Goal: Transaction & Acquisition: Purchase product/service

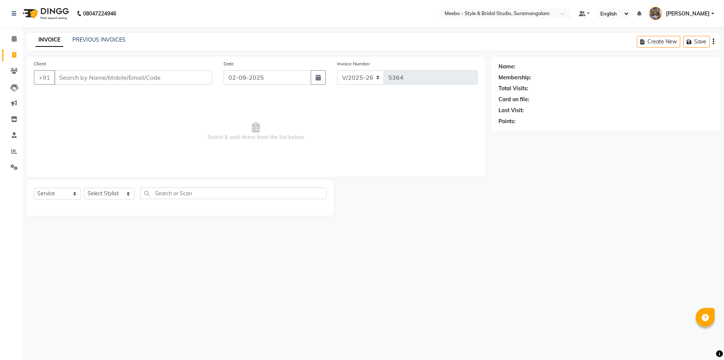
select select "12"
select select "service"
click at [107, 193] on select "Select Stylist Admin AJOY ALAM AMITH Ashwin Manager Avanthika BILAL DEEPIKA DHA…" at bounding box center [109, 193] width 51 height 12
select select "58441"
drag, startPoint x: 107, startPoint y: 193, endPoint x: 119, endPoint y: 191, distance: 12.2
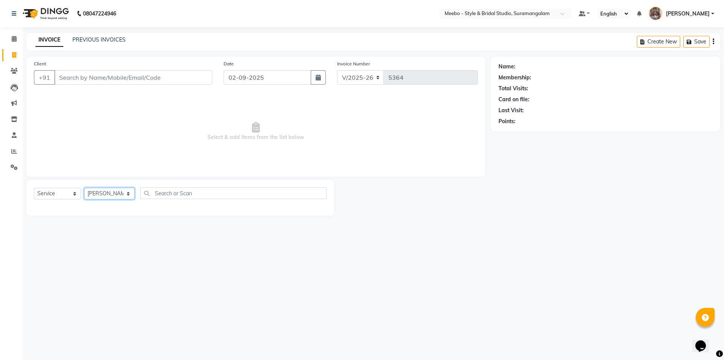
click at [109, 193] on select "Select Stylist Admin AJOY ALAM AMITH Ashwin Manager Avanthika BILAL DEEPIKA DHA…" at bounding box center [109, 193] width 51 height 12
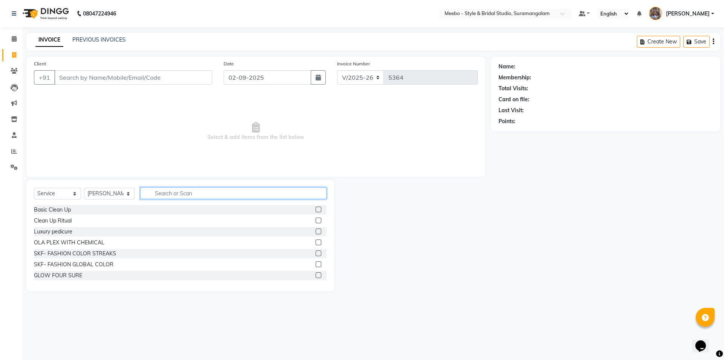
click at [173, 192] on input "text" at bounding box center [233, 193] width 186 height 12
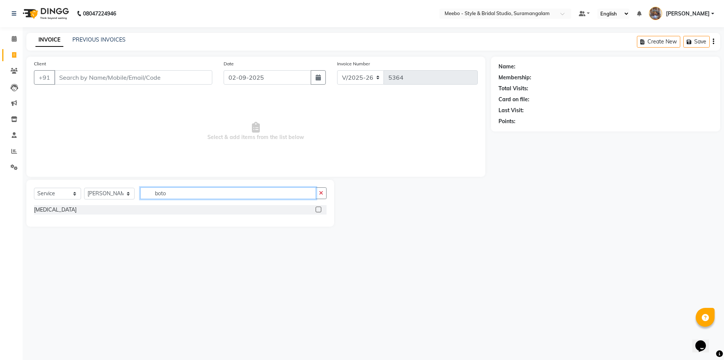
type input "boto"
click at [319, 207] on label at bounding box center [319, 209] width 6 height 6
click at [319, 207] on input "checkbox" at bounding box center [318, 209] width 5 height 5
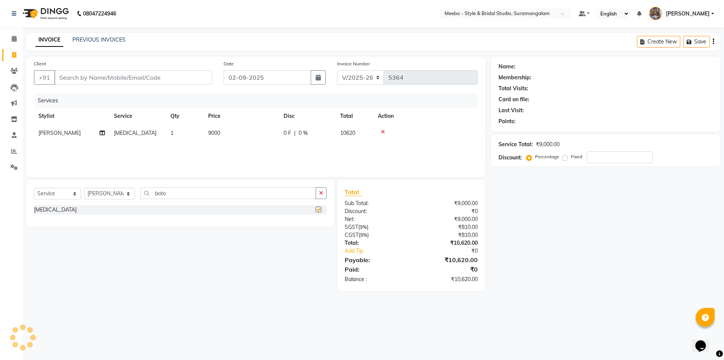
checkbox input "false"
click at [243, 131] on td "9000" at bounding box center [241, 132] width 75 height 17
select select "58441"
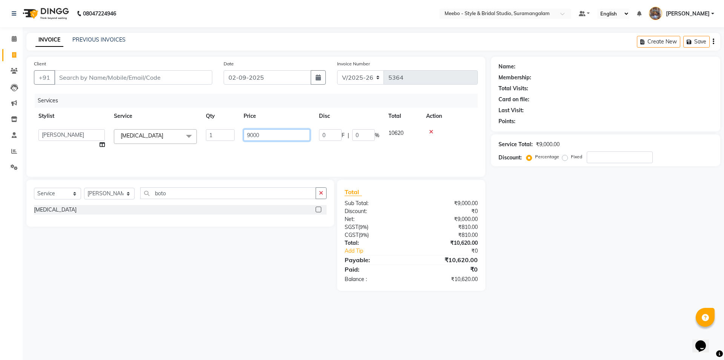
click at [271, 136] on input "9000" at bounding box center [277, 135] width 66 height 12
type input "9"
type input "11000"
click at [108, 191] on select "Select Stylist Admin [PERSON_NAME] [PERSON_NAME] Manager [PERSON_NAME] [PERSON_…" at bounding box center [109, 193] width 51 height 12
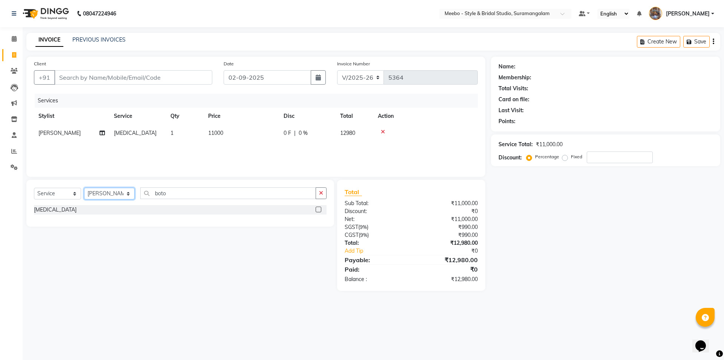
select select "57684"
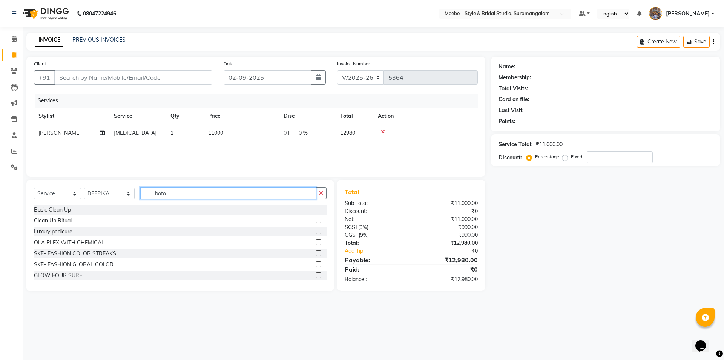
click at [208, 196] on input "boto" at bounding box center [228, 193] width 176 height 12
type input "b"
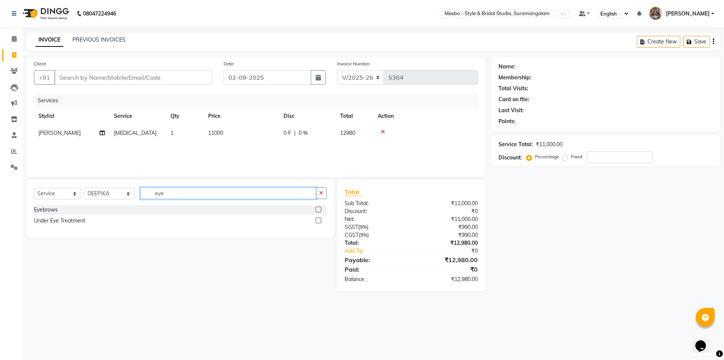
type input "eye"
click at [319, 209] on label at bounding box center [319, 209] width 6 height 6
click at [319, 209] on input "checkbox" at bounding box center [318, 209] width 5 height 5
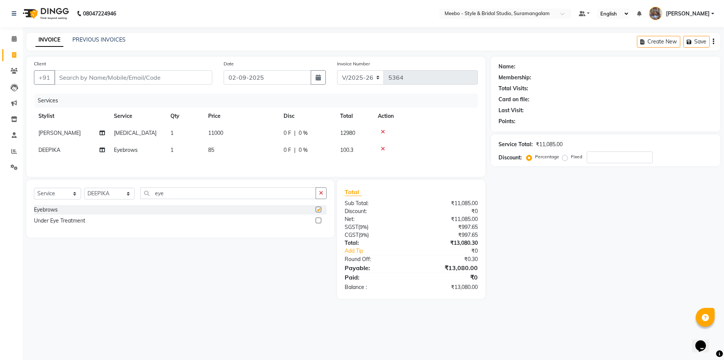
checkbox input "false"
click at [174, 77] on input "Client" at bounding box center [133, 77] width 158 height 14
type input "9"
type input "0"
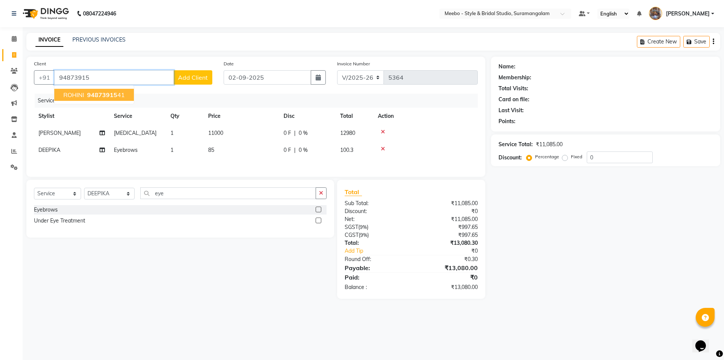
click at [100, 93] on span "94873915" at bounding box center [102, 95] width 30 height 8
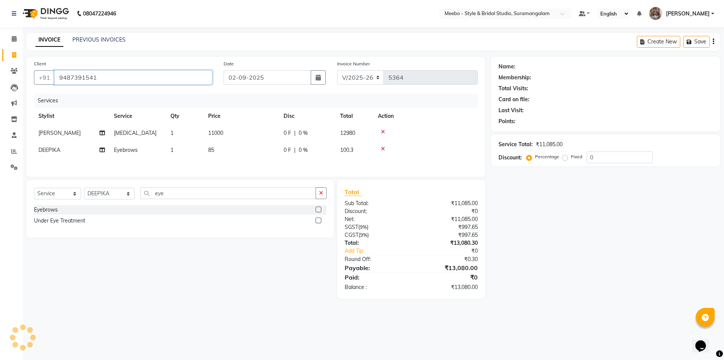
type input "9487391541"
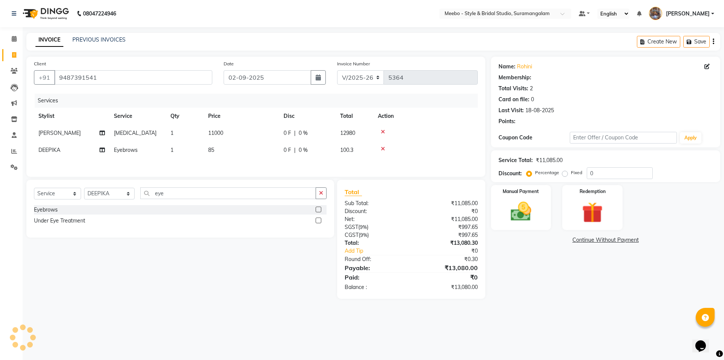
type input "15"
select select "1: Object"
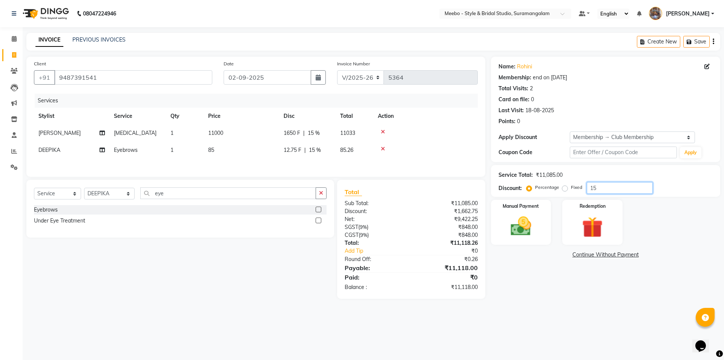
click at [603, 186] on input "15" at bounding box center [620, 188] width 66 height 12
type input "1"
click at [530, 227] on img at bounding box center [521, 226] width 35 height 25
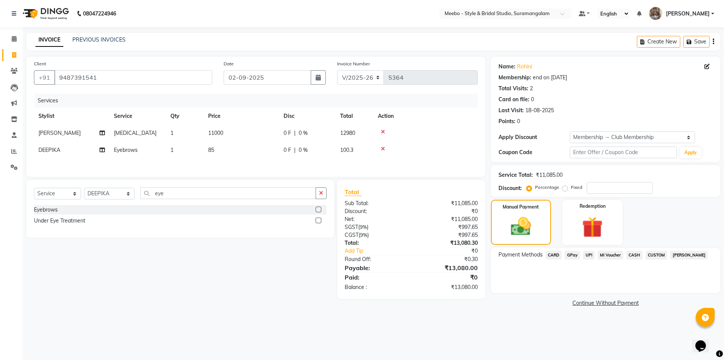
click at [553, 253] on span "CARD" at bounding box center [554, 254] width 16 height 9
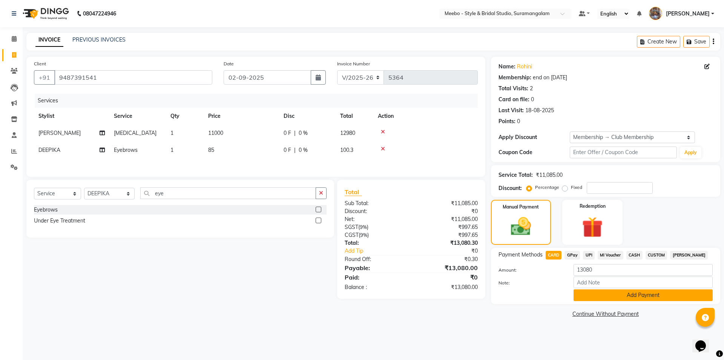
click at [623, 295] on button "Add Payment" at bounding box center [643, 295] width 139 height 12
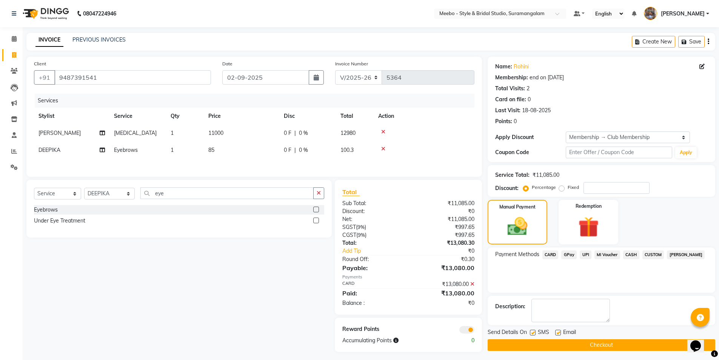
click at [604, 345] on button "Checkout" at bounding box center [600, 345] width 227 height 12
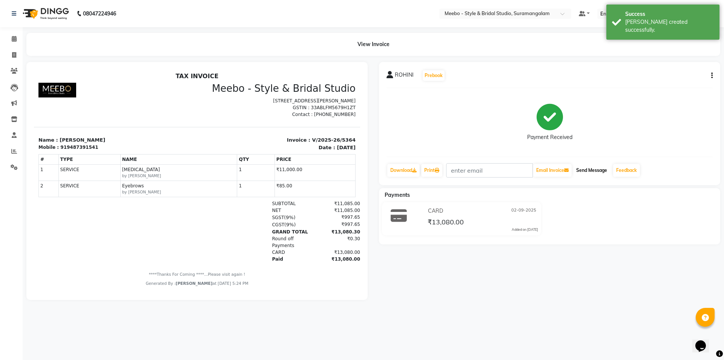
click at [594, 169] on button "Send Message" at bounding box center [591, 170] width 37 height 13
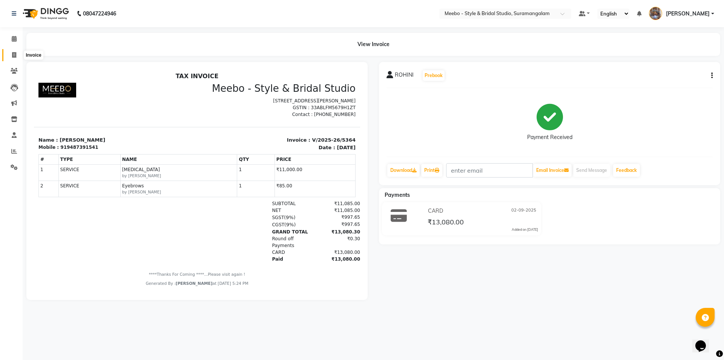
click at [17, 52] on span at bounding box center [14, 55] width 13 height 9
select select "service"
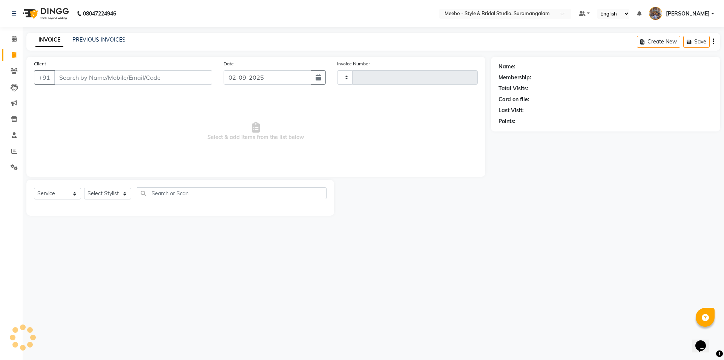
type input "5365"
select select "12"
click at [106, 192] on select "Select Stylist Admin [PERSON_NAME] [PERSON_NAME] Manager [PERSON_NAME] [PERSON_…" at bounding box center [109, 193] width 51 height 12
select select "86903"
click at [84, 187] on select "Select Stylist Admin [PERSON_NAME] [PERSON_NAME] Manager [PERSON_NAME] [PERSON_…" at bounding box center [109, 193] width 51 height 12
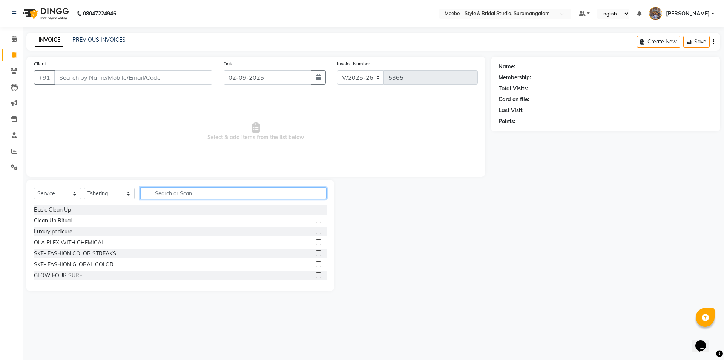
click at [187, 190] on input "text" at bounding box center [233, 193] width 186 height 12
type input "t"
type input "tri"
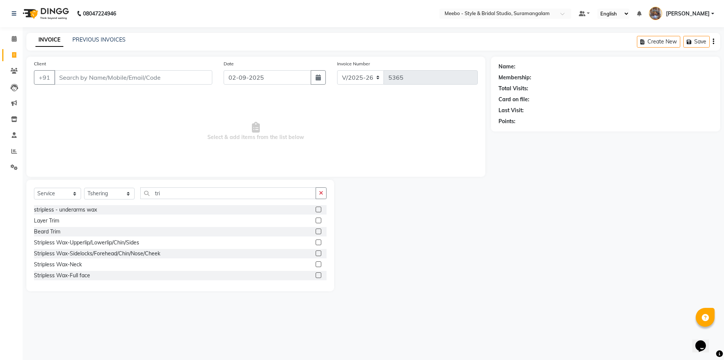
click at [316, 231] on label at bounding box center [319, 231] width 6 height 6
click at [316, 231] on input "checkbox" at bounding box center [318, 231] width 5 height 5
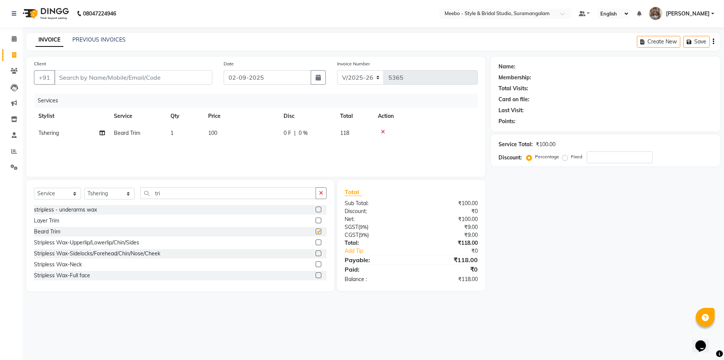
checkbox input "false"
click at [144, 74] on input "Client" at bounding box center [133, 77] width 158 height 14
type input "8"
type input "0"
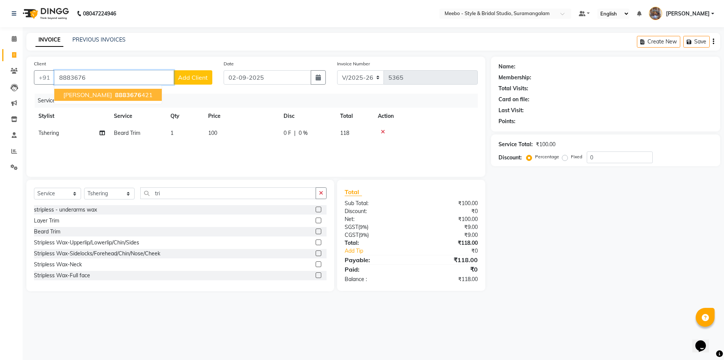
click at [120, 94] on span "8883676" at bounding box center [128, 95] width 26 height 8
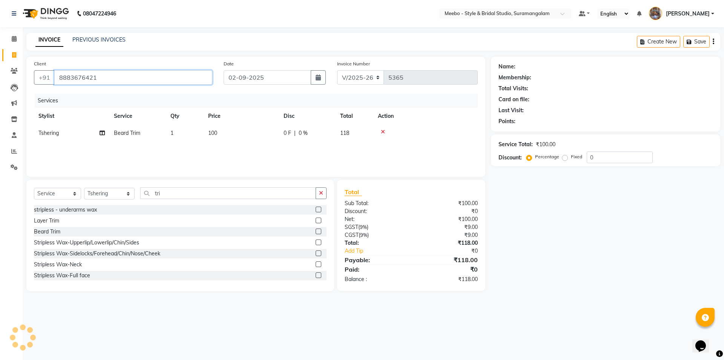
type input "8883676421"
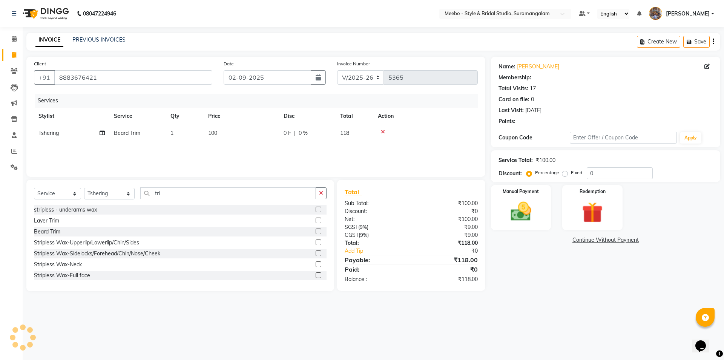
select select "1: Object"
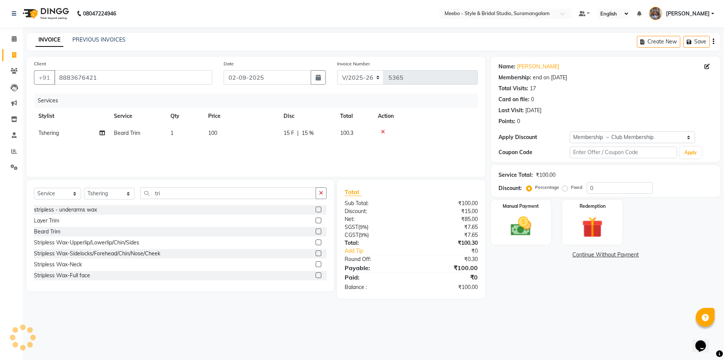
type input "15"
click at [528, 231] on img at bounding box center [521, 226] width 35 height 25
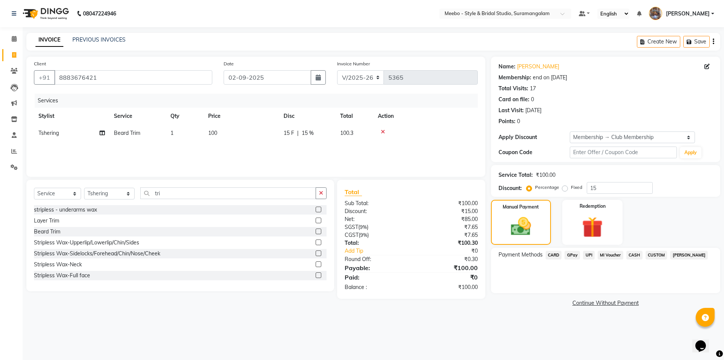
click at [570, 255] on span "GPay" at bounding box center [572, 254] width 15 height 9
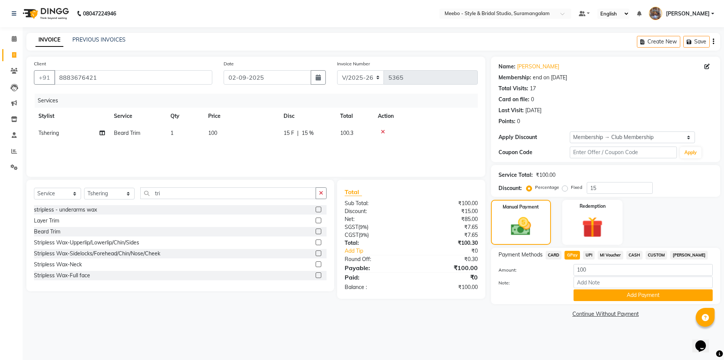
click at [232, 308] on div "Client +91 8883676421 Date 02-09-2025 Invoice Number V/2025 V/2025-26 5365 Serv…" at bounding box center [256, 188] width 470 height 263
click at [620, 294] on button "Add Payment" at bounding box center [643, 295] width 139 height 12
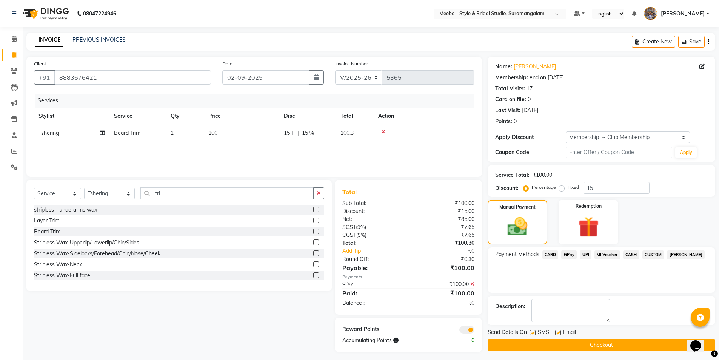
click at [577, 345] on button "Checkout" at bounding box center [600, 345] width 227 height 12
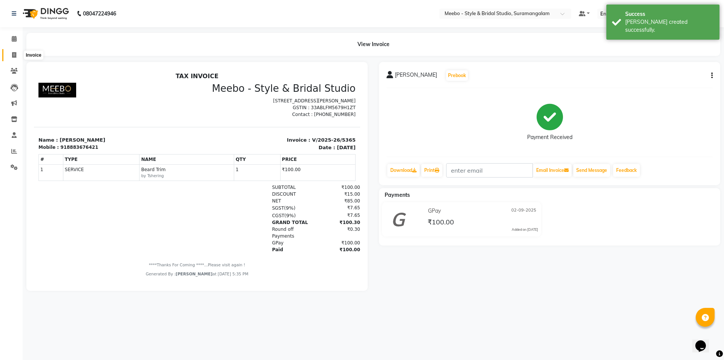
click at [16, 55] on icon at bounding box center [14, 55] width 4 height 6
select select "service"
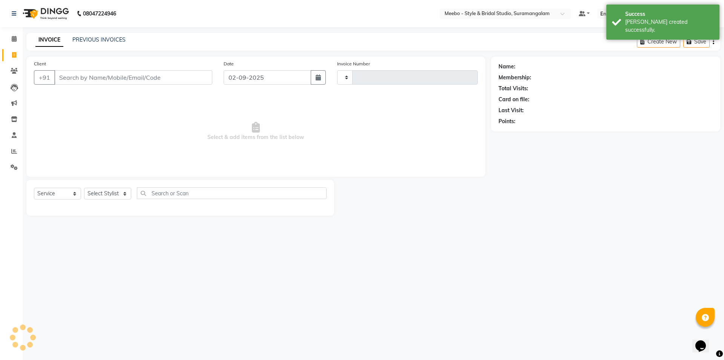
type input "5366"
select select "12"
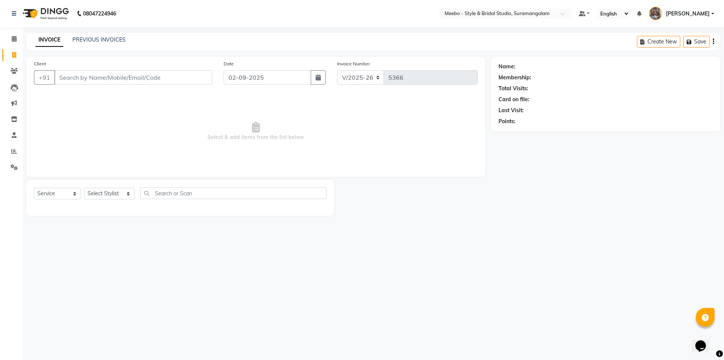
click at [280, 289] on div "08047224946 Select Location × Meebo - Style & Bridal Studio, Suramangalam Defau…" at bounding box center [362, 180] width 724 height 360
click at [80, 73] on input "Client" at bounding box center [133, 77] width 158 height 14
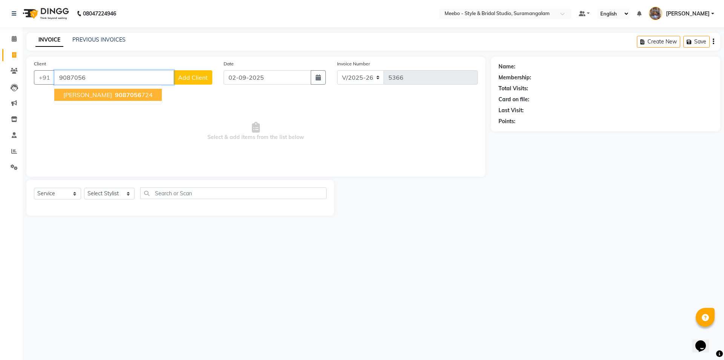
click at [88, 97] on span "ragave prasad" at bounding box center [87, 95] width 49 height 8
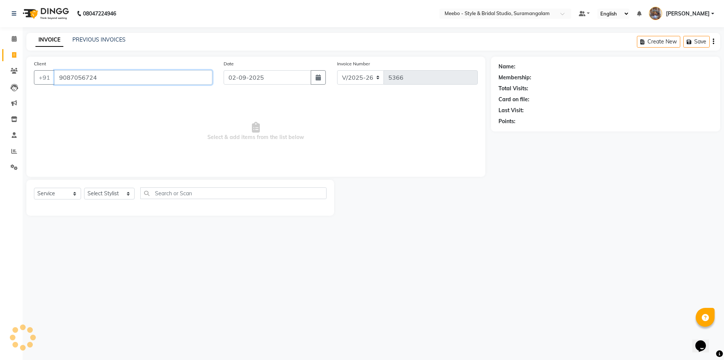
type input "9087056724"
select select "1: Object"
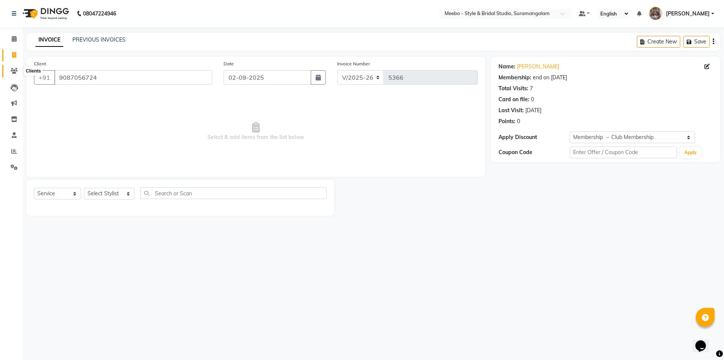
click at [17, 71] on icon at bounding box center [14, 71] width 7 height 6
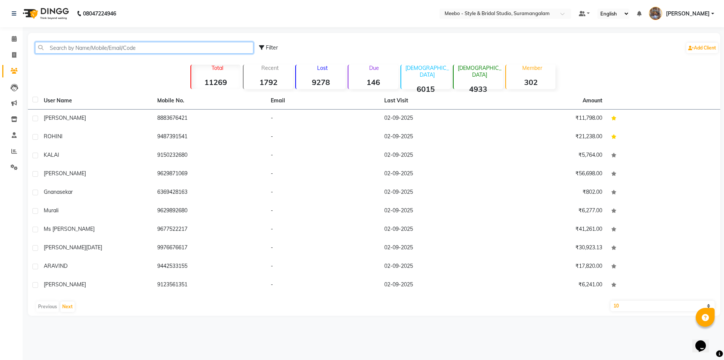
click at [136, 46] on input "text" at bounding box center [144, 48] width 218 height 12
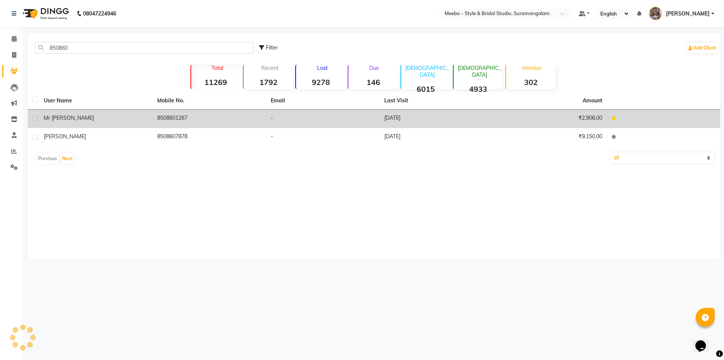
click at [184, 115] on td "8508601267" at bounding box center [210, 118] width 114 height 18
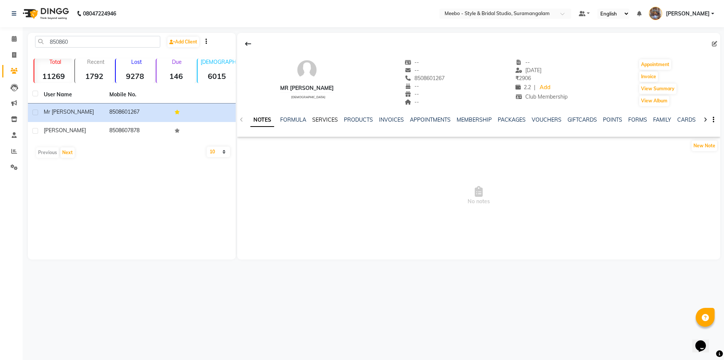
click at [324, 118] on link "SERVICES" at bounding box center [325, 119] width 26 height 7
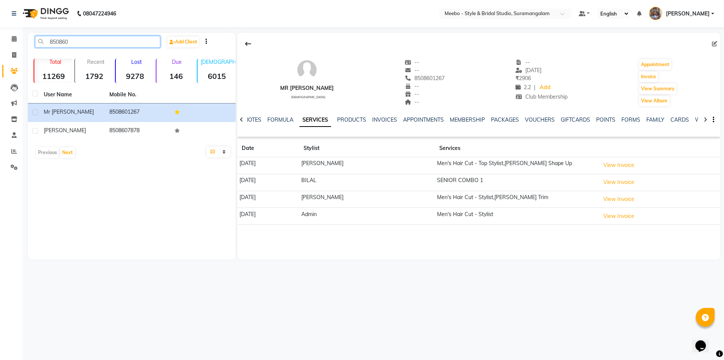
click at [80, 42] on input "850860" at bounding box center [97, 42] width 125 height 12
type input "8"
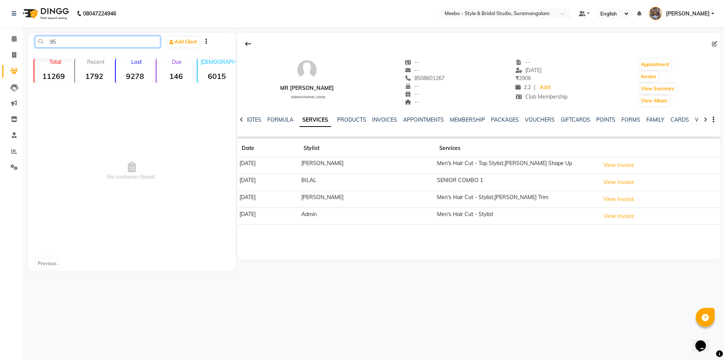
type input "9"
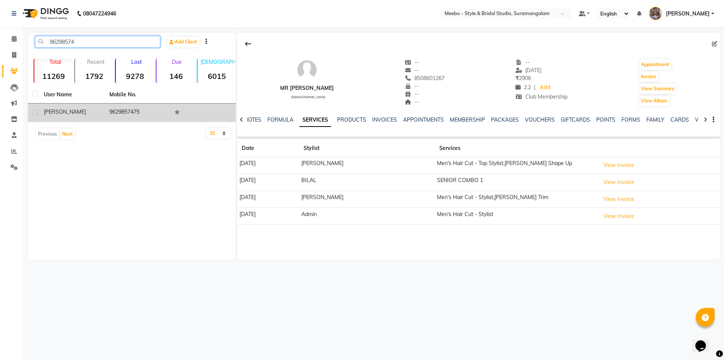
type input "96298574"
click at [131, 112] on td "9629857475" at bounding box center [138, 112] width 66 height 18
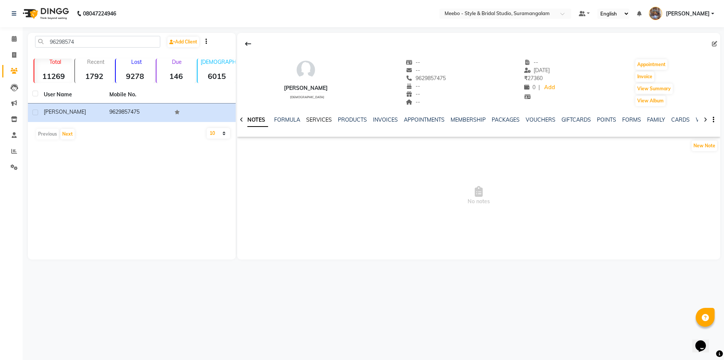
click at [314, 120] on link "SERVICES" at bounding box center [319, 119] width 26 height 7
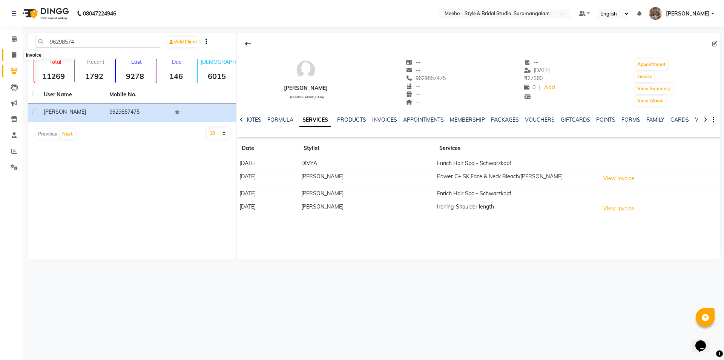
click at [13, 53] on icon at bounding box center [14, 55] width 4 height 6
select select "service"
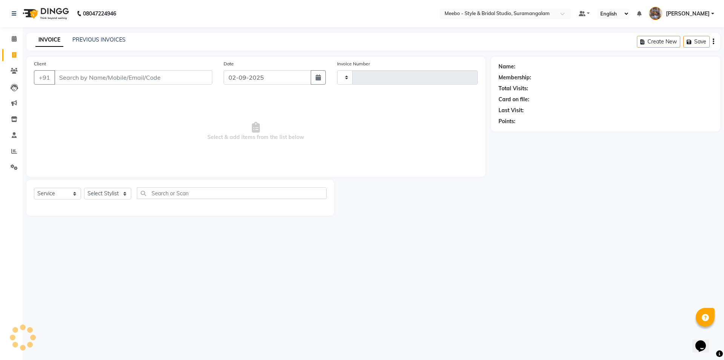
type input "5366"
select select "12"
click at [100, 191] on select "Select Stylist" at bounding box center [107, 193] width 47 height 12
click at [57, 149] on span "Select & add items from the list below" at bounding box center [256, 131] width 444 height 75
click at [97, 193] on select "Select Stylist Admin [PERSON_NAME] [PERSON_NAME] Manager [PERSON_NAME] [PERSON_…" at bounding box center [109, 193] width 51 height 12
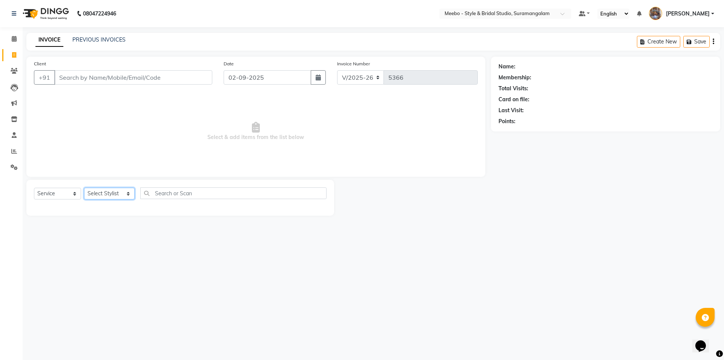
select select "28922"
click at [97, 193] on select "Select Stylist Admin [PERSON_NAME] [PERSON_NAME] Manager [PERSON_NAME] [PERSON_…" at bounding box center [109, 193] width 51 height 12
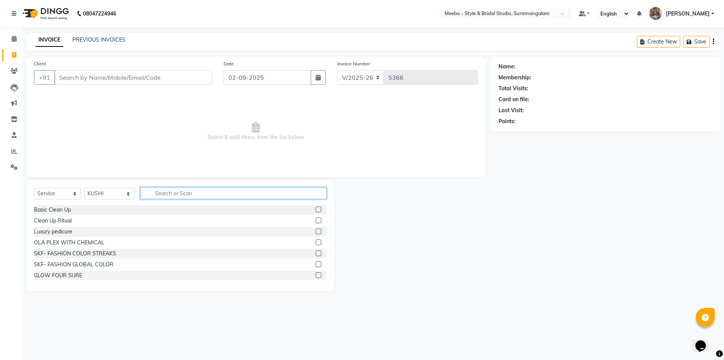
click at [161, 194] on input "text" at bounding box center [233, 193] width 186 height 12
click at [170, 193] on input "text" at bounding box center [233, 193] width 186 height 12
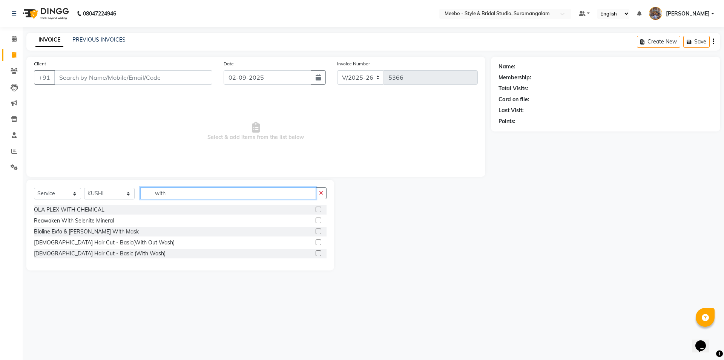
type input "with"
click at [318, 251] on label at bounding box center [319, 253] width 6 height 6
click at [318, 251] on input "checkbox" at bounding box center [318, 253] width 5 height 5
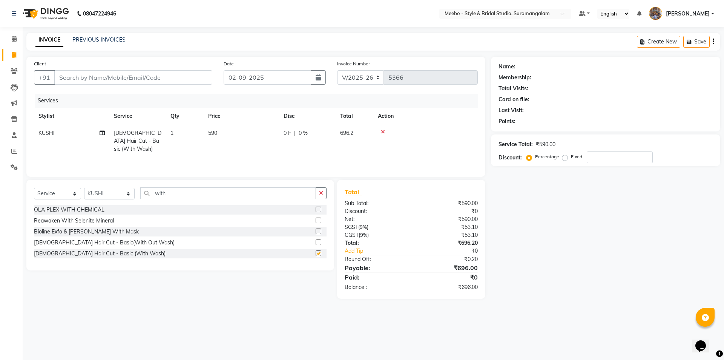
checkbox input "false"
click at [253, 136] on td "590" at bounding box center [241, 140] width 75 height 33
select select "28922"
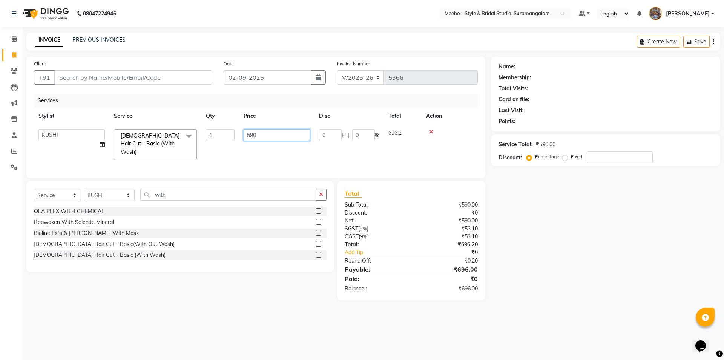
click at [267, 135] on input "590" at bounding box center [277, 135] width 66 height 12
type input "5"
type input "700"
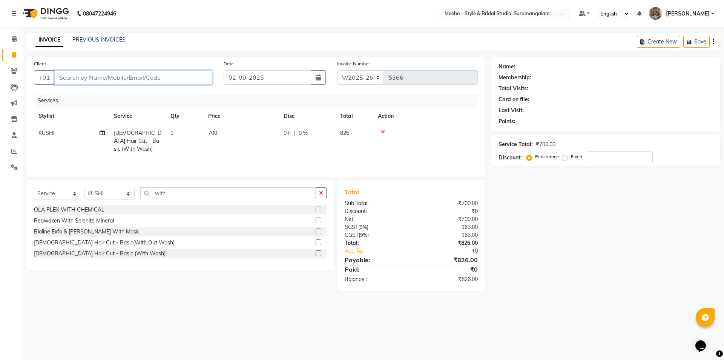
click at [161, 78] on input "Client" at bounding box center [133, 77] width 158 height 14
type input "9"
type input "0"
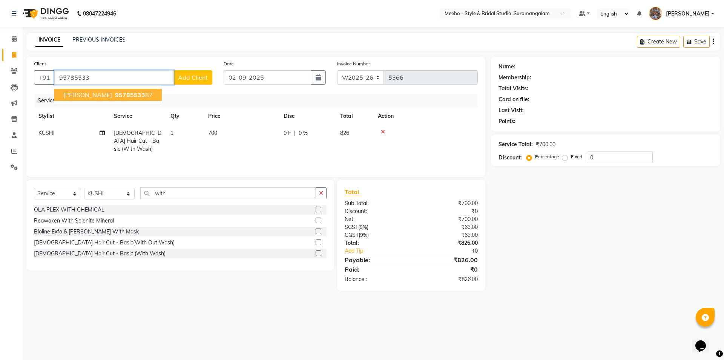
click at [138, 91] on ngb-highlight "95785533 87" at bounding box center [133, 95] width 39 height 8
type input "9578553387"
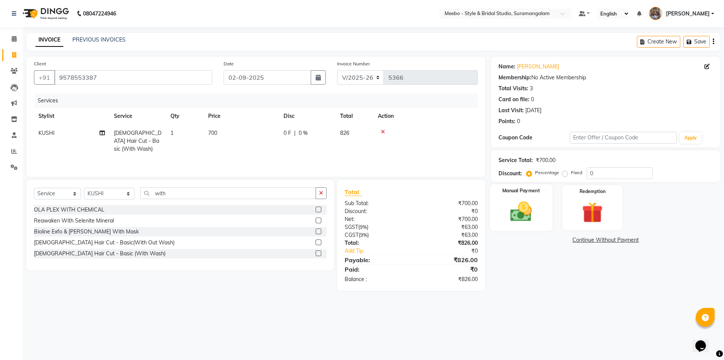
click at [518, 212] on img at bounding box center [521, 211] width 35 height 25
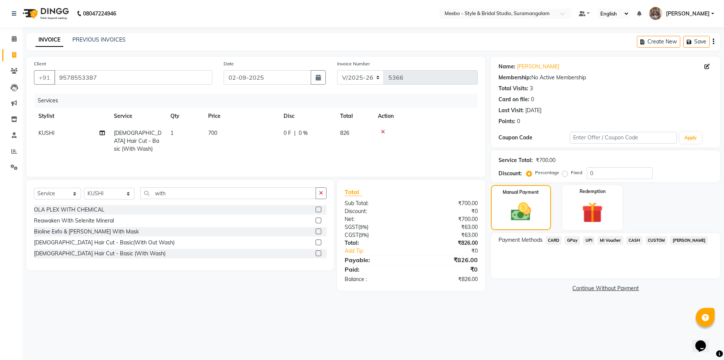
click at [636, 237] on span "CASH" at bounding box center [635, 240] width 16 height 9
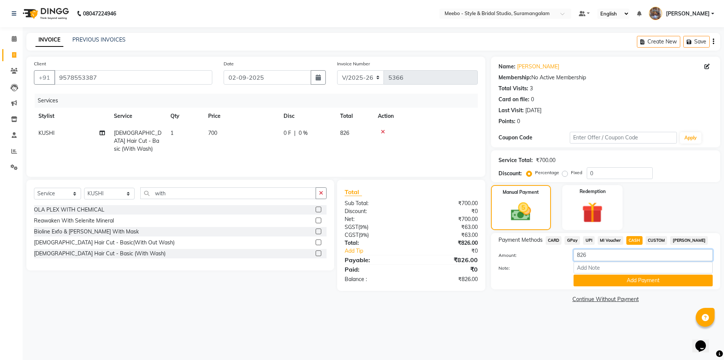
click at [600, 254] on input "826" at bounding box center [643, 255] width 139 height 12
type input "800"
click at [623, 283] on button "Add Payment" at bounding box center [643, 280] width 139 height 12
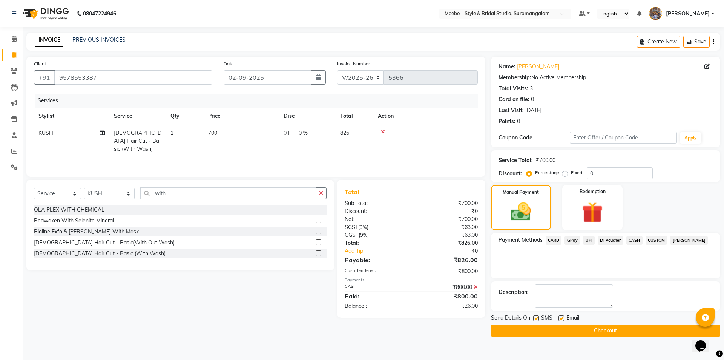
click at [573, 236] on span "GPay" at bounding box center [572, 240] width 15 height 9
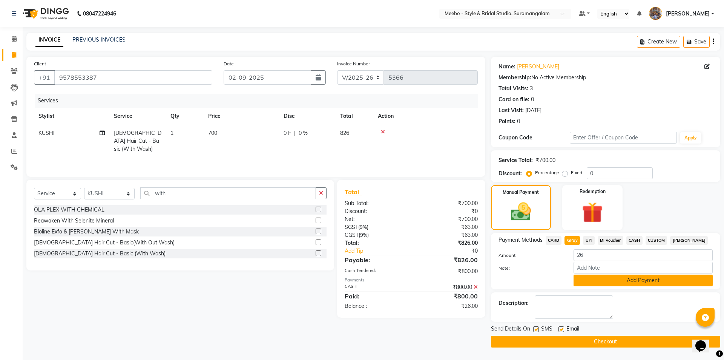
click at [641, 281] on button "Add Payment" at bounding box center [643, 280] width 139 height 12
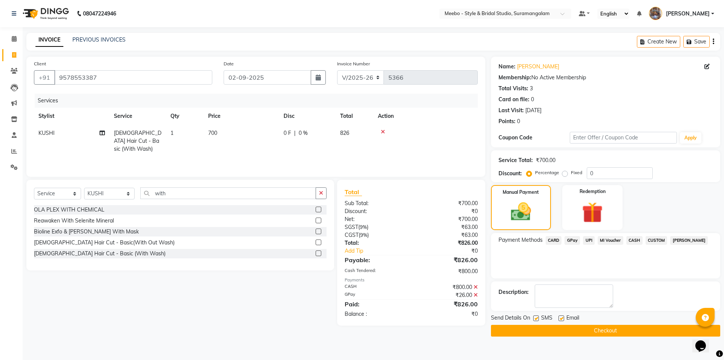
click at [619, 327] on button "Checkout" at bounding box center [605, 330] width 229 height 12
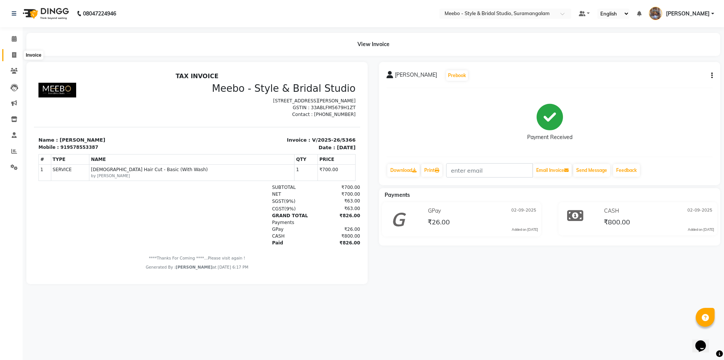
click at [10, 52] on span at bounding box center [14, 55] width 13 height 9
select select "service"
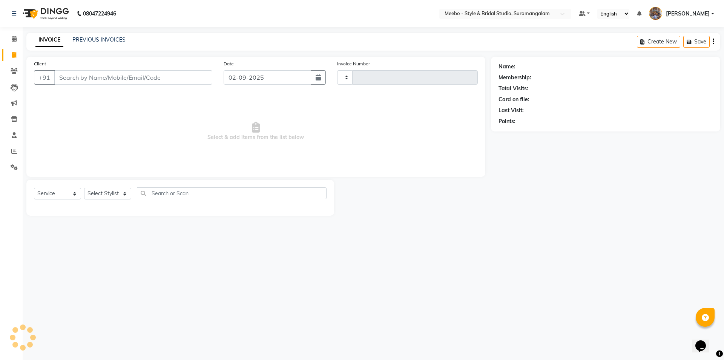
type input "5367"
select select "12"
click at [13, 55] on icon at bounding box center [14, 55] width 4 height 6
select select "12"
select select "service"
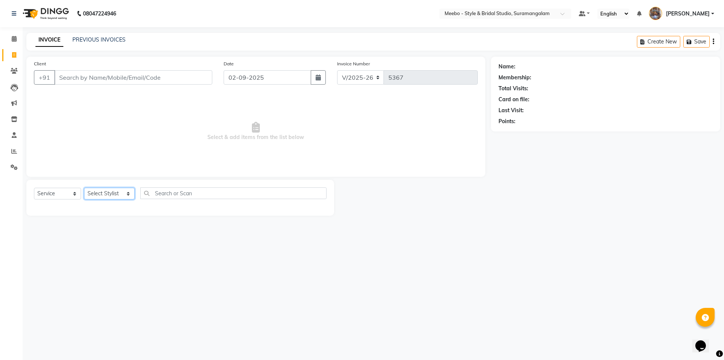
click at [107, 190] on select "Select Stylist Admin [PERSON_NAME] [PERSON_NAME] Manager [PERSON_NAME] [PERSON_…" at bounding box center [109, 193] width 51 height 12
click at [202, 147] on span "Select & add items from the list below" at bounding box center [256, 131] width 444 height 75
click at [106, 189] on select "Select Stylist Admin [PERSON_NAME] [PERSON_NAME] Manager [PERSON_NAME] [PERSON_…" at bounding box center [109, 193] width 51 height 12
select select "20724"
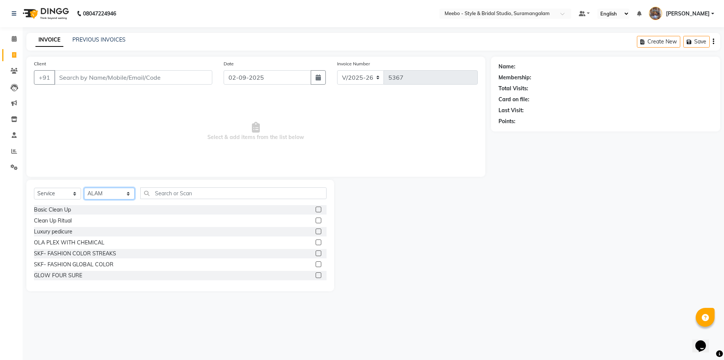
click at [106, 189] on select "Select Stylist Admin [PERSON_NAME] [PERSON_NAME] Manager [PERSON_NAME] [PERSON_…" at bounding box center [109, 193] width 51 height 12
click at [187, 194] on input "text" at bounding box center [233, 193] width 186 height 12
type input "sty"
click at [316, 232] on label at bounding box center [319, 231] width 6 height 6
click at [316, 232] on input "checkbox" at bounding box center [318, 231] width 5 height 5
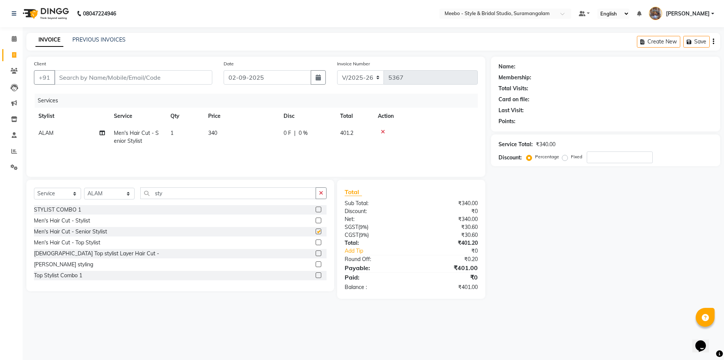
checkbox input "false"
click at [316, 218] on label at bounding box center [319, 220] width 6 height 6
click at [316, 218] on input "checkbox" at bounding box center [318, 220] width 5 height 5
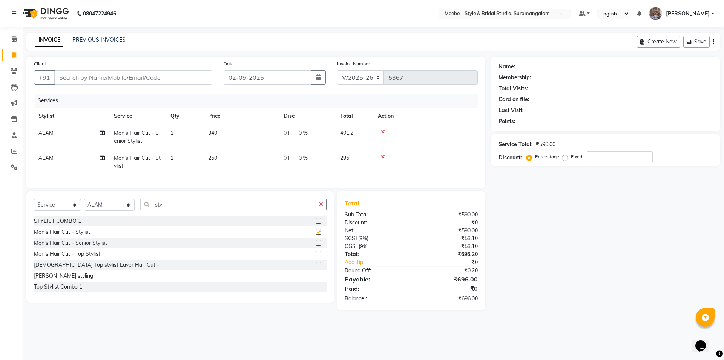
checkbox input "false"
click at [382, 129] on icon at bounding box center [383, 131] width 4 height 5
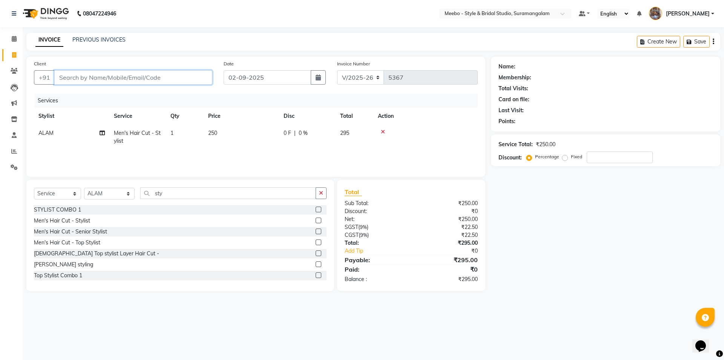
click at [157, 78] on input "Client" at bounding box center [133, 77] width 158 height 14
type input "9"
type input "0"
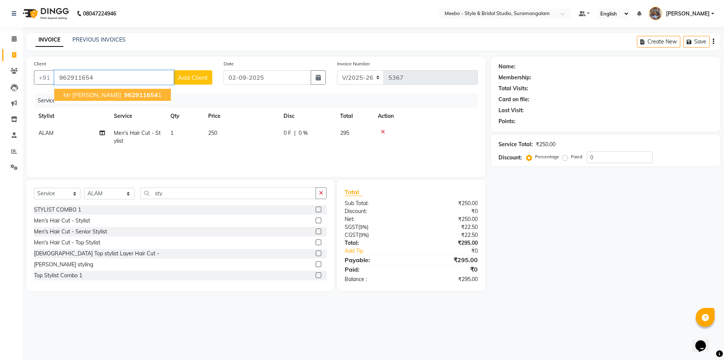
click at [149, 94] on ngb-highlight "962911654 1" at bounding box center [142, 95] width 39 height 8
type input "9629116541"
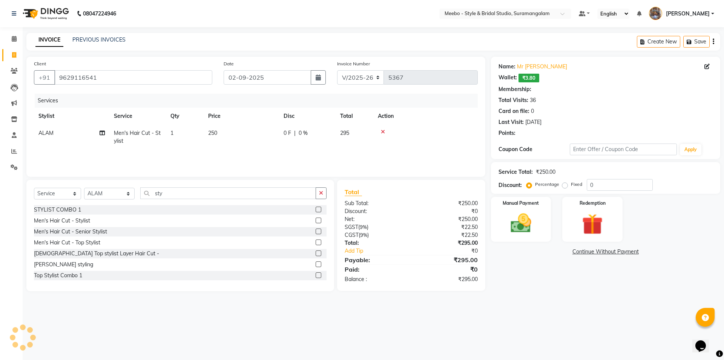
select select "1: Object"
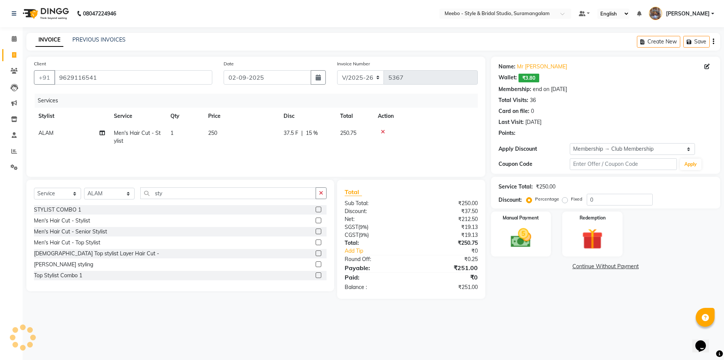
type input "15"
click at [316, 230] on label at bounding box center [319, 231] width 6 height 6
click at [316, 230] on input "checkbox" at bounding box center [318, 231] width 5 height 5
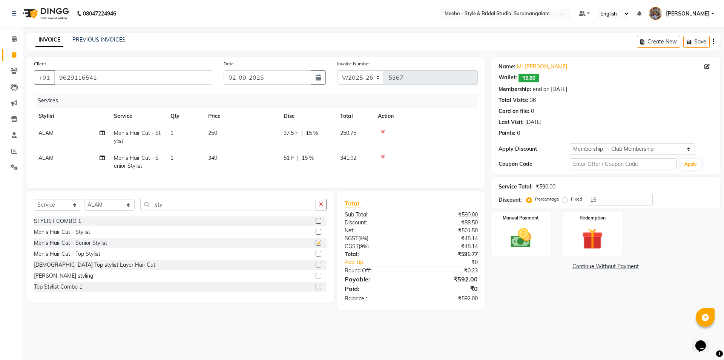
checkbox input "false"
click at [382, 131] on icon at bounding box center [383, 131] width 4 height 5
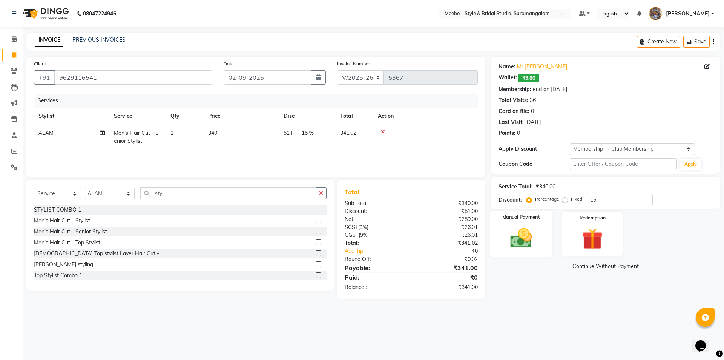
click at [521, 241] on img at bounding box center [521, 237] width 35 height 25
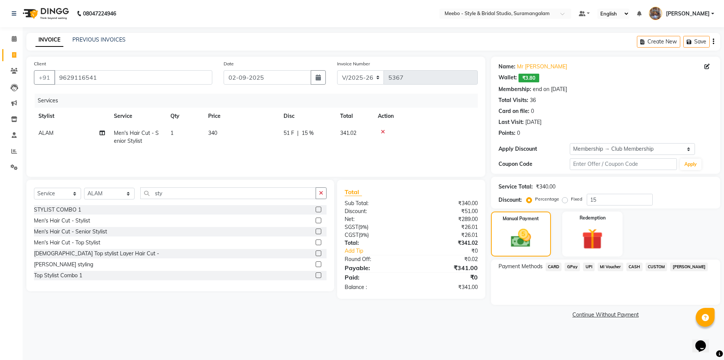
click at [634, 264] on span "CASH" at bounding box center [635, 266] width 16 height 9
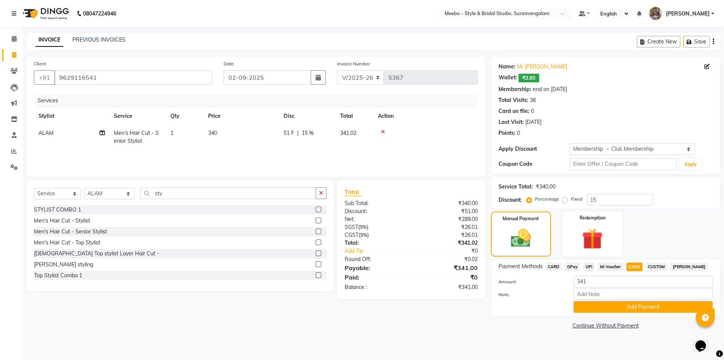
click at [316, 220] on label at bounding box center [319, 220] width 6 height 6
click at [316, 220] on input "checkbox" at bounding box center [318, 220] width 5 height 5
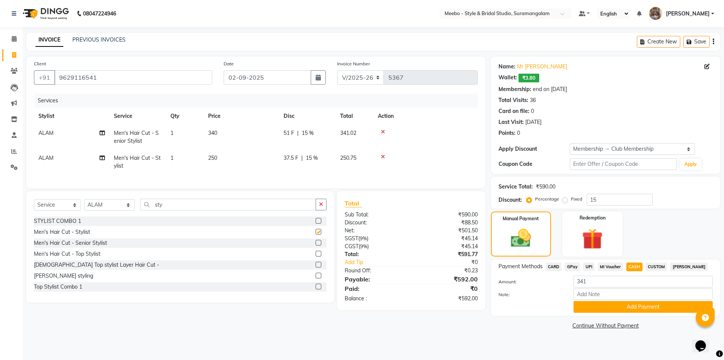
checkbox input "false"
click at [381, 130] on div at bounding box center [425, 131] width 95 height 5
click at [384, 132] on icon at bounding box center [383, 131] width 4 height 5
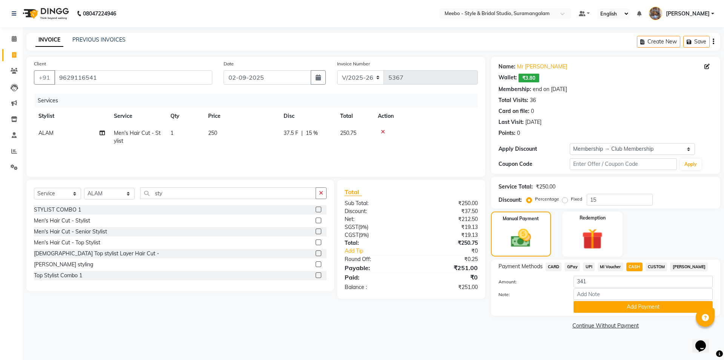
click at [635, 267] on span "CASH" at bounding box center [635, 266] width 16 height 9
click at [593, 281] on input "251" at bounding box center [643, 281] width 139 height 12
type input "250"
click at [622, 306] on button "Add Payment" at bounding box center [643, 307] width 139 height 12
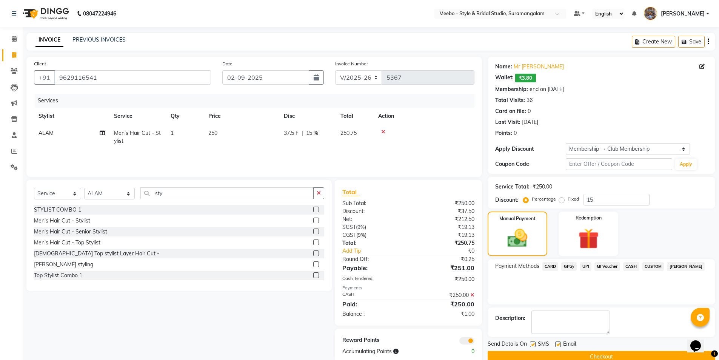
click at [614, 354] on button "Checkout" at bounding box center [600, 356] width 227 height 12
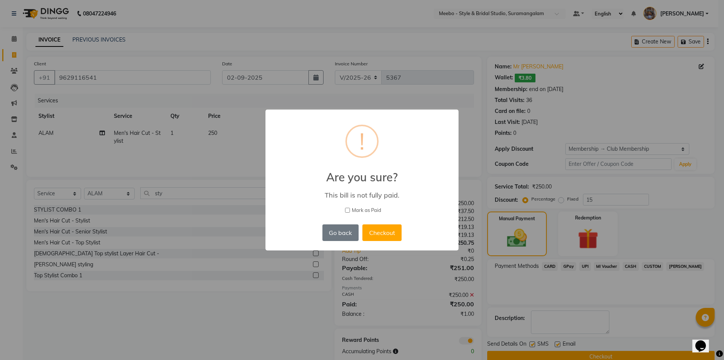
click at [346, 208] on input "Mark as Paid" at bounding box center [347, 209] width 5 height 5
checkbox input "true"
click at [386, 231] on button "Checkout" at bounding box center [382, 232] width 39 height 17
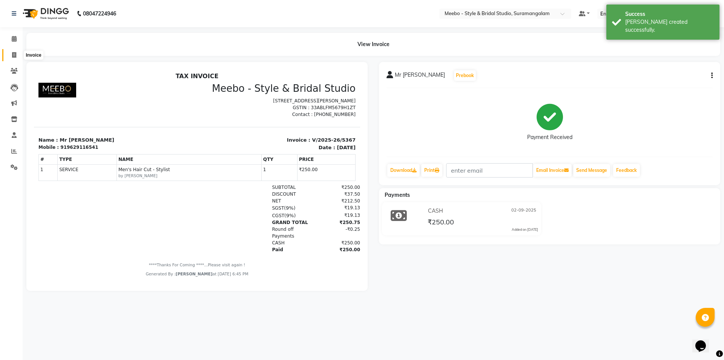
click at [15, 54] on icon at bounding box center [14, 55] width 4 height 6
select select "12"
select select "service"
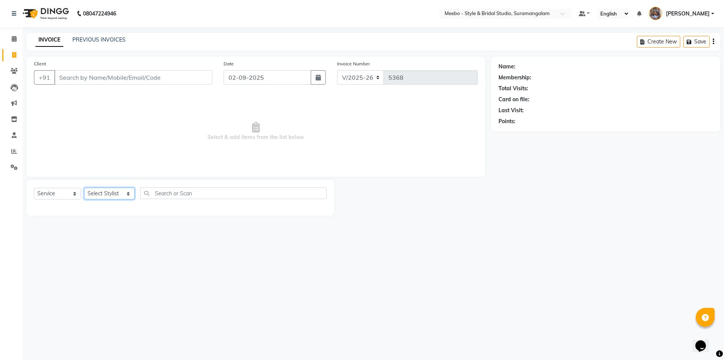
click at [103, 194] on select "Select Stylist Admin [PERSON_NAME] [PERSON_NAME] Manager [PERSON_NAME] [PERSON_…" at bounding box center [109, 193] width 51 height 12
select select "86903"
click at [104, 194] on select "Select Stylist Admin [PERSON_NAME] [PERSON_NAME] Manager [PERSON_NAME] [PERSON_…" at bounding box center [109, 193] width 51 height 12
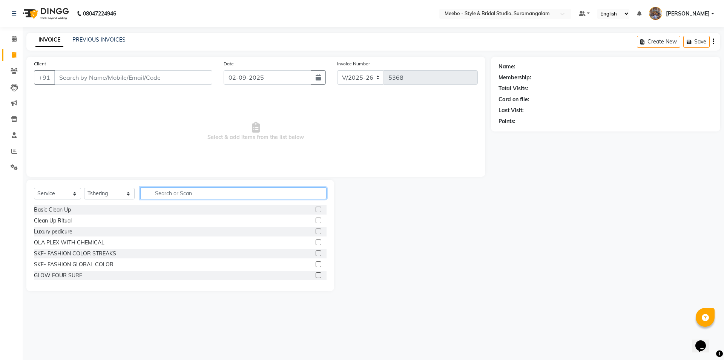
click at [172, 191] on input "text" at bounding box center [233, 193] width 186 height 12
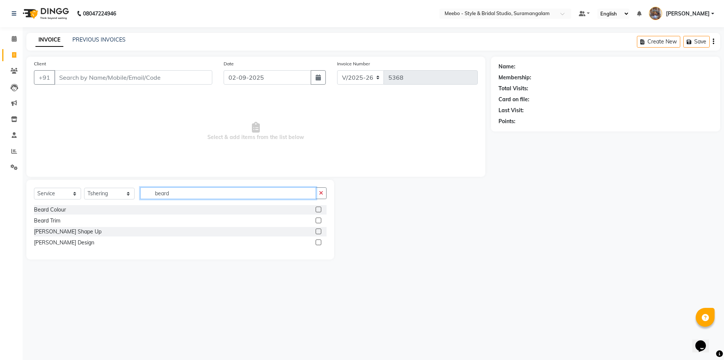
type input "beard"
click at [319, 231] on label at bounding box center [319, 231] width 6 height 6
click at [319, 231] on input "checkbox" at bounding box center [318, 231] width 5 height 5
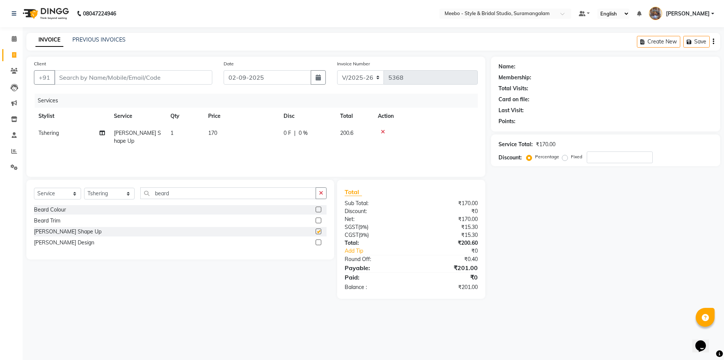
checkbox input "false"
click at [109, 82] on input "Client" at bounding box center [133, 77] width 158 height 14
click at [117, 74] on input "Client" at bounding box center [133, 77] width 158 height 14
type input "9"
type input "0"
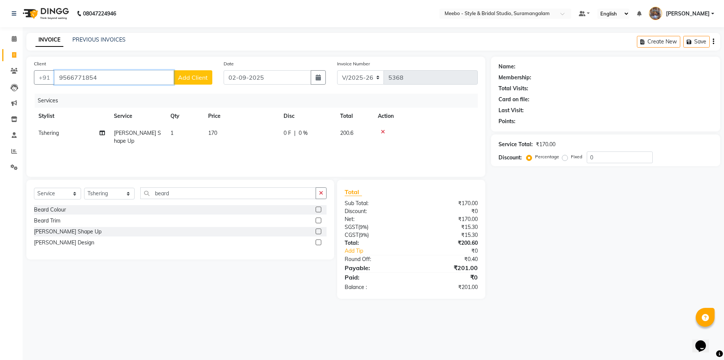
type input "9566771854"
click at [191, 80] on span "Add Client" at bounding box center [193, 78] width 30 height 8
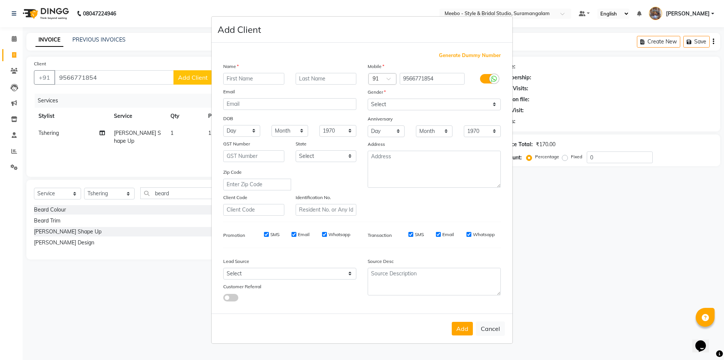
click at [267, 76] on input "text" at bounding box center [253, 79] width 61 height 12
type input "chandru"
click at [423, 104] on select "Select Male Female Other Prefer Not To Say" at bounding box center [434, 104] width 133 height 12
select select "male"
click at [368, 98] on select "Select Male Female Other Prefer Not To Say" at bounding box center [434, 104] width 133 height 12
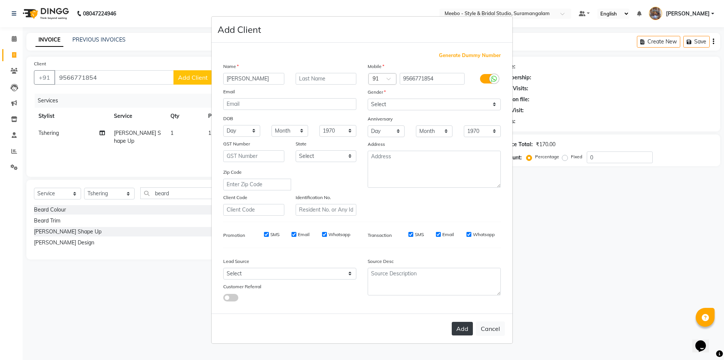
click at [466, 328] on button "Add" at bounding box center [462, 328] width 21 height 14
select select
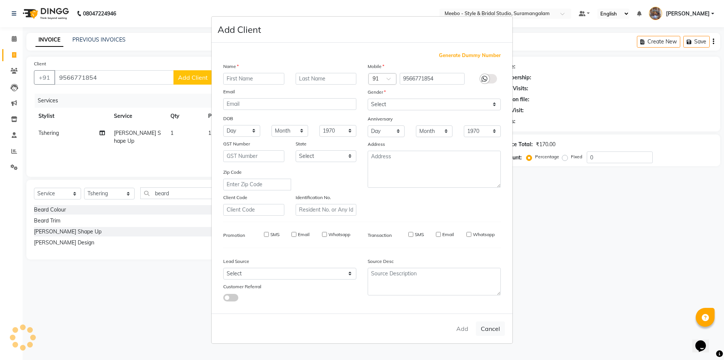
select select
checkbox input "false"
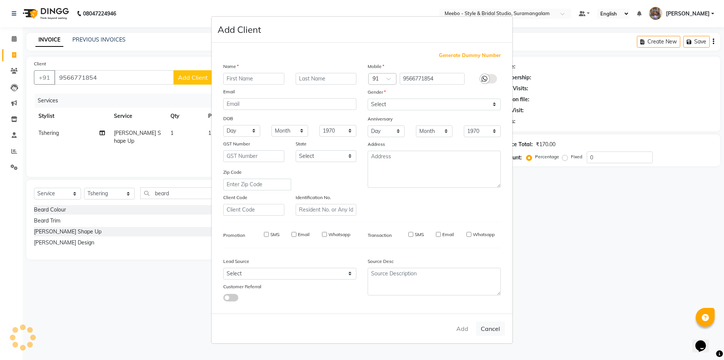
checkbox input "false"
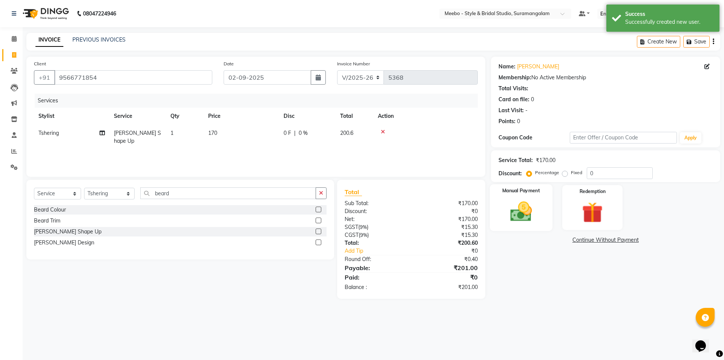
click at [522, 217] on img at bounding box center [521, 211] width 35 height 25
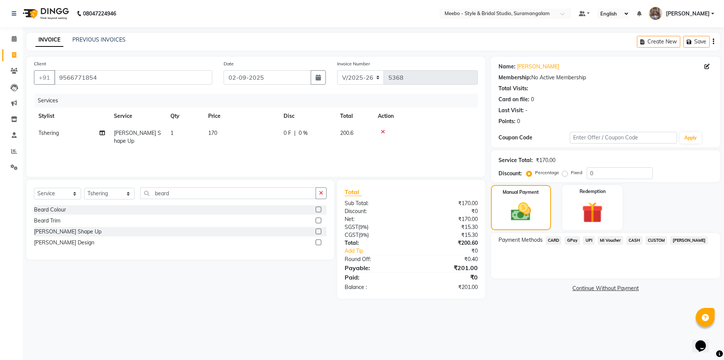
click at [570, 238] on span "GPay" at bounding box center [572, 240] width 15 height 9
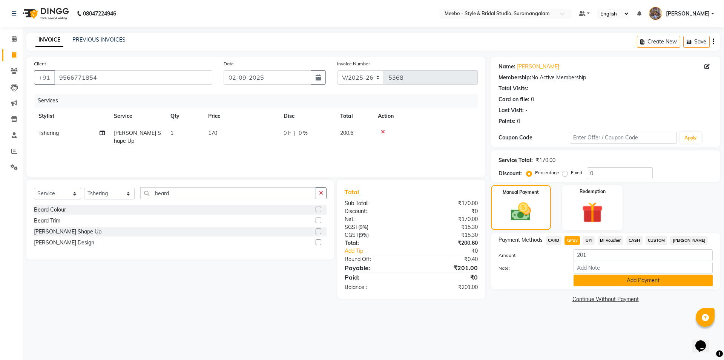
click at [606, 277] on button "Add Payment" at bounding box center [643, 280] width 139 height 12
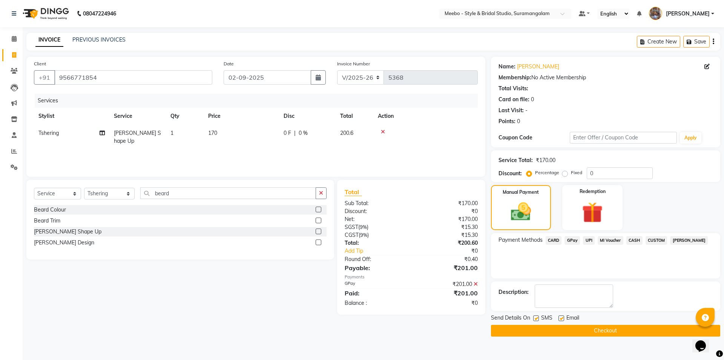
click at [605, 323] on div "Send Details On SMS Email Checkout" at bounding box center [605, 324] width 229 height 23
click at [605, 332] on button "Checkout" at bounding box center [605, 330] width 229 height 12
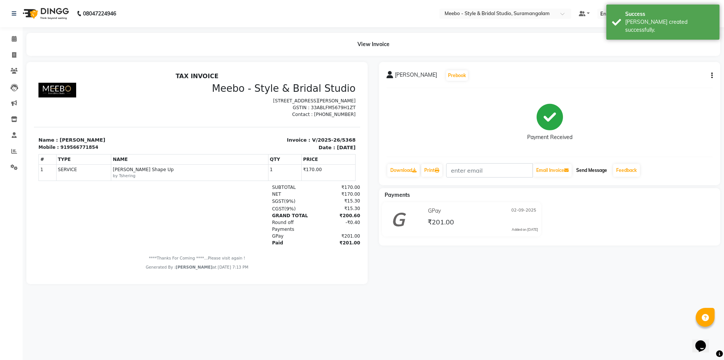
click at [591, 169] on button "Send Message" at bounding box center [591, 170] width 37 height 13
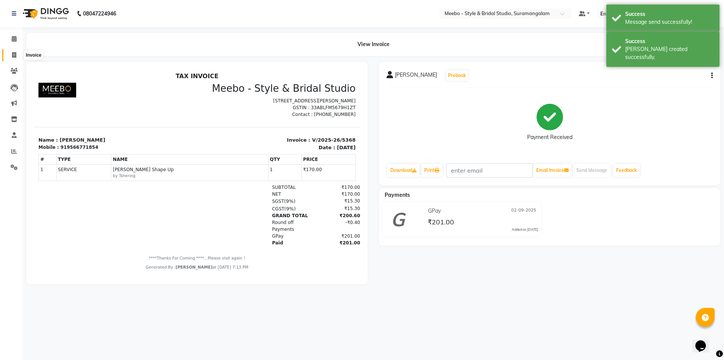
click at [15, 55] on icon at bounding box center [14, 55] width 4 height 6
select select "service"
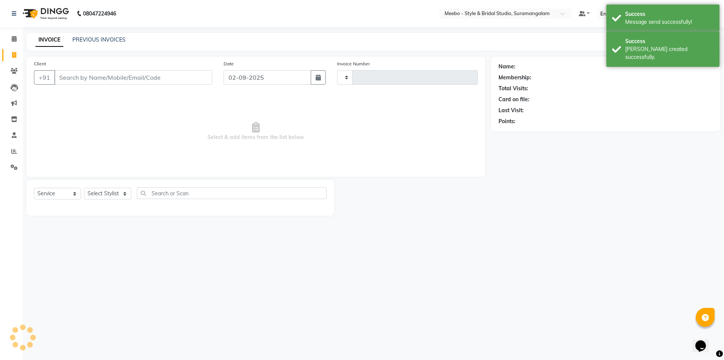
type input "5369"
select select "12"
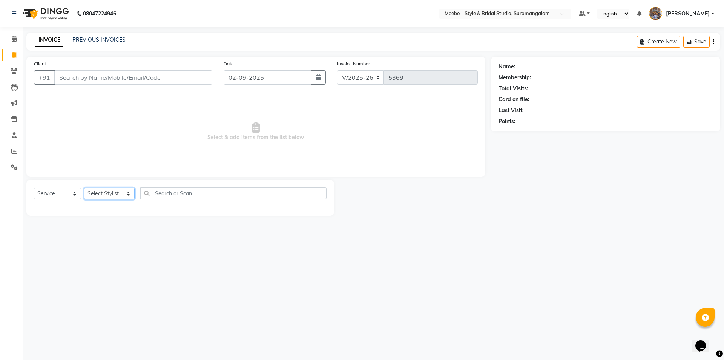
click at [107, 194] on select "Select Stylist Admin [PERSON_NAME] [PERSON_NAME] Manager [PERSON_NAME] [PERSON_…" at bounding box center [109, 193] width 51 height 12
select select "33852"
click at [102, 191] on select "Select Stylist Admin [PERSON_NAME] [PERSON_NAME] Manager [PERSON_NAME] [PERSON_…" at bounding box center [109, 193] width 51 height 12
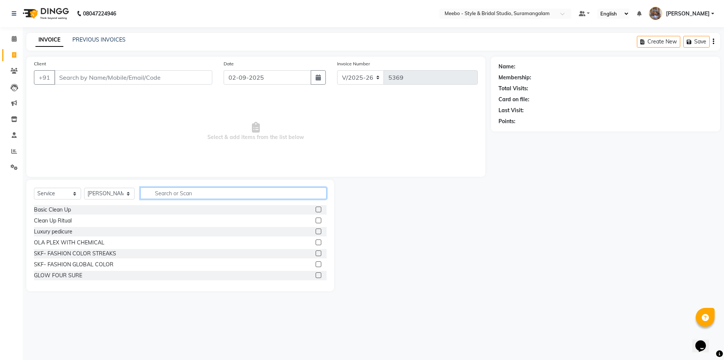
click at [169, 191] on input "text" at bounding box center [233, 193] width 186 height 12
type input "sty"
click at [316, 229] on label at bounding box center [319, 231] width 6 height 6
click at [316, 229] on input "checkbox" at bounding box center [318, 231] width 5 height 5
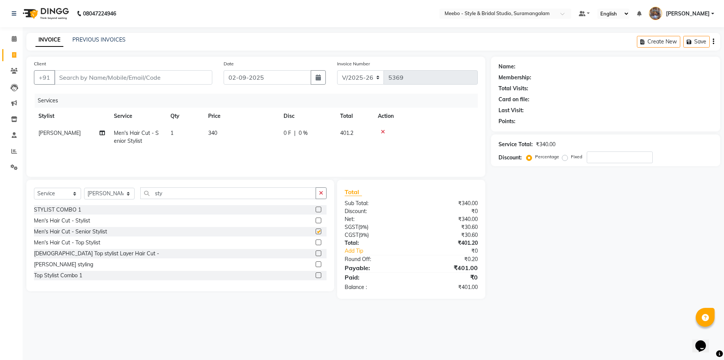
checkbox input "false"
click at [169, 192] on input "sty" at bounding box center [228, 193] width 176 height 12
type input "s"
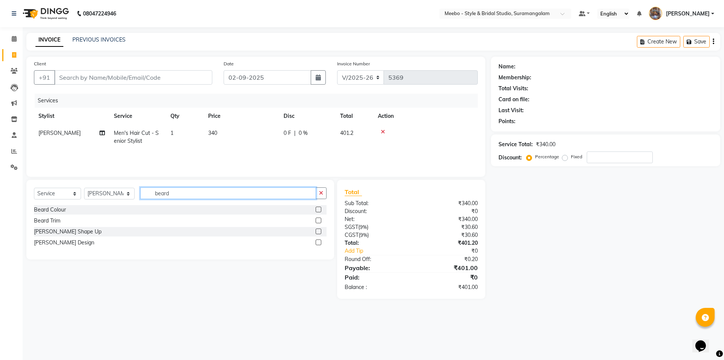
type input "beard"
click at [319, 231] on label at bounding box center [319, 231] width 6 height 6
click at [319, 231] on input "checkbox" at bounding box center [318, 231] width 5 height 5
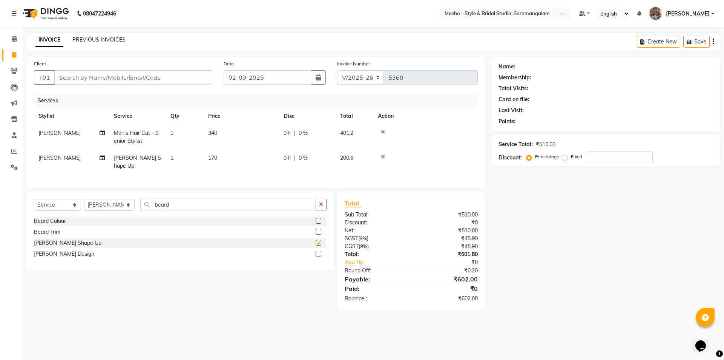
checkbox input "false"
click at [100, 202] on select "Select Stylist Admin [PERSON_NAME] [PERSON_NAME] Manager [PERSON_NAME] [PERSON_…" at bounding box center [109, 205] width 51 height 12
select select "58442"
click at [100, 202] on select "Select Stylist Admin [PERSON_NAME] [PERSON_NAME] Manager [PERSON_NAME] [PERSON_…" at bounding box center [109, 205] width 51 height 12
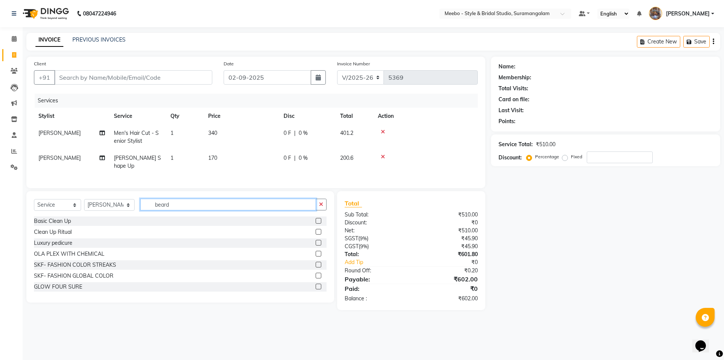
click at [186, 203] on input "beard" at bounding box center [228, 204] width 176 height 12
type input "b"
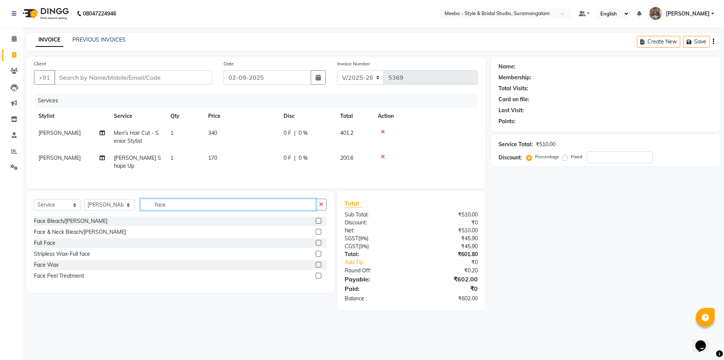
type input "face"
click at [318, 229] on label at bounding box center [319, 232] width 6 height 6
click at [318, 229] on input "checkbox" at bounding box center [318, 231] width 5 height 5
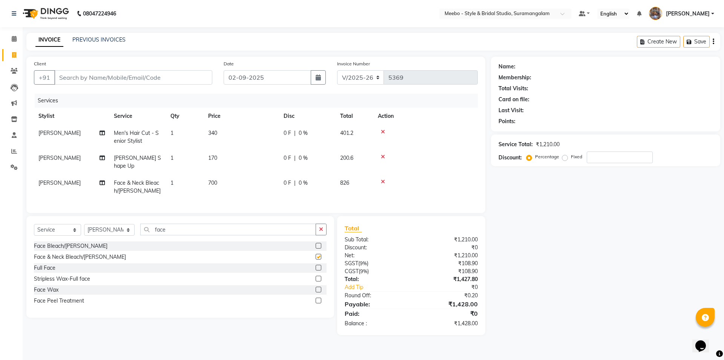
checkbox input "false"
click at [187, 225] on input "face" at bounding box center [228, 229] width 176 height 12
type input "f"
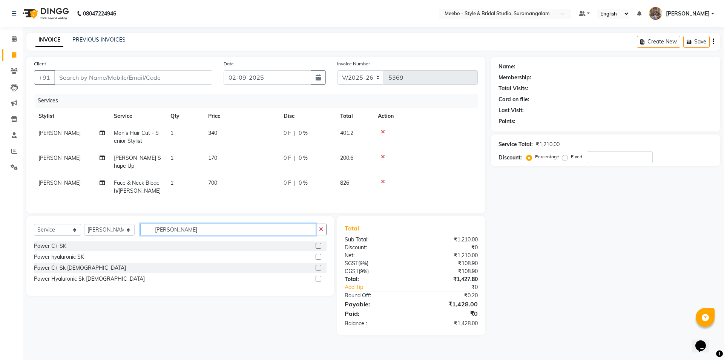
type input "powe"
click at [319, 243] on label at bounding box center [319, 246] width 6 height 6
click at [319, 243] on input "checkbox" at bounding box center [318, 245] width 5 height 5
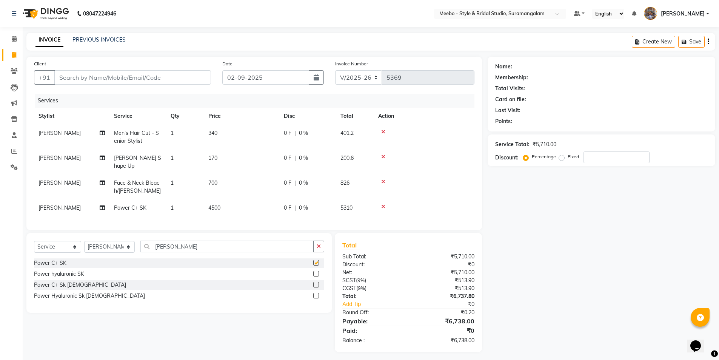
checkbox input "false"
click at [109, 77] on input "Client" at bounding box center [132, 77] width 157 height 14
type input "9"
type input "0"
type input "9790205977"
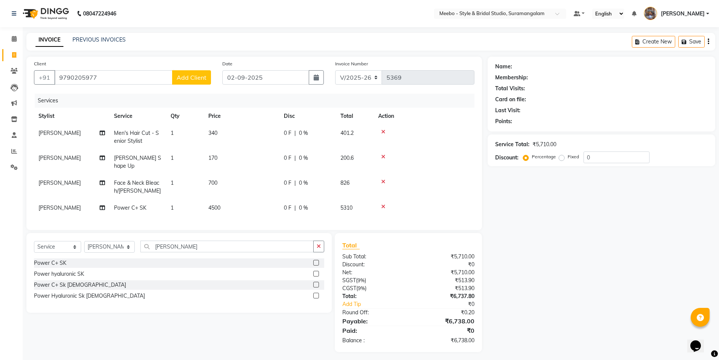
click at [179, 74] on span "Add Client" at bounding box center [192, 78] width 30 height 8
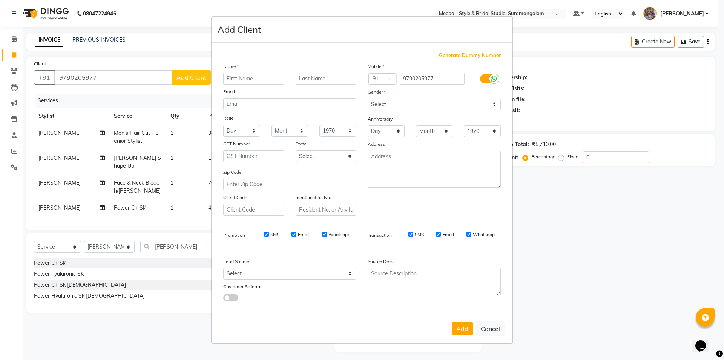
drag, startPoint x: 242, startPoint y: 74, endPoint x: 241, endPoint y: 78, distance: 4.6
click at [242, 75] on input "text" at bounding box center [253, 79] width 61 height 12
click at [242, 78] on input "text" at bounding box center [253, 79] width 61 height 12
type input "tamil"
click at [407, 98] on select "Select Male Female Other Prefer Not To Say" at bounding box center [434, 104] width 133 height 12
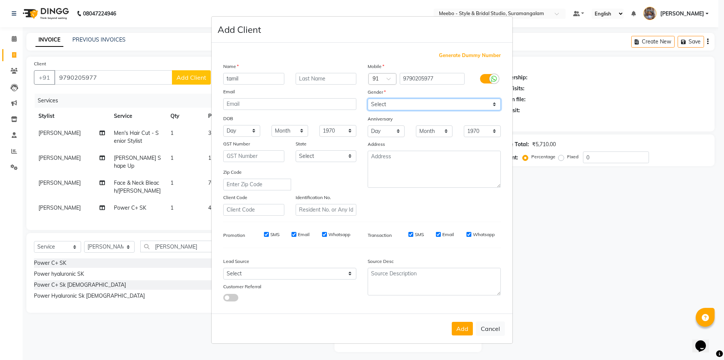
select select "male"
click at [368, 98] on select "Select Male Female Other Prefer Not To Say" at bounding box center [434, 104] width 133 height 12
click at [461, 327] on button "Add" at bounding box center [462, 328] width 21 height 14
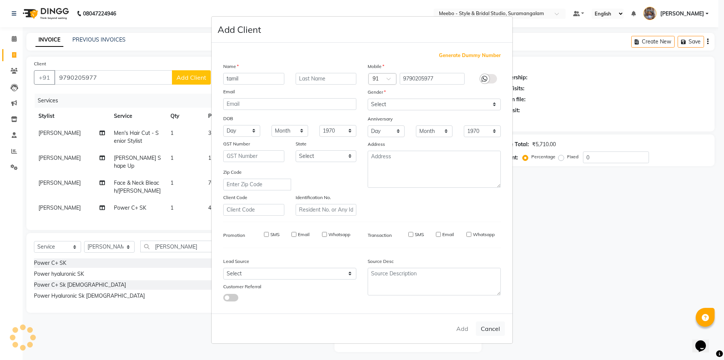
select select
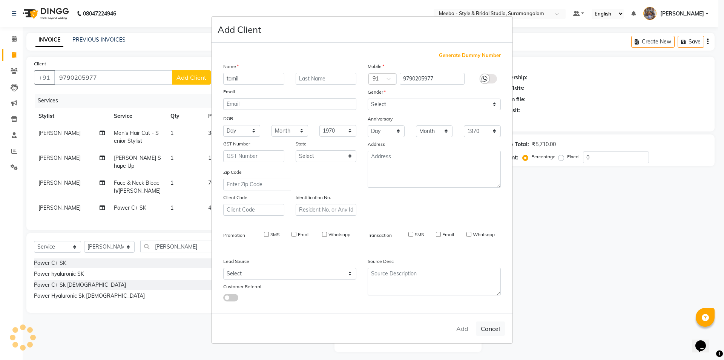
select select
checkbox input "false"
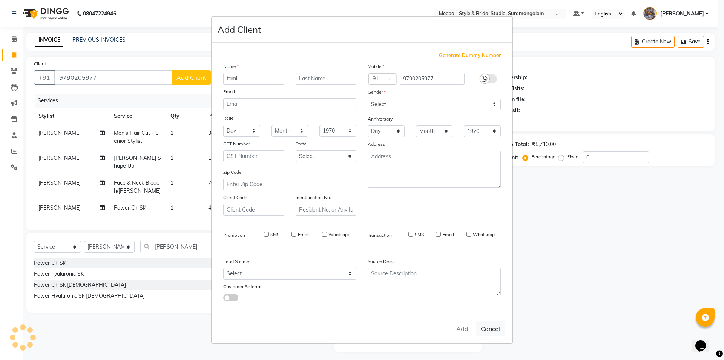
checkbox input "false"
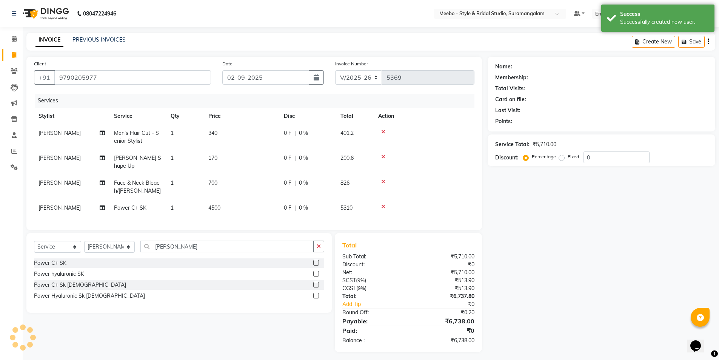
click at [383, 155] on icon at bounding box center [383, 156] width 4 height 5
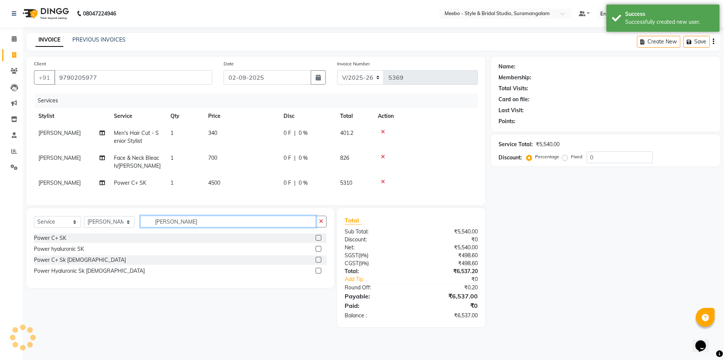
click at [174, 225] on input "powe" at bounding box center [228, 221] width 176 height 12
type input "p"
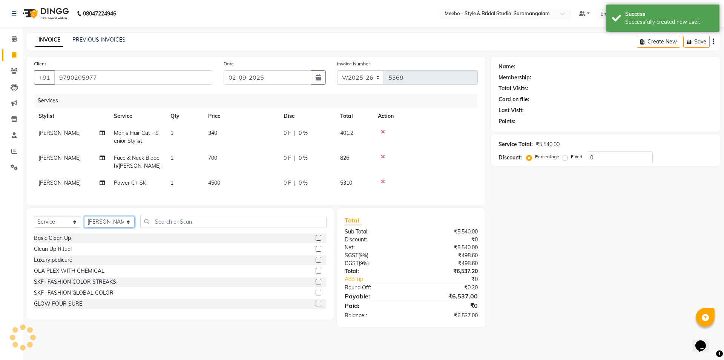
click at [103, 226] on select "Select Stylist Admin [PERSON_NAME] [PERSON_NAME] Manager [PERSON_NAME] [PERSON_…" at bounding box center [109, 222] width 51 height 12
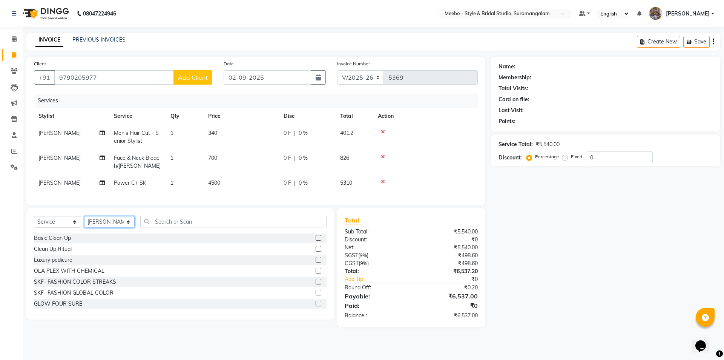
select select "33852"
click at [103, 226] on select "Select Stylist Admin [PERSON_NAME] [PERSON_NAME] Manager [PERSON_NAME] [PERSON_…" at bounding box center [109, 222] width 51 height 12
click at [170, 226] on input "text" at bounding box center [233, 221] width 186 height 12
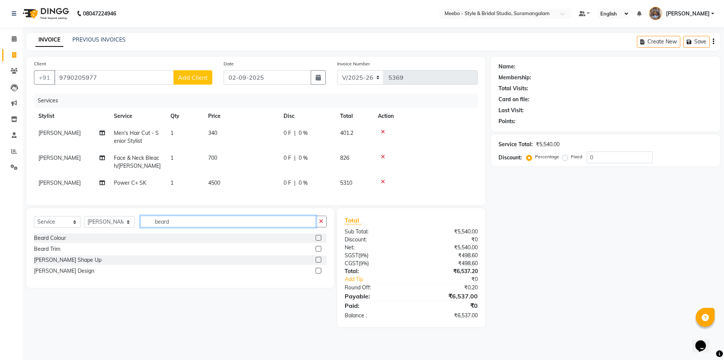
type input "beard"
click at [319, 273] on label at bounding box center [319, 270] width 6 height 6
click at [319, 273] on input "checkbox" at bounding box center [318, 270] width 5 height 5
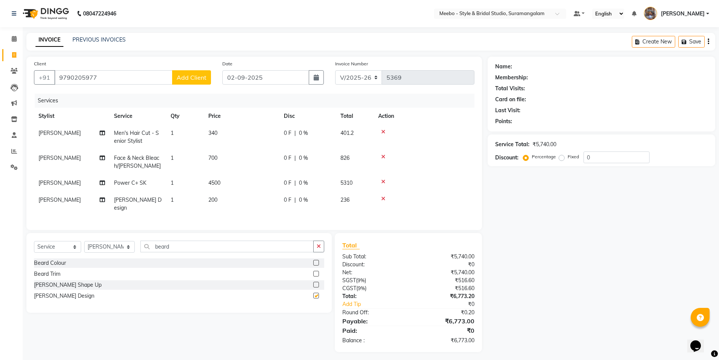
checkbox input "false"
click at [130, 73] on input "9790205977" at bounding box center [113, 77] width 118 height 14
click at [120, 94] on button "tamil 979020597 7" at bounding box center [91, 95] width 74 height 12
type input "9790205977"
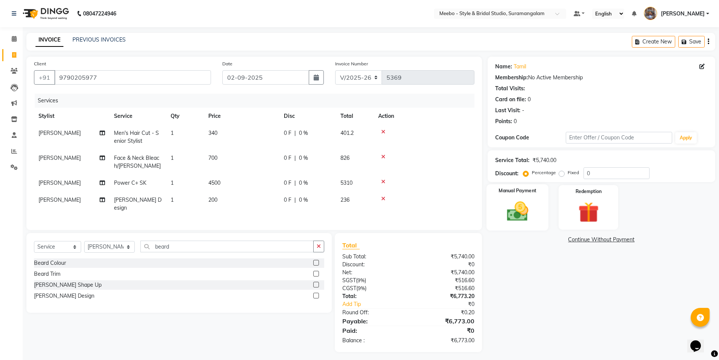
click at [518, 217] on img at bounding box center [517, 211] width 35 height 25
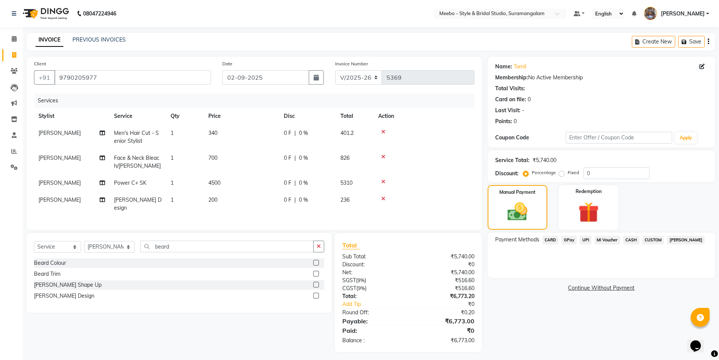
click at [631, 240] on span "CASH" at bounding box center [631, 239] width 16 height 9
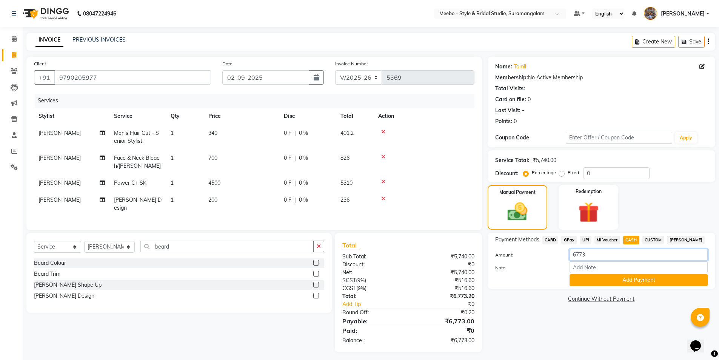
click at [603, 254] on input "6773" at bounding box center [638, 255] width 138 height 12
type input "6770"
click at [635, 278] on button "Add Payment" at bounding box center [638, 280] width 138 height 12
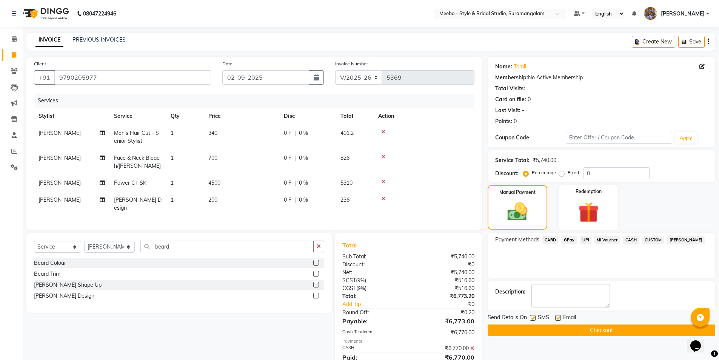
click at [607, 327] on button "Checkout" at bounding box center [600, 330] width 227 height 12
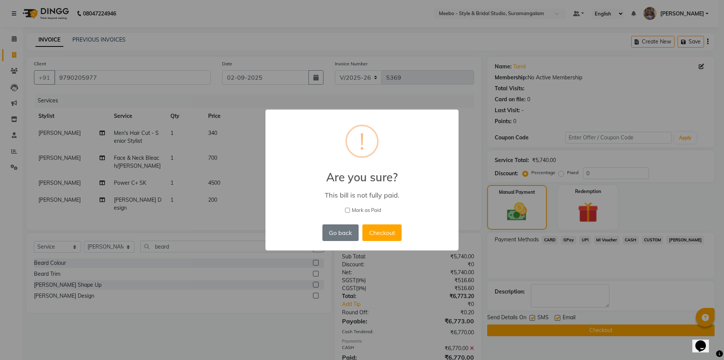
click at [348, 211] on input "Mark as Paid" at bounding box center [347, 209] width 5 height 5
checkbox input "true"
click at [376, 232] on button "Checkout" at bounding box center [382, 232] width 39 height 17
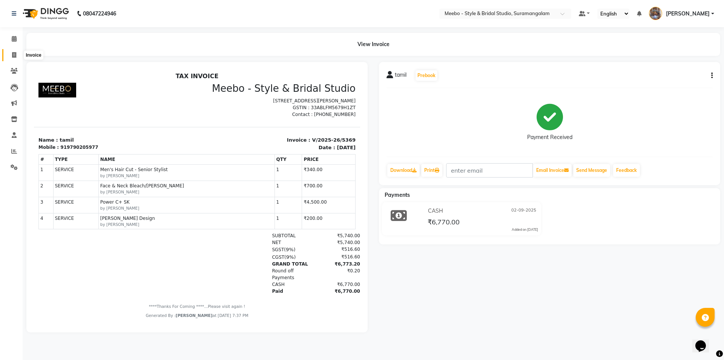
click at [15, 55] on icon at bounding box center [14, 55] width 4 height 6
select select "service"
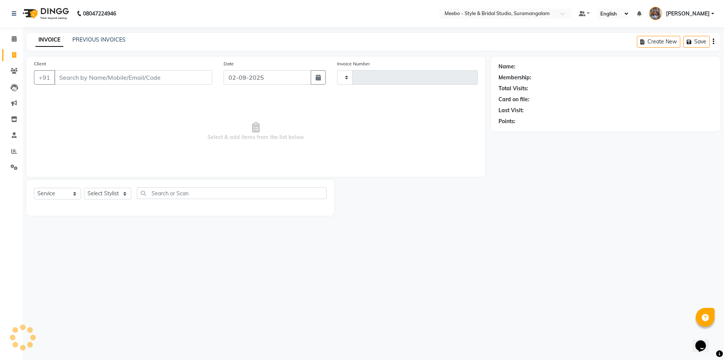
type input "5370"
select select "12"
click at [104, 191] on select "Select Stylist Admin [PERSON_NAME] [PERSON_NAME] Manager [PERSON_NAME] [PERSON_…" at bounding box center [109, 193] width 51 height 12
click at [110, 194] on select "Select Stylist Admin [PERSON_NAME] [PERSON_NAME] Manager [PERSON_NAME] [PERSON_…" at bounding box center [109, 193] width 51 height 12
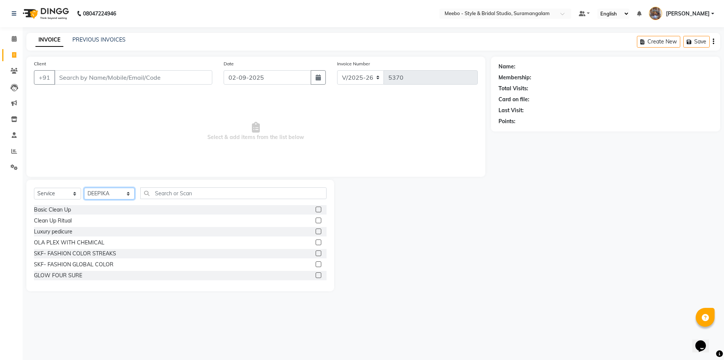
select select "24562"
drag, startPoint x: 110, startPoint y: 194, endPoint x: 114, endPoint y: 192, distance: 4.1
click at [113, 192] on select "Select Stylist Admin [PERSON_NAME] [PERSON_NAME] Manager [PERSON_NAME] [PERSON_…" at bounding box center [109, 193] width 51 height 12
click at [152, 194] on input "text" at bounding box center [233, 193] width 186 height 12
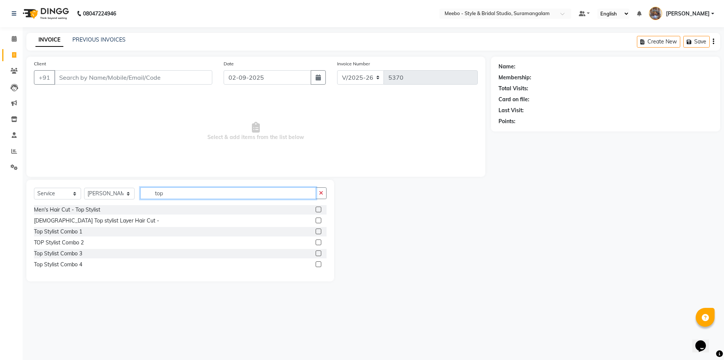
type input "top"
click at [317, 207] on label at bounding box center [319, 209] width 6 height 6
click at [317, 207] on input "checkbox" at bounding box center [318, 209] width 5 height 5
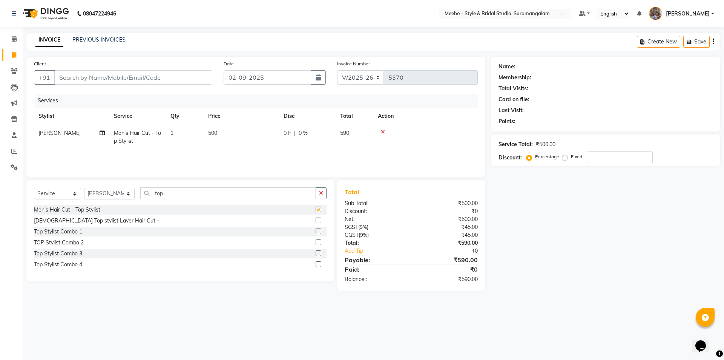
checkbox input "false"
click at [191, 193] on input "top" at bounding box center [228, 193] width 176 height 12
type input "t"
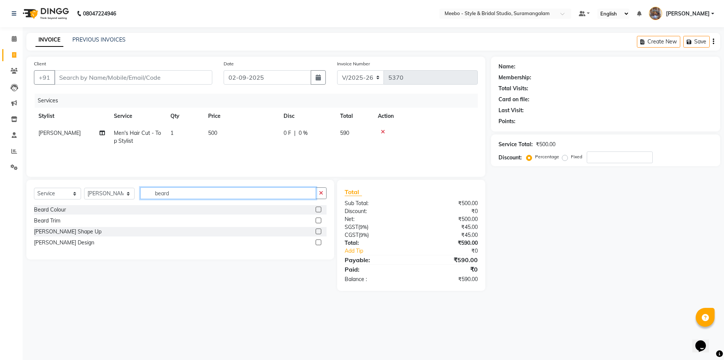
type input "beard"
click at [318, 231] on label at bounding box center [319, 231] width 6 height 6
click at [318, 231] on input "checkbox" at bounding box center [318, 231] width 5 height 5
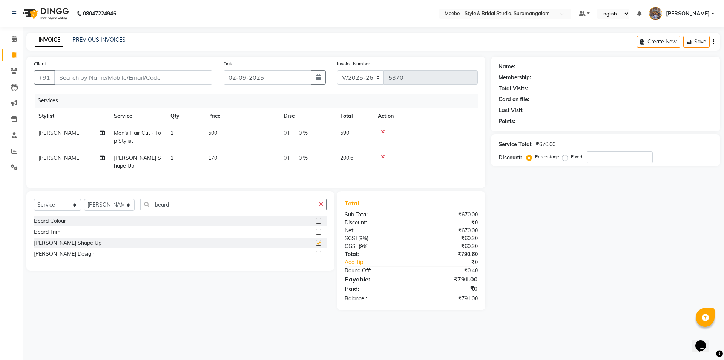
checkbox input "false"
click at [183, 201] on input "beard" at bounding box center [228, 204] width 176 height 12
type input "b"
type input "global"
click at [320, 229] on label at bounding box center [319, 232] width 6 height 6
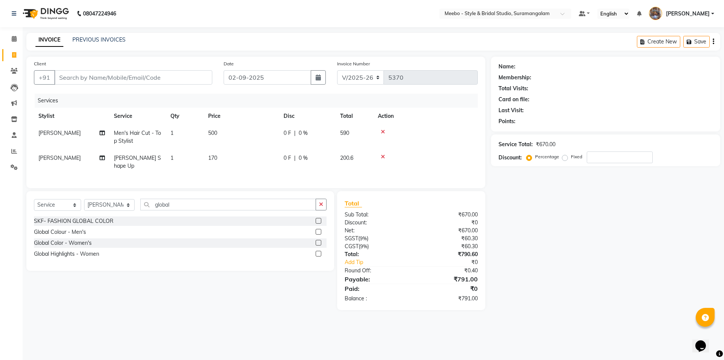
click at [320, 229] on input "checkbox" at bounding box center [318, 231] width 5 height 5
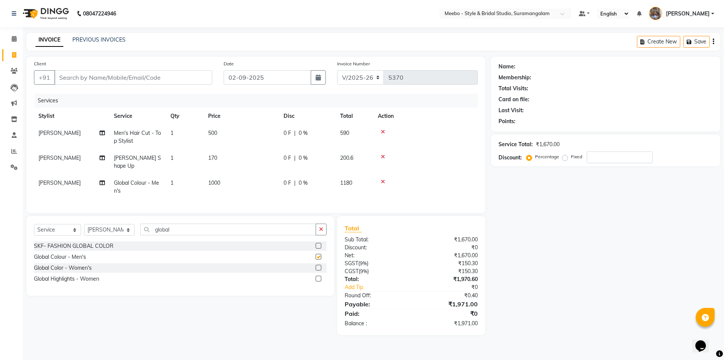
checkbox input "false"
click at [383, 131] on icon at bounding box center [383, 131] width 4 height 5
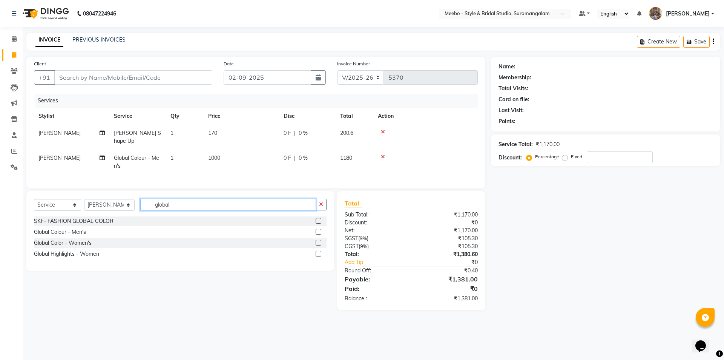
click at [186, 202] on input "global" at bounding box center [228, 204] width 176 height 12
type input "g"
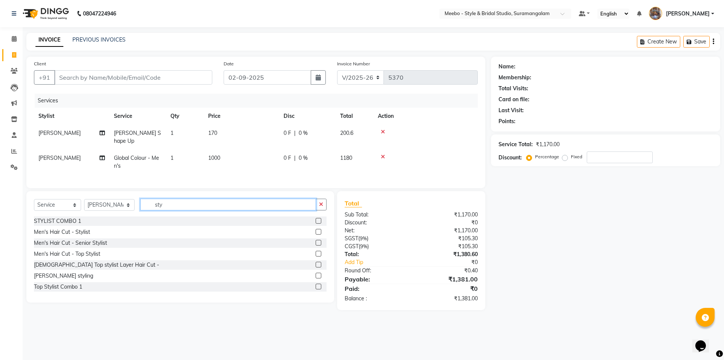
type input "sty"
click at [316, 229] on label at bounding box center [319, 232] width 6 height 6
click at [316, 229] on input "checkbox" at bounding box center [318, 231] width 5 height 5
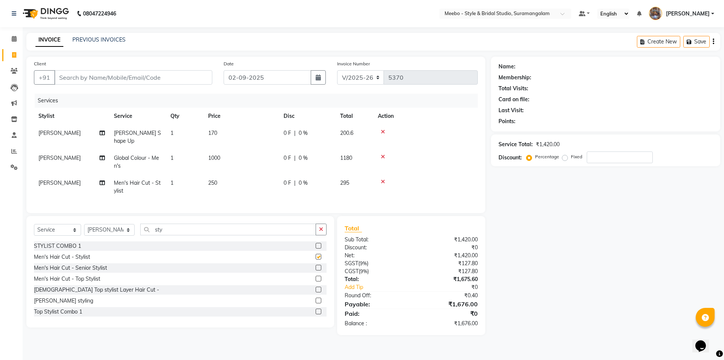
checkbox input "false"
click at [316, 264] on label at bounding box center [319, 267] width 6 height 6
click at [316, 265] on input "checkbox" at bounding box center [318, 267] width 5 height 5
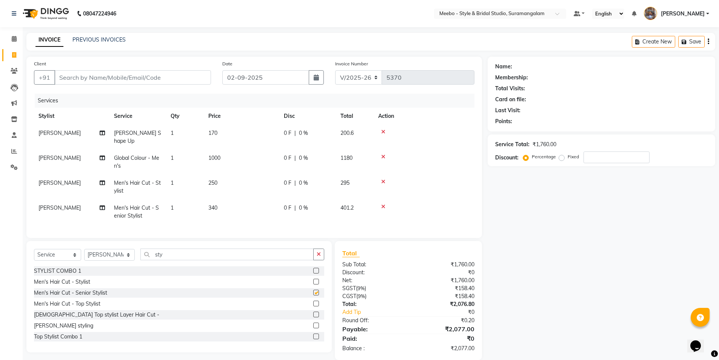
checkbox input "false"
click at [383, 179] on icon at bounding box center [383, 181] width 4 height 5
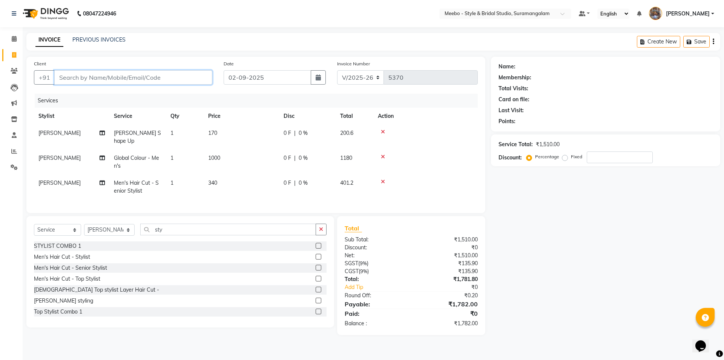
click at [141, 73] on input "Client" at bounding box center [133, 77] width 158 height 14
type input "7"
type input "0"
click at [108, 97] on ngb-highlight "73958908 03" at bounding box center [95, 95] width 39 height 8
type input "7395890803"
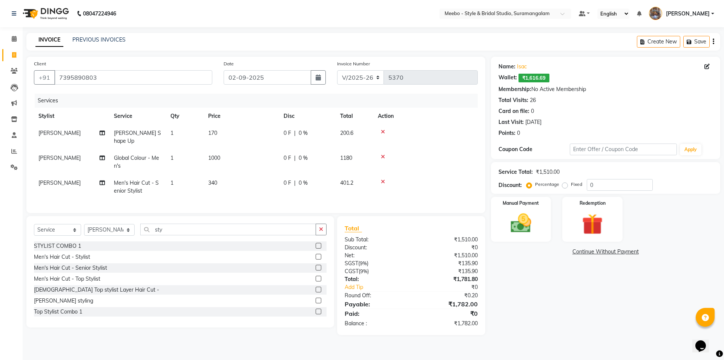
click at [382, 179] on icon at bounding box center [383, 181] width 4 height 5
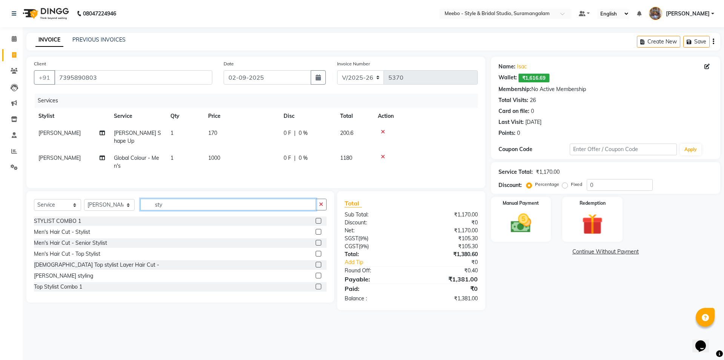
click at [178, 204] on input "sty" at bounding box center [228, 204] width 176 height 12
type input "s"
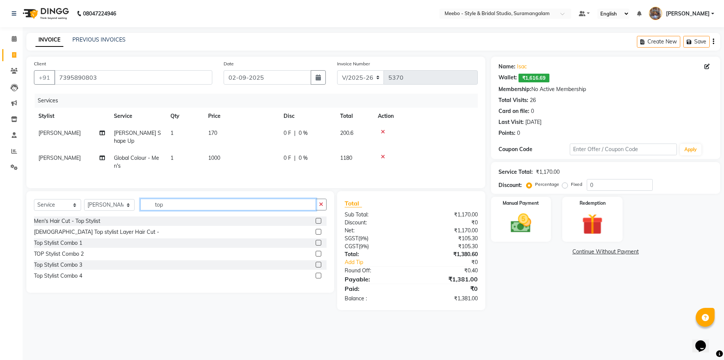
type input "top"
click at [316, 218] on label at bounding box center [319, 221] width 6 height 6
click at [316, 218] on input "checkbox" at bounding box center [318, 220] width 5 height 5
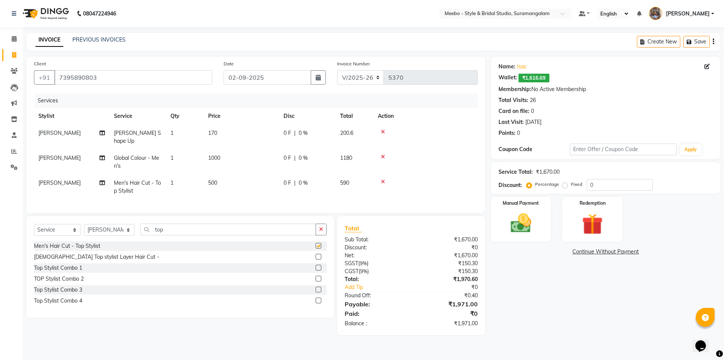
checkbox input "false"
click at [523, 233] on img at bounding box center [521, 223] width 35 height 25
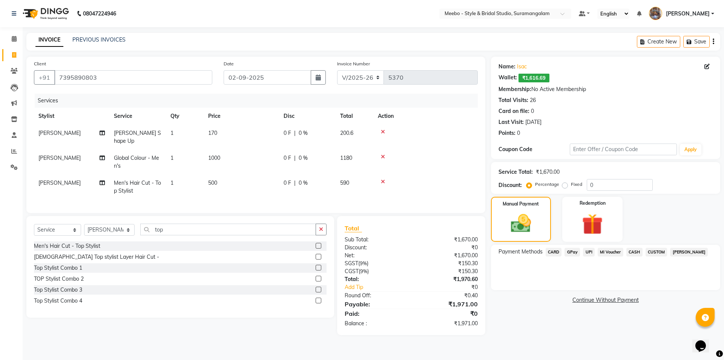
click at [577, 249] on span "GPay" at bounding box center [572, 251] width 15 height 9
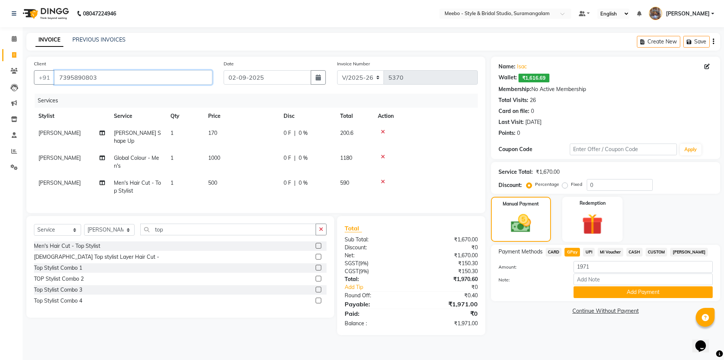
click at [115, 77] on input "7395890803" at bounding box center [133, 77] width 158 height 14
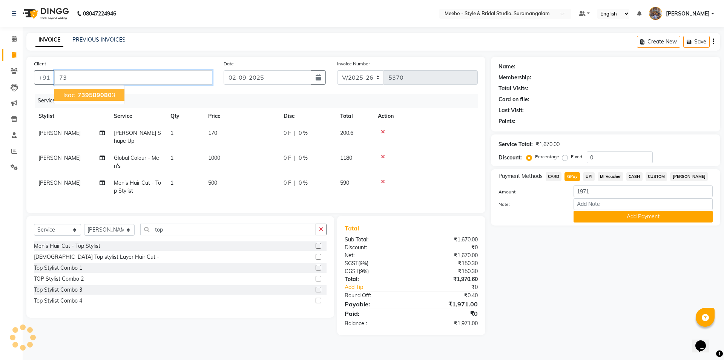
type input "7"
click at [101, 78] on input "638388" at bounding box center [114, 77] width 120 height 14
type input "6"
click at [80, 91] on span "73958908" at bounding box center [93, 95] width 30 height 8
type input "7395890803"
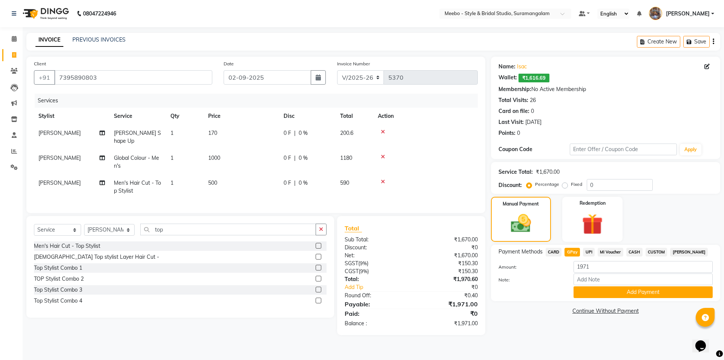
click at [573, 253] on span "GPay" at bounding box center [572, 251] width 15 height 9
click at [568, 250] on span "GPay" at bounding box center [572, 251] width 15 height 9
click at [653, 289] on button "Add Payment" at bounding box center [643, 292] width 139 height 12
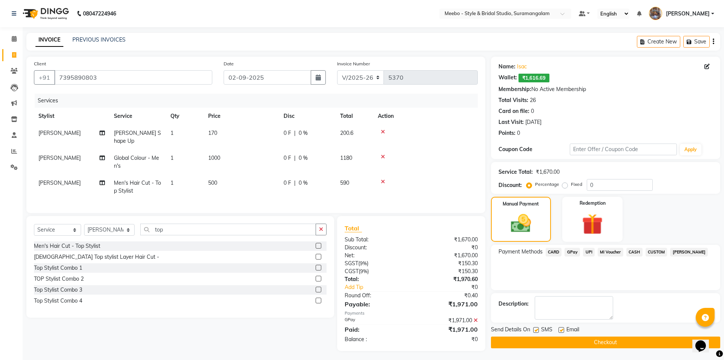
click at [605, 339] on button "Checkout" at bounding box center [605, 342] width 229 height 12
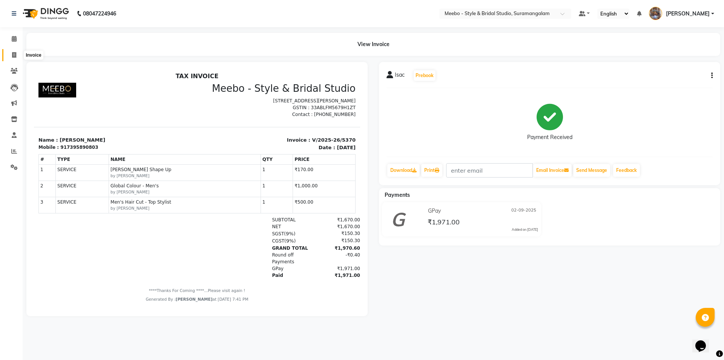
click at [14, 54] on icon at bounding box center [14, 55] width 4 height 6
select select "service"
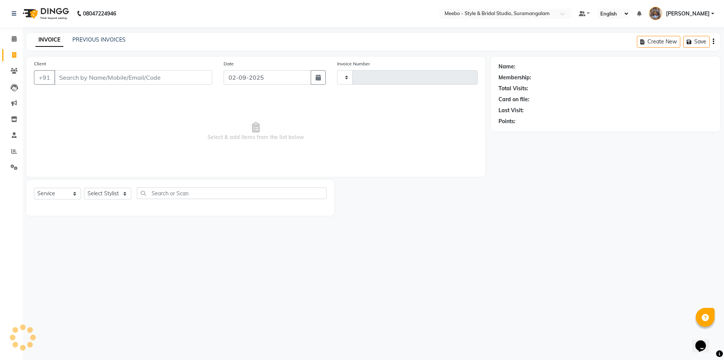
type input "5371"
select select "12"
click at [98, 40] on link "PREVIOUS INVOICES" at bounding box center [98, 39] width 53 height 7
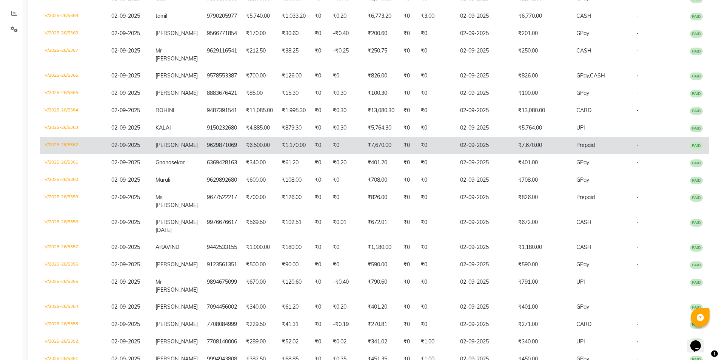
scroll to position [202, 0]
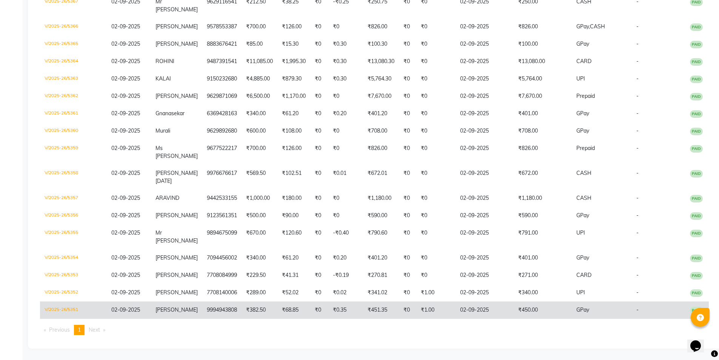
click at [226, 301] on td "9994943808" at bounding box center [221, 309] width 39 height 17
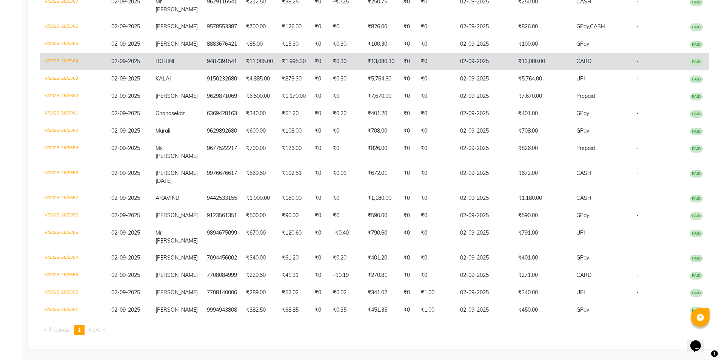
scroll to position [0, 0]
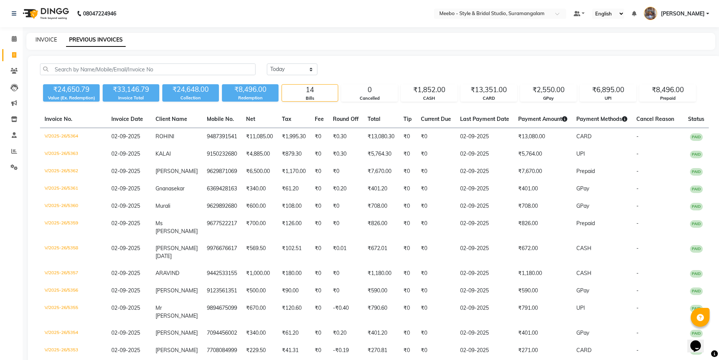
click at [46, 40] on link "INVOICE" at bounding box center [46, 39] width 22 height 7
select select "service"
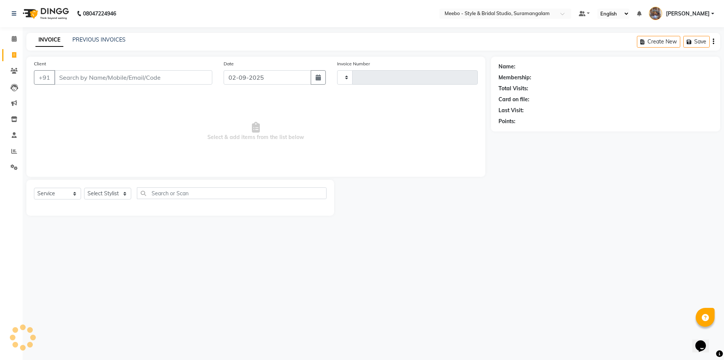
type input "5366"
select select "12"
select select "service"
click at [14, 150] on icon at bounding box center [14, 151] width 6 height 6
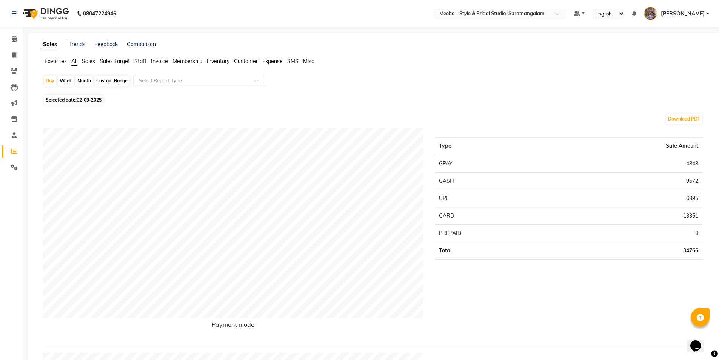
click at [474, 284] on div "Type Sale Amount GPAY 4848 CASH 9672 UPI 6895 CARD 13351 PREPAID 0 Total 34766" at bounding box center [569, 234] width 280 height 212
click at [204, 80] on input "text" at bounding box center [191, 81] width 109 height 8
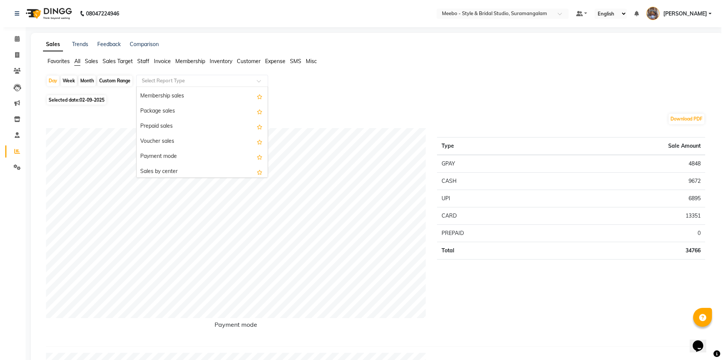
scroll to position [84, 0]
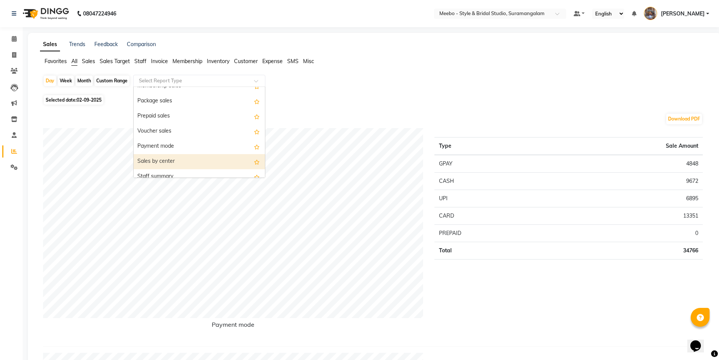
click at [172, 160] on div "Sales by center" at bounding box center [199, 161] width 131 height 15
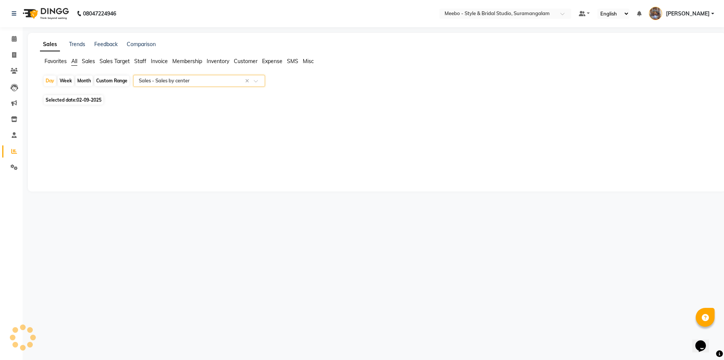
select select "full_report"
select select "csv"
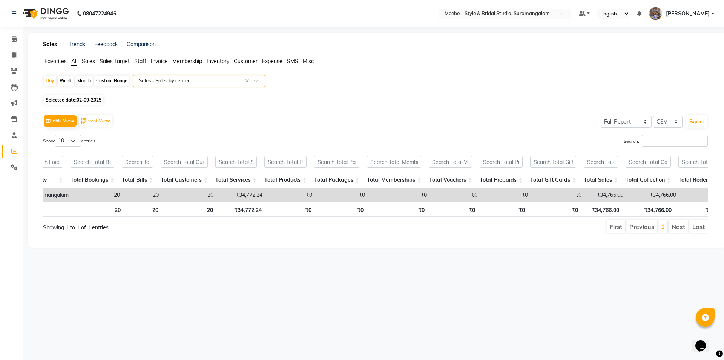
scroll to position [0, 119]
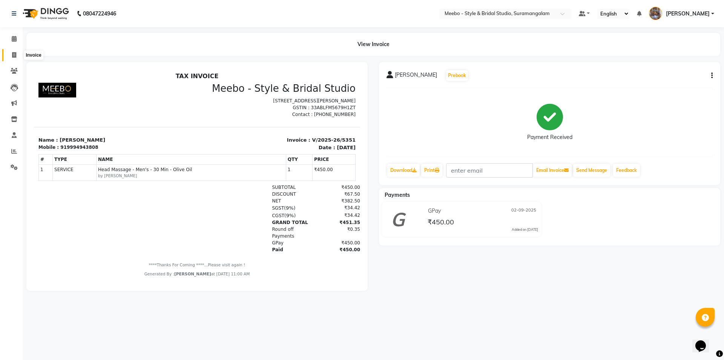
click at [12, 54] on icon at bounding box center [14, 55] width 4 height 6
select select "12"
select select "service"
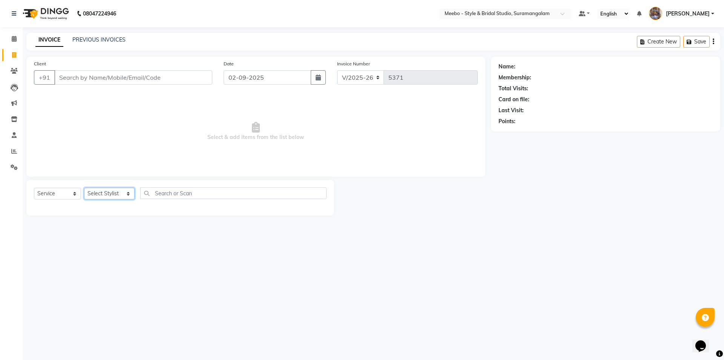
click at [102, 194] on select "Select Stylist Admin [PERSON_NAME] [PERSON_NAME] Manager [PERSON_NAME] [PERSON_…" at bounding box center [109, 193] width 51 height 12
select select "28922"
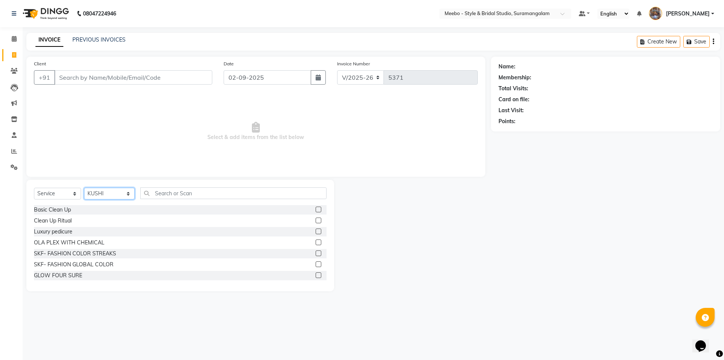
drag, startPoint x: 102, startPoint y: 194, endPoint x: 106, endPoint y: 194, distance: 3.8
click at [103, 194] on select "Select Stylist Admin [PERSON_NAME] [PERSON_NAME] Manager [PERSON_NAME] [PERSON_…" at bounding box center [109, 193] width 51 height 12
click at [170, 191] on input "text" at bounding box center [233, 193] width 186 height 12
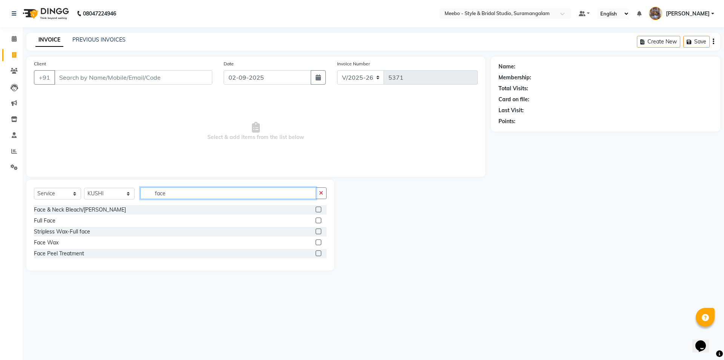
type input "face"
click at [319, 208] on label at bounding box center [319, 209] width 6 height 6
click at [319, 208] on input "checkbox" at bounding box center [318, 209] width 5 height 5
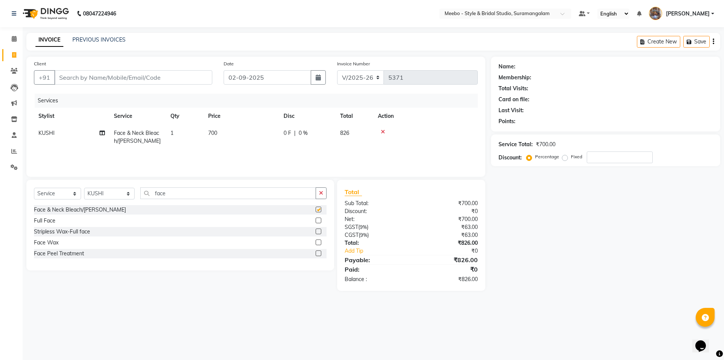
checkbox input "false"
click at [199, 192] on input "face" at bounding box center [228, 193] width 176 height 12
type input "f"
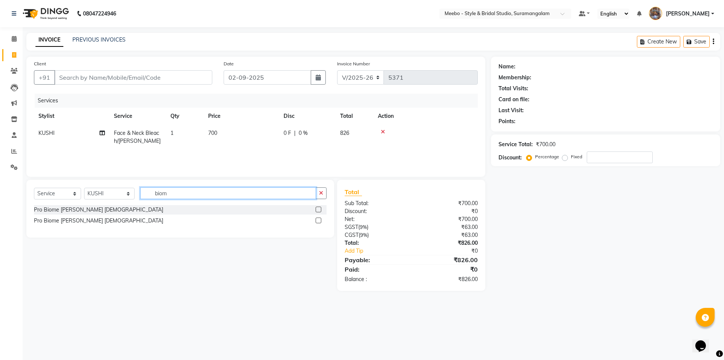
type input "biom"
click at [318, 219] on label at bounding box center [319, 220] width 6 height 6
click at [318, 219] on input "checkbox" at bounding box center [318, 220] width 5 height 5
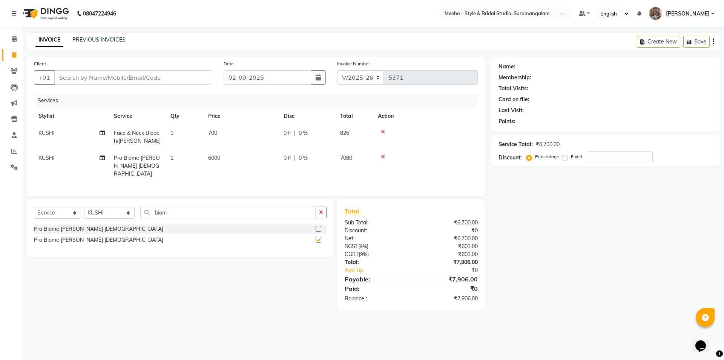
checkbox input "false"
click at [228, 155] on td "6000" at bounding box center [241, 165] width 75 height 33
select select "28922"
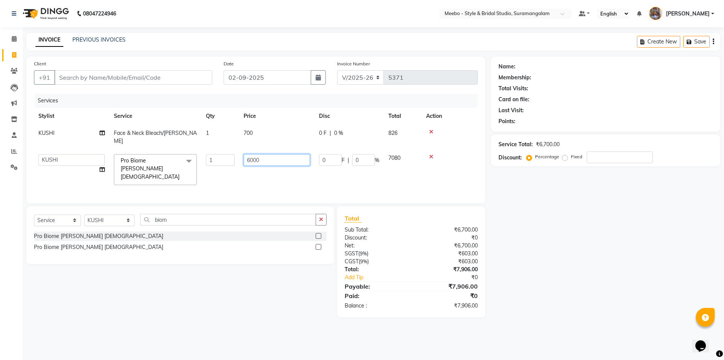
click at [268, 154] on input "6000" at bounding box center [277, 160] width 66 height 12
type input "6"
type input "5500"
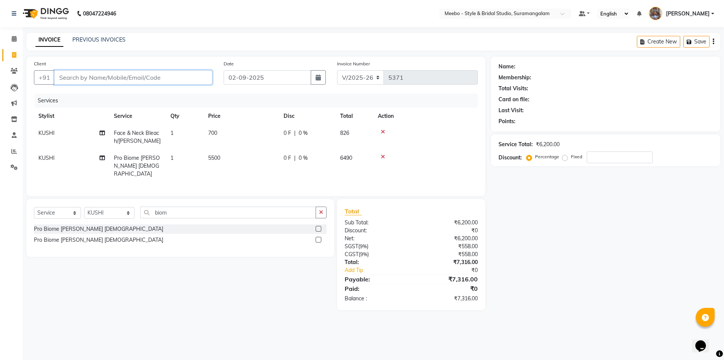
click at [120, 74] on input "Client" at bounding box center [133, 77] width 158 height 14
click at [92, 75] on input "Client" at bounding box center [133, 77] width 158 height 14
type input "9"
type input "0"
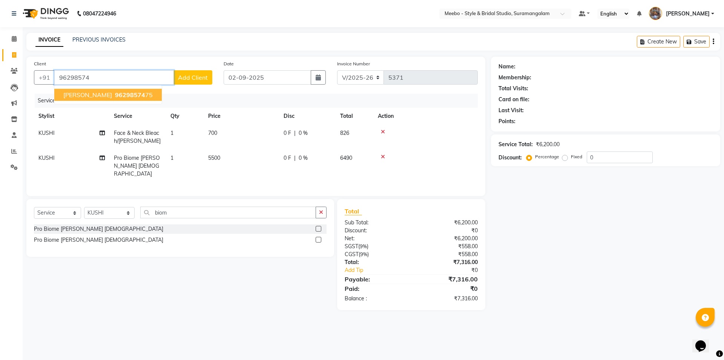
click at [89, 91] on span "thanushree" at bounding box center [87, 95] width 49 height 8
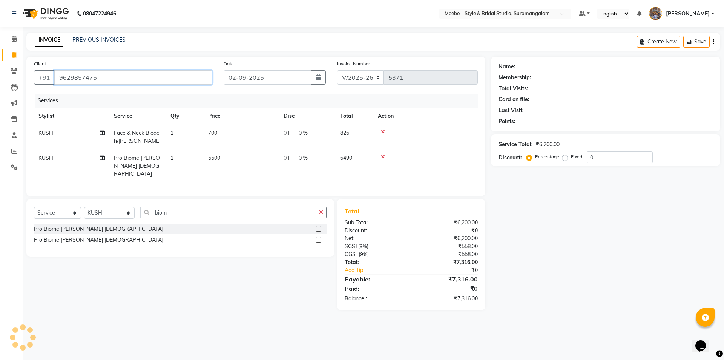
type input "9629857475"
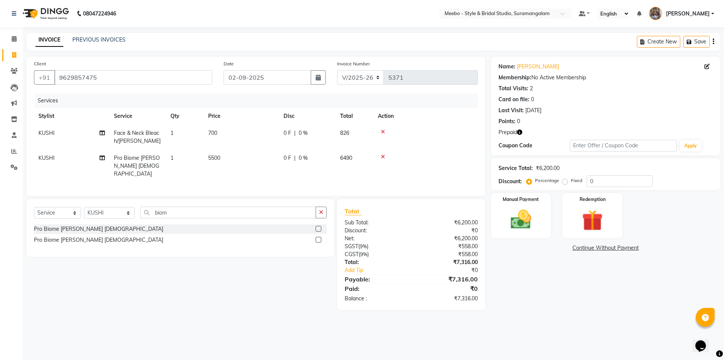
click at [521, 132] on icon "button" at bounding box center [519, 131] width 5 height 5
click at [587, 221] on img at bounding box center [592, 220] width 35 height 27
click at [566, 248] on span "1" at bounding box center [566, 249] width 4 height 5
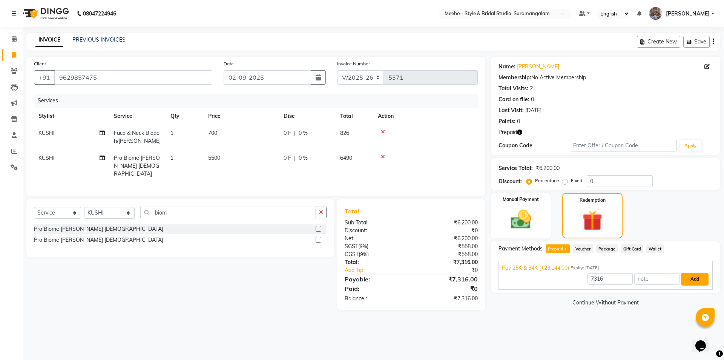
click at [698, 278] on button "Add" at bounding box center [695, 278] width 28 height 13
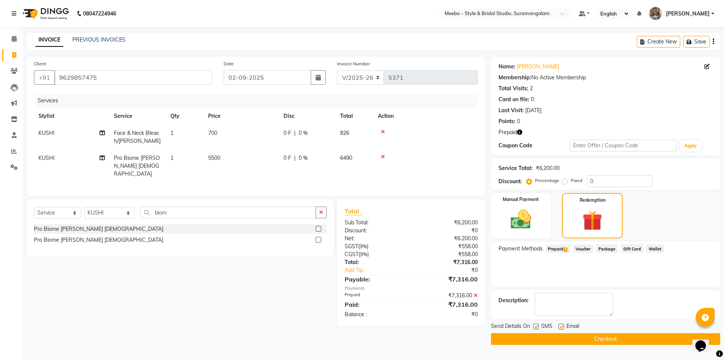
click at [610, 338] on button "Checkout" at bounding box center [605, 339] width 229 height 12
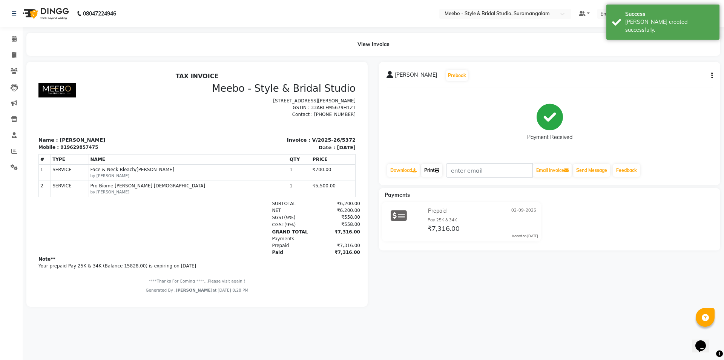
click at [429, 170] on link "Print" at bounding box center [431, 170] width 21 height 13
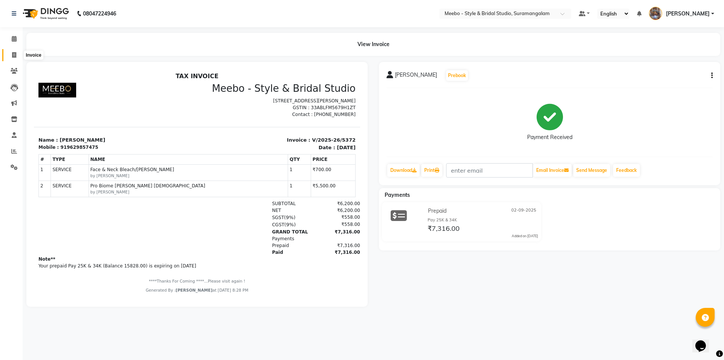
click at [15, 57] on span at bounding box center [14, 55] width 13 height 9
select select "service"
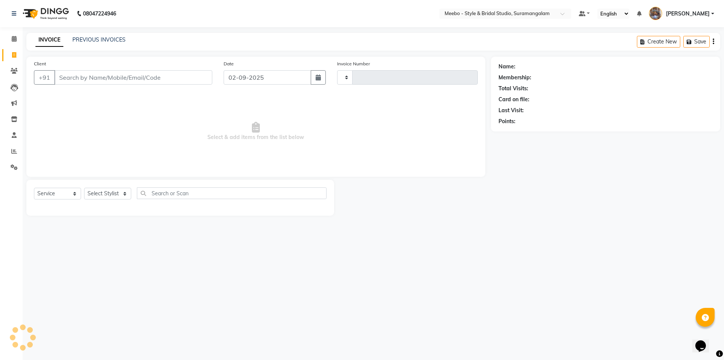
type input "5373"
select select "12"
click at [12, 152] on icon at bounding box center [14, 151] width 6 height 6
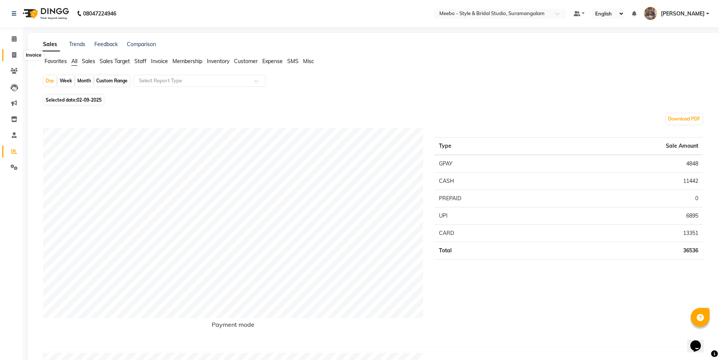
click at [12, 55] on icon at bounding box center [14, 55] width 4 height 6
select select "12"
select select "service"
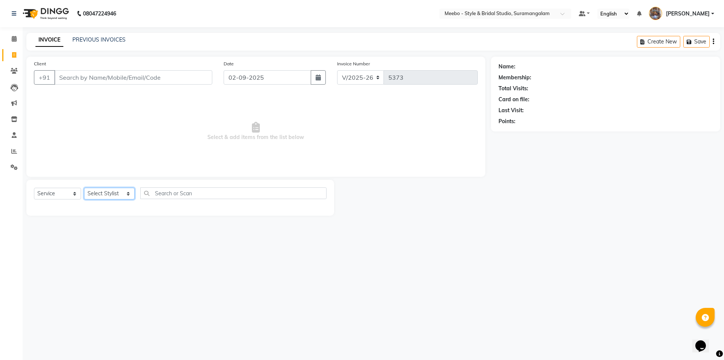
click at [103, 194] on select "Select Stylist Admin [PERSON_NAME] [PERSON_NAME] Manager [PERSON_NAME] [PERSON_…" at bounding box center [109, 193] width 51 height 12
select select "24562"
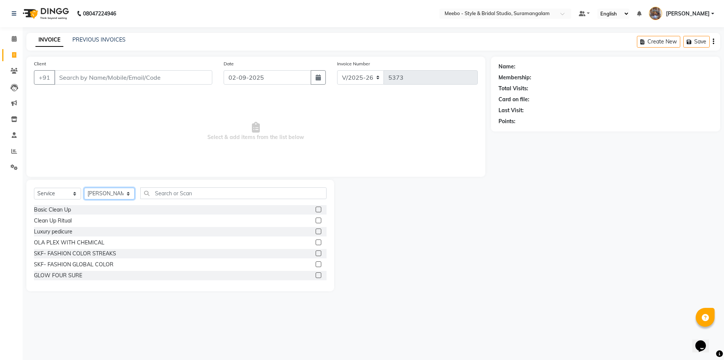
click at [103, 194] on select "Select Stylist Admin [PERSON_NAME] [PERSON_NAME] Manager [PERSON_NAME] [PERSON_…" at bounding box center [109, 193] width 51 height 12
click at [175, 194] on input "text" at bounding box center [233, 193] width 186 height 12
type input "be"
click at [108, 189] on select "Select Stylist Admin [PERSON_NAME] [PERSON_NAME] Manager [PERSON_NAME] [PERSON_…" at bounding box center [109, 193] width 51 height 12
select select "86903"
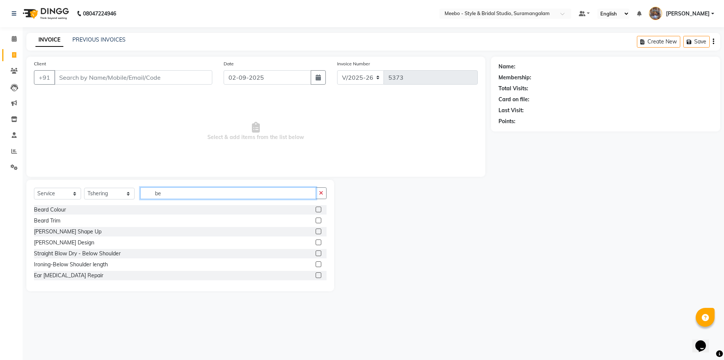
click at [168, 195] on input "be" at bounding box center [228, 193] width 176 height 12
type input "b"
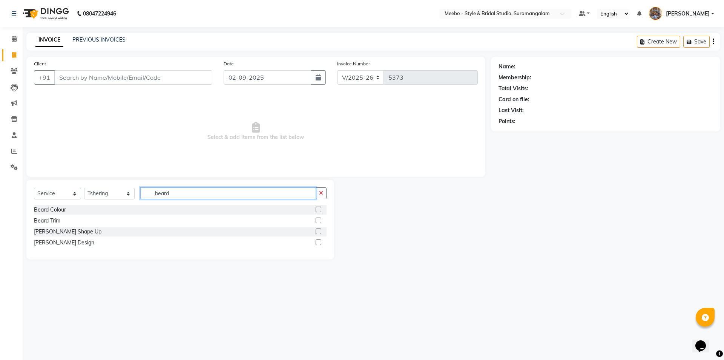
type input "beard"
click at [319, 240] on label at bounding box center [319, 242] width 6 height 6
click at [319, 240] on input "checkbox" at bounding box center [318, 242] width 5 height 5
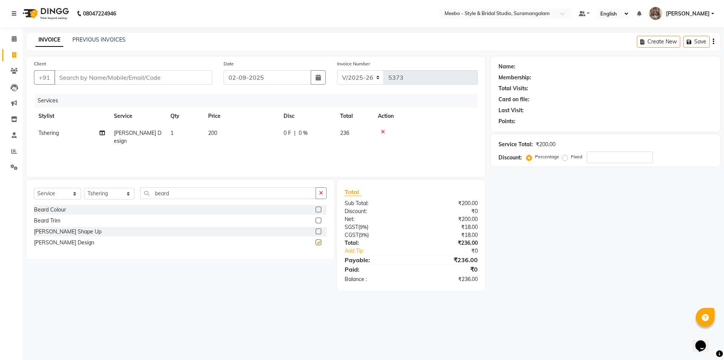
checkbox input "false"
click at [103, 192] on select "Select Stylist Admin [PERSON_NAME] [PERSON_NAME] Manager [PERSON_NAME] [PERSON_…" at bounding box center [109, 193] width 51 height 12
select select "57684"
drag, startPoint x: 103, startPoint y: 192, endPoint x: 132, endPoint y: 192, distance: 28.7
click at [103, 192] on select "Select Stylist Admin [PERSON_NAME] [PERSON_NAME] Manager [PERSON_NAME] [PERSON_…" at bounding box center [109, 193] width 51 height 12
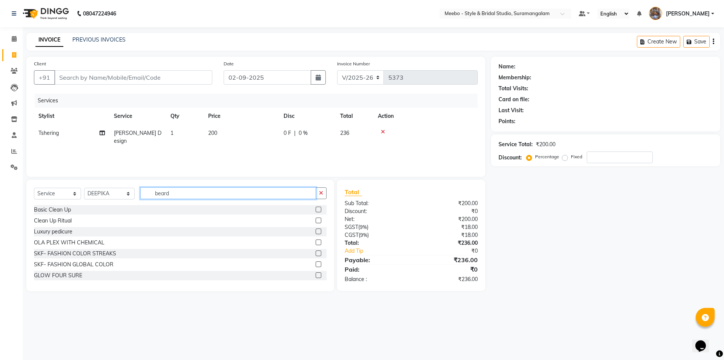
click at [183, 192] on input "beard" at bounding box center [228, 193] width 176 height 12
type input "b"
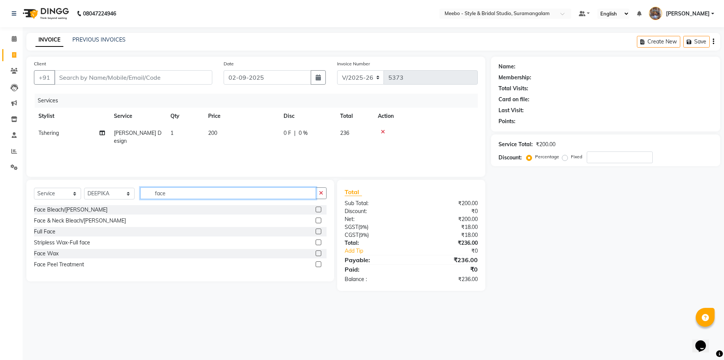
type input "face"
click at [317, 219] on label at bounding box center [319, 220] width 6 height 6
click at [317, 219] on input "checkbox" at bounding box center [318, 220] width 5 height 5
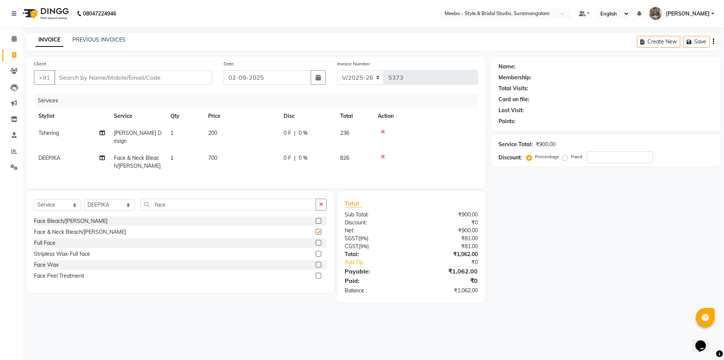
checkbox input "false"
click at [180, 203] on input "face" at bounding box center [228, 204] width 176 height 12
type input "f"
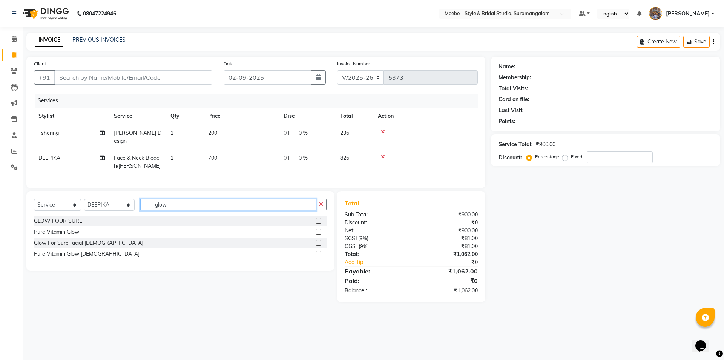
type input "glow"
click at [316, 218] on label at bounding box center [319, 221] width 6 height 6
click at [316, 218] on input "checkbox" at bounding box center [318, 220] width 5 height 5
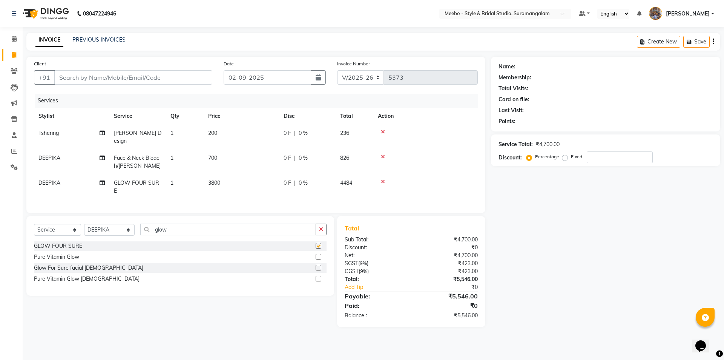
checkbox input "false"
click at [112, 225] on select "Select Stylist Admin [PERSON_NAME] [PERSON_NAME] Manager [PERSON_NAME] [PERSON_…" at bounding box center [109, 230] width 51 height 12
select select "86903"
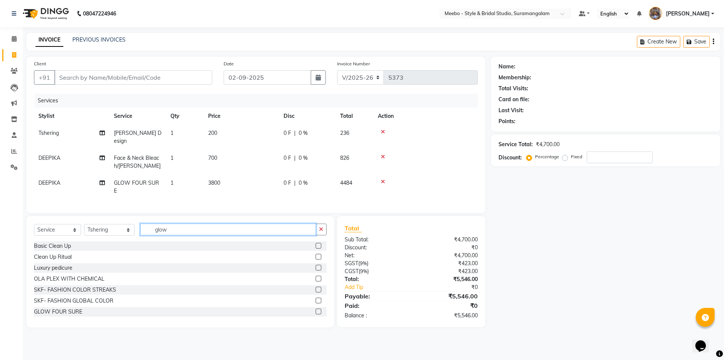
click at [184, 227] on input "glow" at bounding box center [228, 229] width 176 height 12
click at [178, 135] on td "1" at bounding box center [185, 136] width 38 height 25
select select "86903"
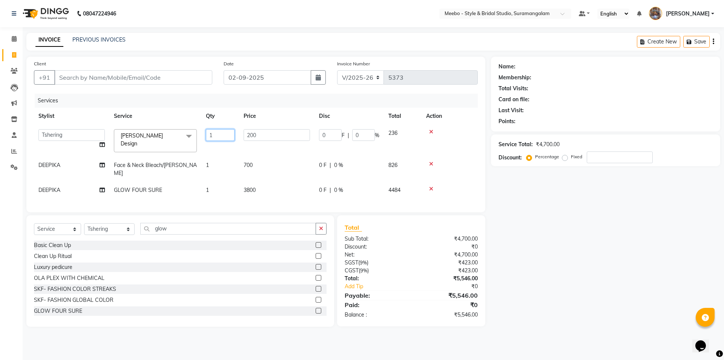
click at [216, 135] on input "1" at bounding box center [220, 135] width 29 height 12
type input "2"
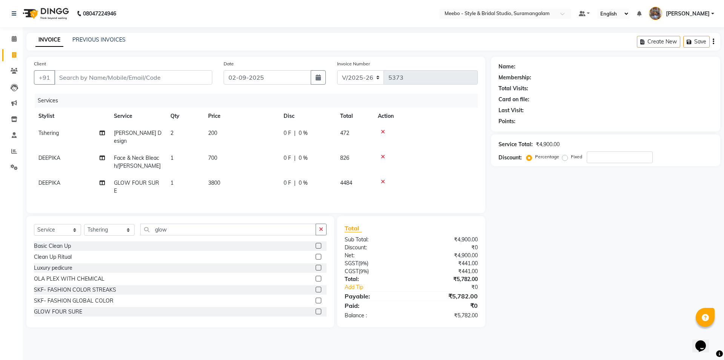
click at [239, 95] on div "Services" at bounding box center [259, 101] width 449 height 14
click at [108, 75] on input "Client" at bounding box center [133, 77] width 158 height 14
type input "9"
type input "0"
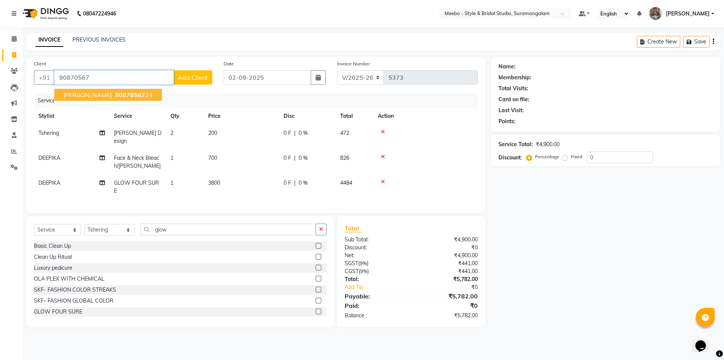
click at [90, 96] on span "ragave prasad" at bounding box center [87, 95] width 49 height 8
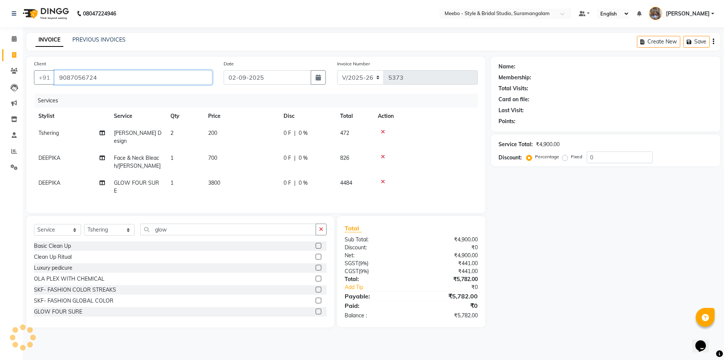
type input "9087056724"
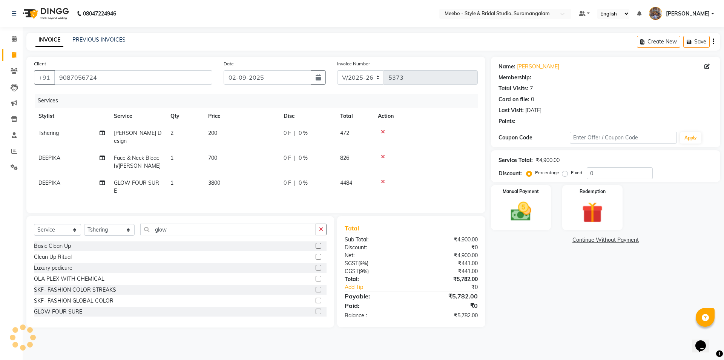
type input "15"
select select "1: Object"
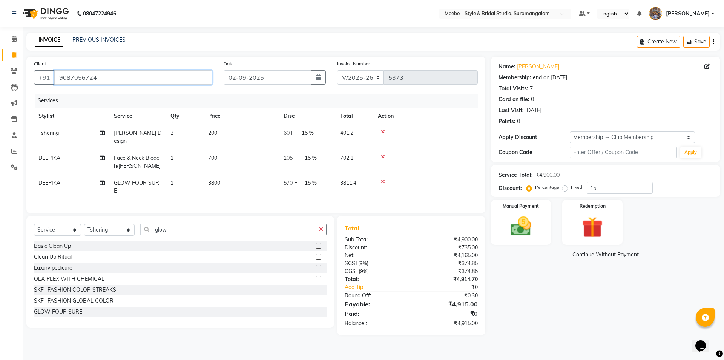
click at [60, 76] on input "9087056724" at bounding box center [133, 77] width 158 height 14
type input "0870567249"
type input "0"
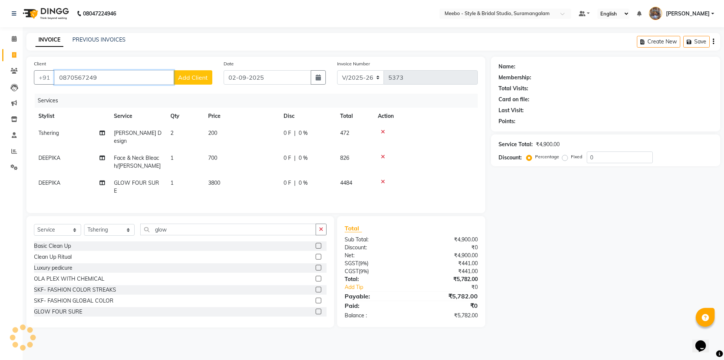
click at [106, 75] on input "0870567249" at bounding box center [114, 77] width 120 height 14
click at [58, 76] on input "0870567249" at bounding box center [114, 77] width 120 height 14
click at [105, 77] on input "0870567249" at bounding box center [114, 77] width 120 height 14
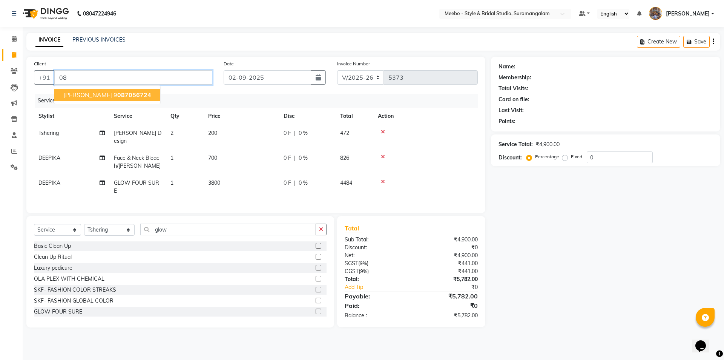
type input "0"
click at [97, 95] on span "ragave prasad" at bounding box center [87, 95] width 49 height 8
type input "9087056724"
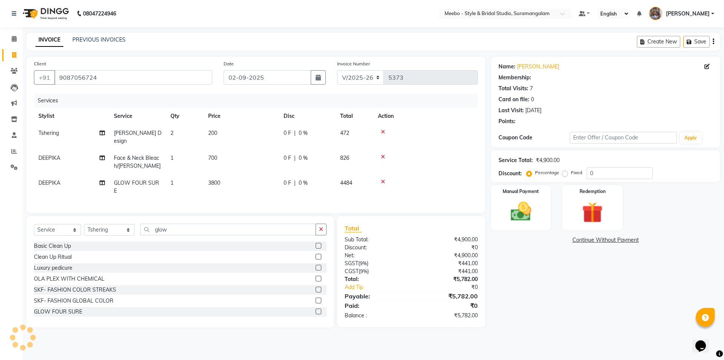
select select "1: Object"
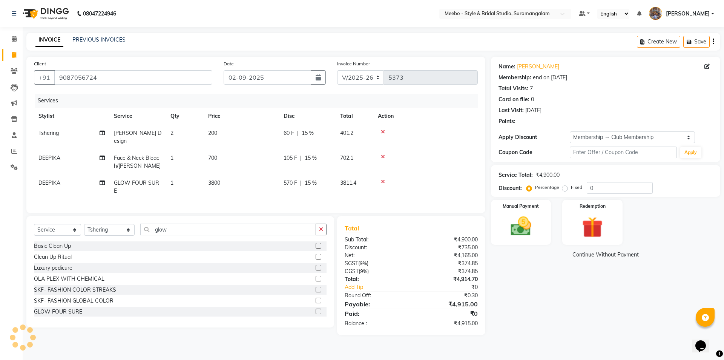
type input "15"
drag, startPoint x: 58, startPoint y: 75, endPoint x: 101, endPoint y: 75, distance: 43.0
click at [101, 75] on input "9087056724" at bounding box center [133, 77] width 158 height 14
click at [520, 228] on img at bounding box center [521, 226] width 35 height 25
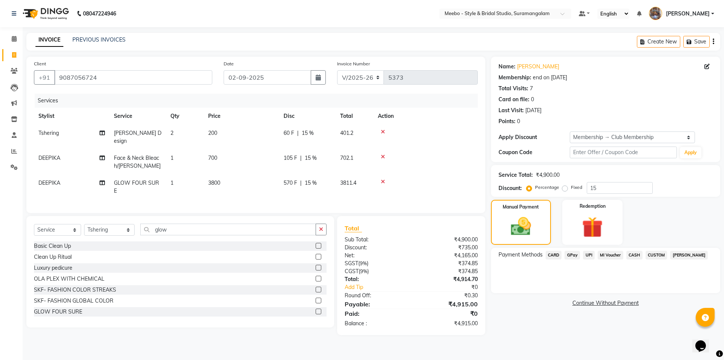
click at [589, 254] on span "UPI" at bounding box center [589, 254] width 12 height 9
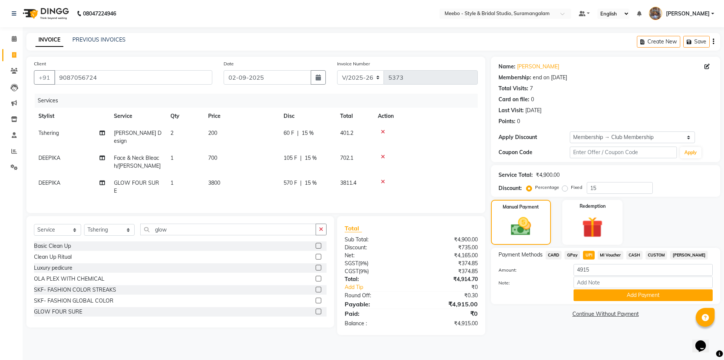
click at [634, 253] on span "CASH" at bounding box center [635, 254] width 16 height 9
click at [596, 266] on input "4915" at bounding box center [643, 270] width 139 height 12
type input "4"
type input "2000"
click at [624, 295] on button "Add Payment" at bounding box center [643, 295] width 139 height 12
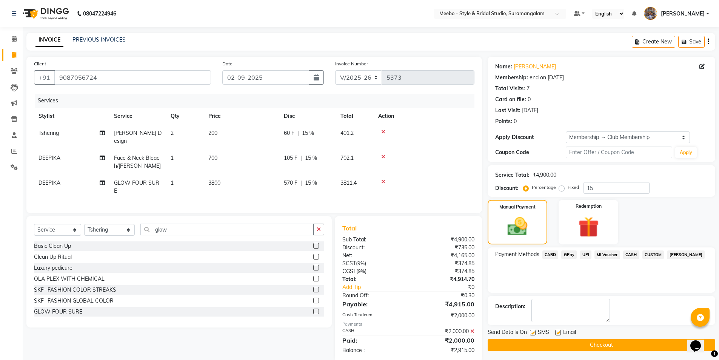
click at [602, 341] on button "Checkout" at bounding box center [600, 345] width 227 height 12
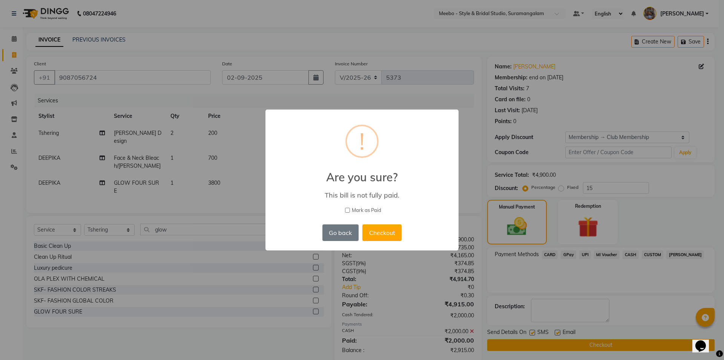
click at [349, 210] on input "Mark as Paid" at bounding box center [347, 209] width 5 height 5
checkbox input "true"
click at [375, 231] on button "Checkout" at bounding box center [382, 232] width 39 height 17
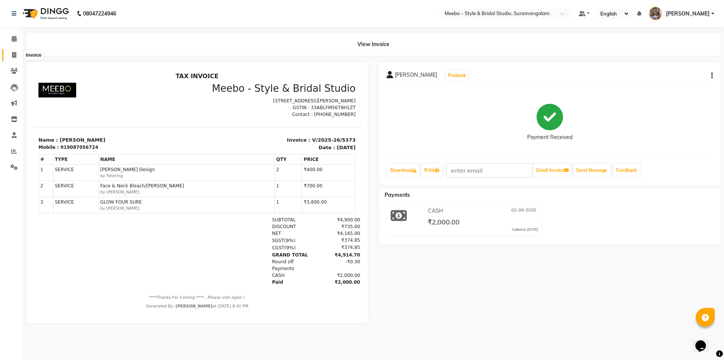
click at [15, 54] on icon at bounding box center [14, 55] width 4 height 6
select select "service"
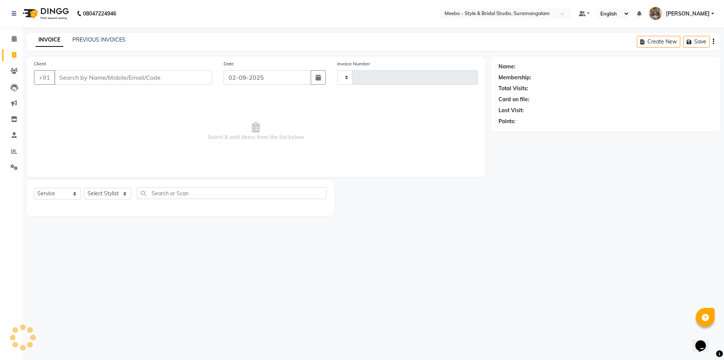
type input "5374"
select select "12"
click at [141, 77] on input "Client" at bounding box center [133, 77] width 158 height 14
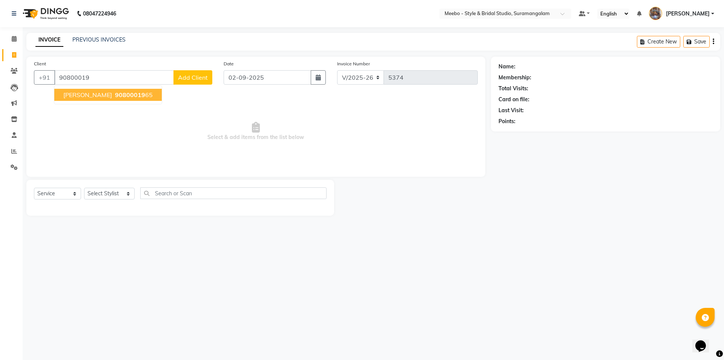
click at [128, 92] on span "90800019" at bounding box center [130, 95] width 30 height 8
type input "9080001965"
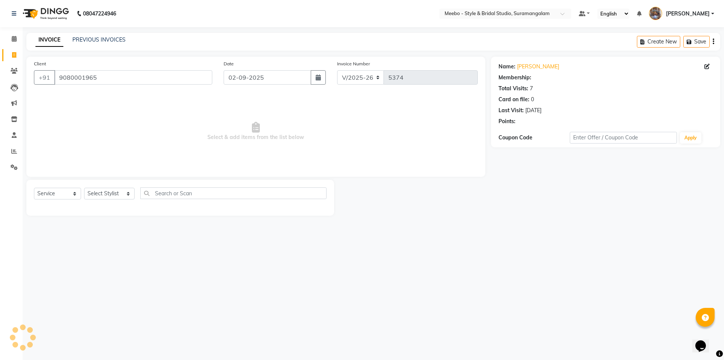
select select "1: Object"
click at [108, 193] on select "Select Stylist Admin [PERSON_NAME] [PERSON_NAME] Manager [PERSON_NAME] [PERSON_…" at bounding box center [109, 193] width 51 height 12
click at [222, 122] on span "Select & add items from the list below" at bounding box center [256, 131] width 444 height 75
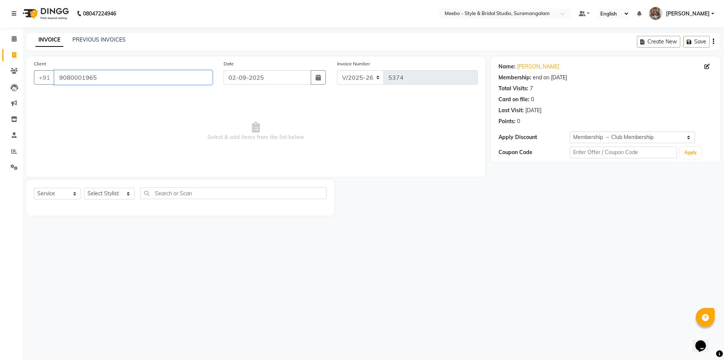
click at [109, 74] on input "9080001965" at bounding box center [133, 77] width 158 height 14
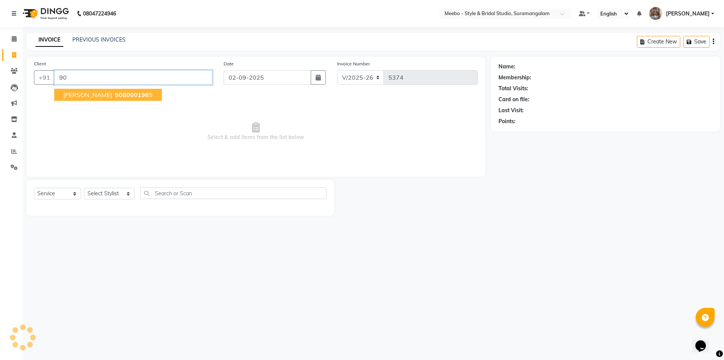
type input "9"
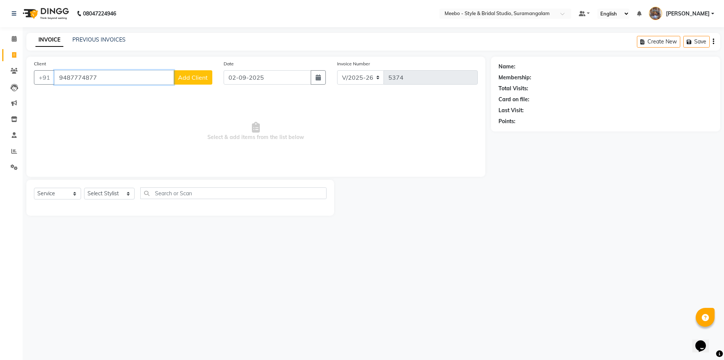
type input "9487774877"
click at [197, 80] on span "Add Client" at bounding box center [193, 78] width 30 height 8
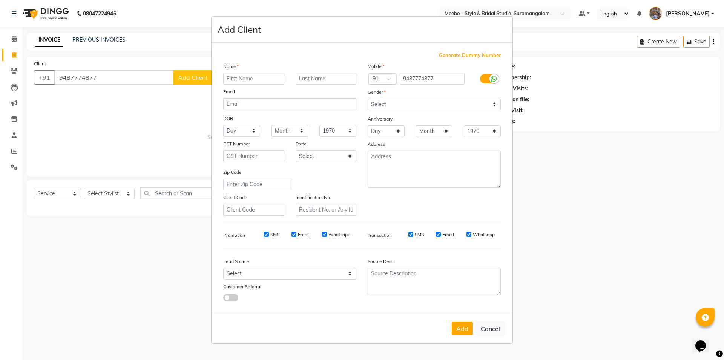
click at [250, 78] on input "text" at bounding box center [253, 79] width 61 height 12
type input "nandhini"
click at [410, 100] on select "Select Male Female Other Prefer Not To Say" at bounding box center [434, 104] width 133 height 12
select select "female"
click at [368, 98] on select "Select Male Female Other Prefer Not To Say" at bounding box center [434, 104] width 133 height 12
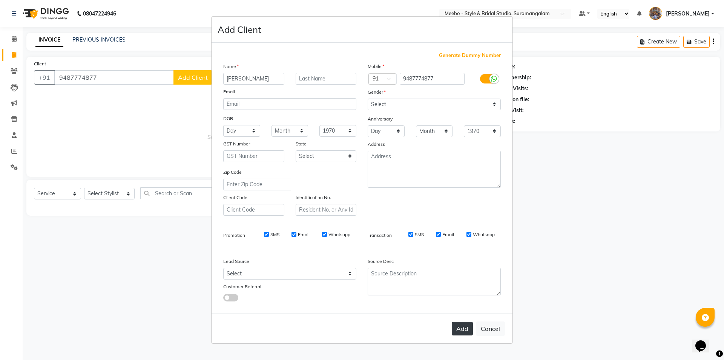
click at [467, 331] on button "Add" at bounding box center [462, 328] width 21 height 14
select select
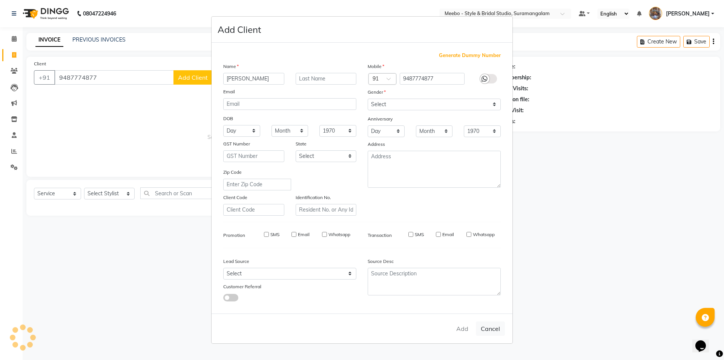
select select
checkbox input "false"
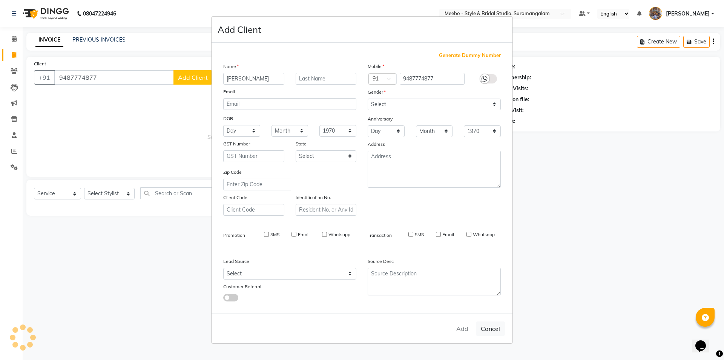
checkbox input "false"
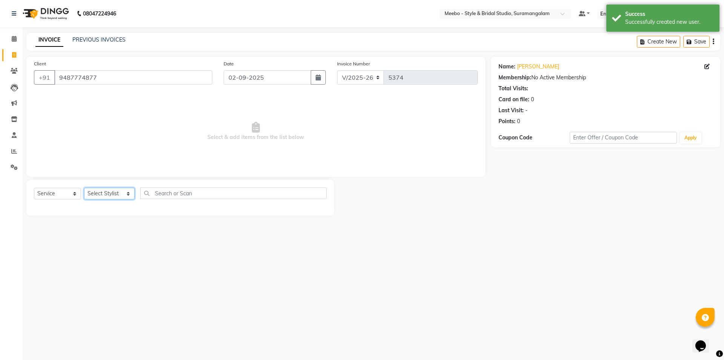
click at [104, 191] on select "Select Stylist Admin [PERSON_NAME] [PERSON_NAME] Manager [PERSON_NAME] [PERSON_…" at bounding box center [109, 193] width 51 height 12
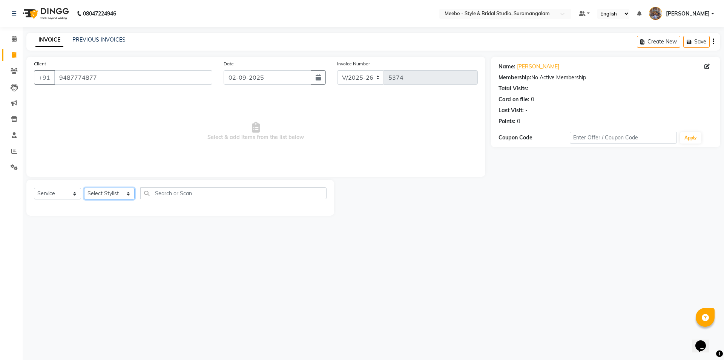
click at [104, 191] on select "Select Stylist Admin [PERSON_NAME] [PERSON_NAME] Manager [PERSON_NAME] [PERSON_…" at bounding box center [109, 193] width 51 height 12
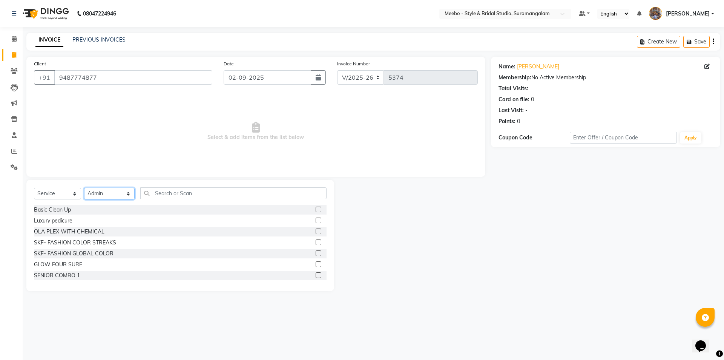
select select "33852"
click at [104, 191] on select "Select Stylist Admin [PERSON_NAME] [PERSON_NAME] Manager [PERSON_NAME] [PERSON_…" at bounding box center [109, 193] width 51 height 12
click at [165, 194] on input "text" at bounding box center [233, 193] width 186 height 12
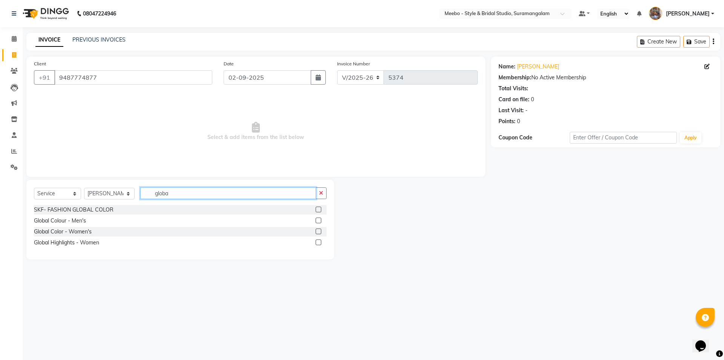
type input "globa"
click at [320, 229] on label at bounding box center [319, 231] width 6 height 6
click at [320, 229] on input "checkbox" at bounding box center [318, 231] width 5 height 5
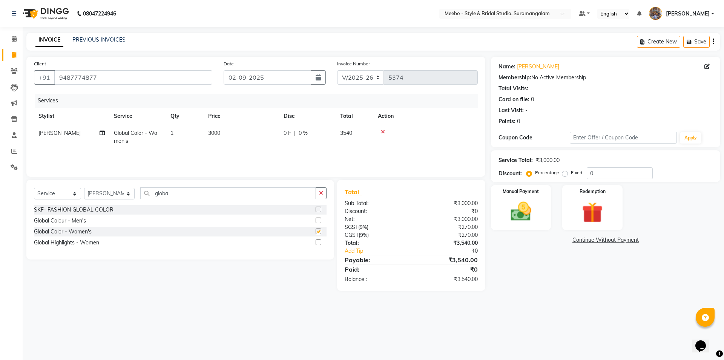
checkbox input "false"
click at [225, 134] on td "3000" at bounding box center [241, 136] width 75 height 25
select select "33852"
click at [266, 135] on input "3000" at bounding box center [277, 135] width 66 height 12
type input "3500"
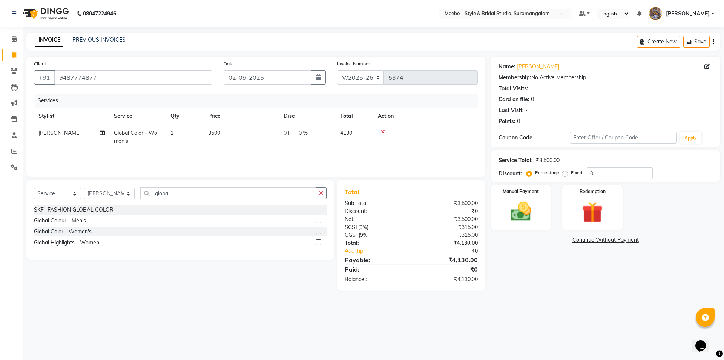
click at [336, 103] on div "Services" at bounding box center [259, 101] width 449 height 14
click at [526, 213] on img at bounding box center [521, 211] width 35 height 25
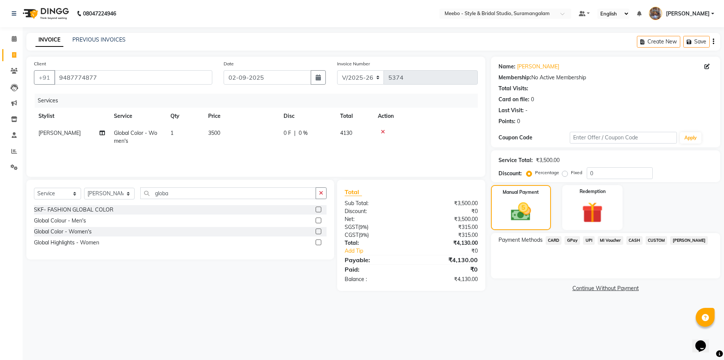
click at [638, 238] on span "CASH" at bounding box center [635, 240] width 16 height 9
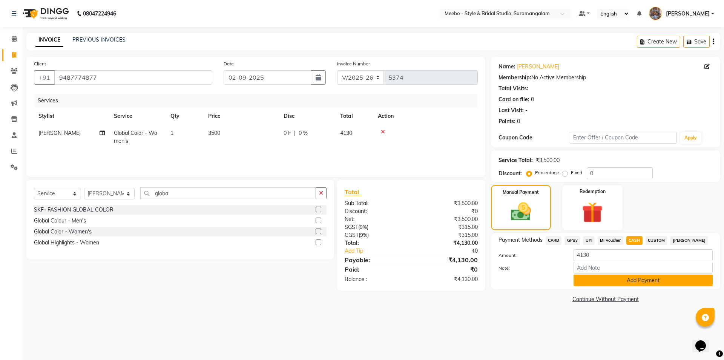
click at [627, 281] on button "Add Payment" at bounding box center [643, 280] width 139 height 12
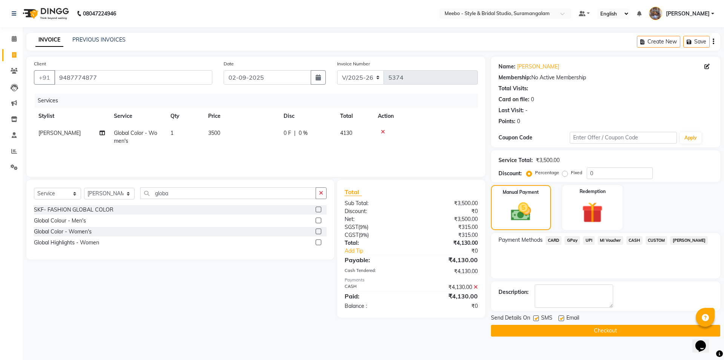
click at [623, 333] on button "Checkout" at bounding box center [605, 330] width 229 height 12
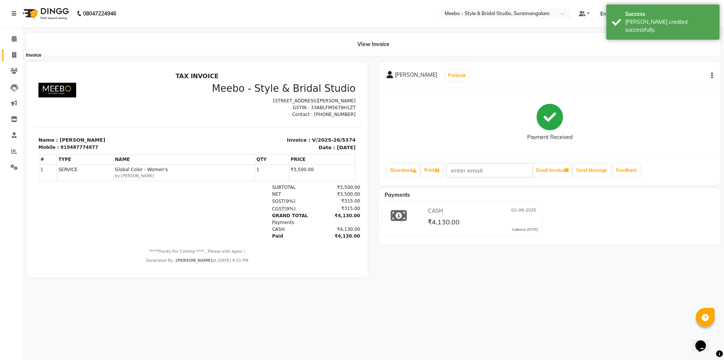
click at [14, 52] on icon at bounding box center [14, 55] width 4 height 6
select select "service"
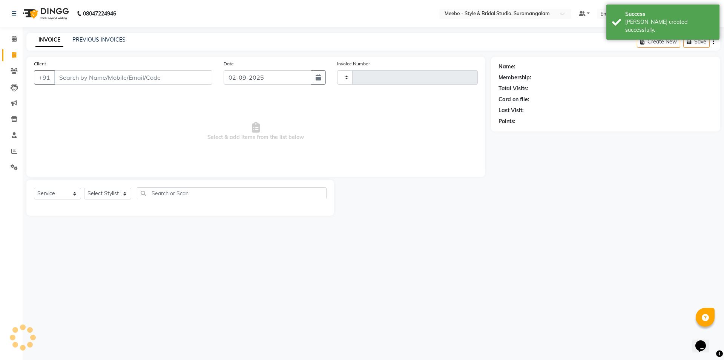
type input "5375"
select select "12"
click at [10, 149] on span at bounding box center [14, 151] width 13 height 9
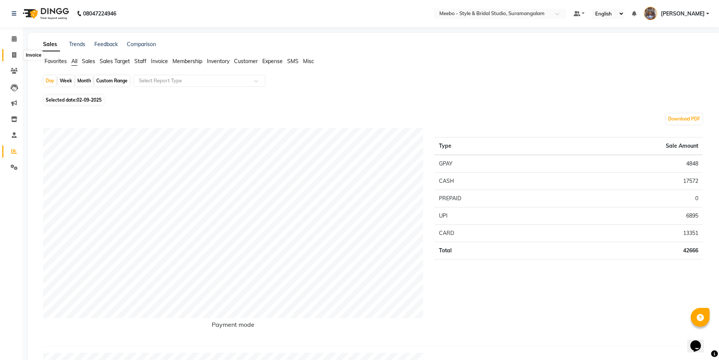
click at [16, 53] on icon at bounding box center [14, 55] width 4 height 6
select select "12"
select select "service"
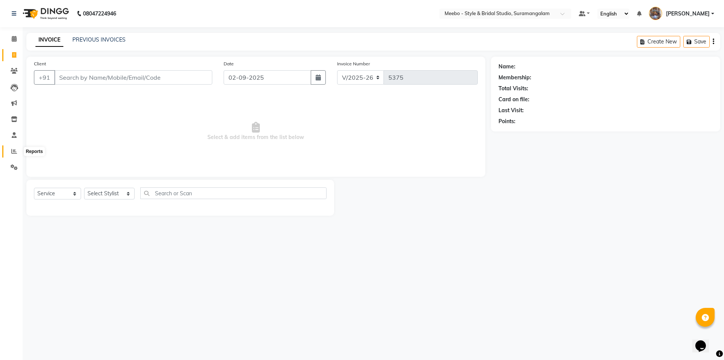
click at [13, 152] on icon at bounding box center [14, 151] width 6 height 6
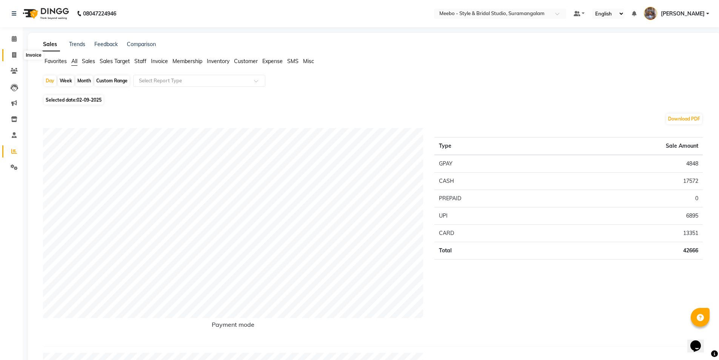
click at [15, 54] on icon at bounding box center [14, 55] width 4 height 6
select select "service"
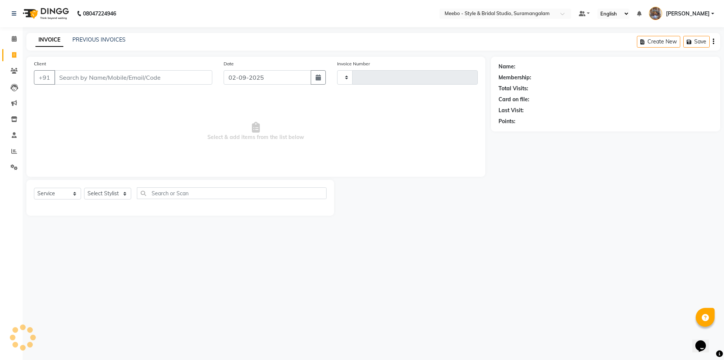
type input "5375"
select select "12"
click at [12, 151] on icon at bounding box center [14, 151] width 6 height 6
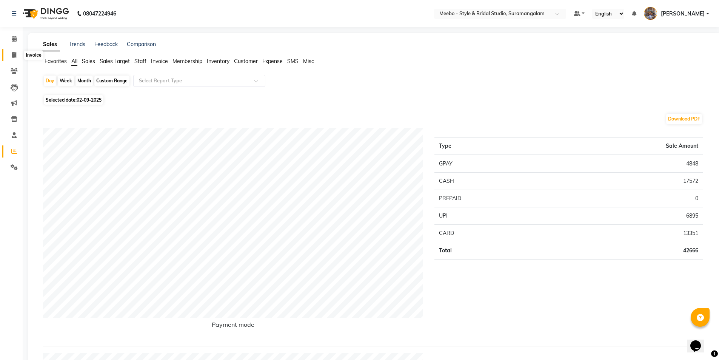
click at [13, 55] on icon at bounding box center [14, 55] width 4 height 6
select select "service"
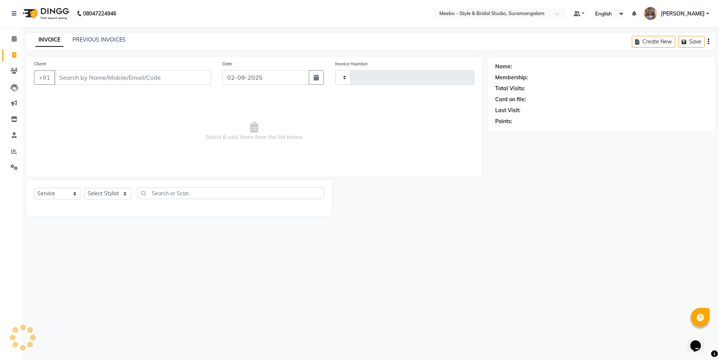
type input "5375"
select select "12"
click at [15, 149] on icon at bounding box center [14, 151] width 6 height 6
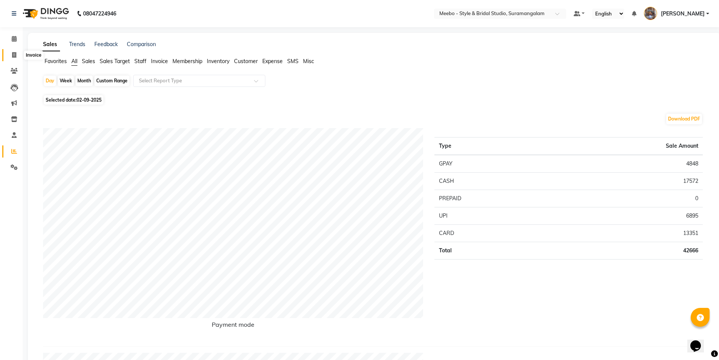
click at [13, 54] on icon at bounding box center [14, 55] width 4 height 6
select select "12"
select select "service"
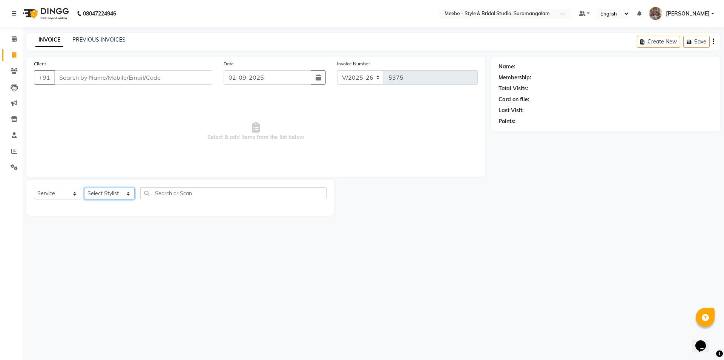
click at [113, 197] on select "Select Stylist Admin [PERSON_NAME] [PERSON_NAME] Manager [PERSON_NAME] [PERSON_…" at bounding box center [109, 193] width 51 height 12
select select "58441"
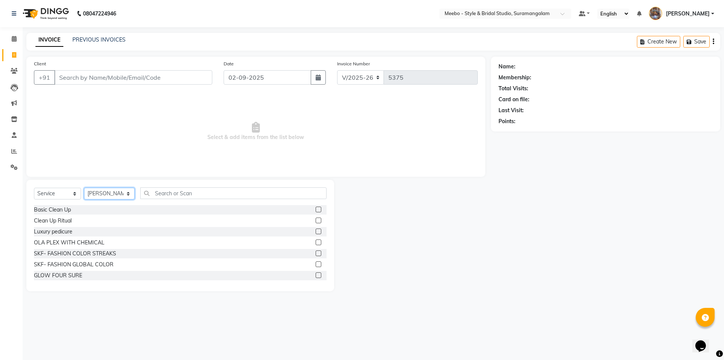
click at [115, 192] on select "Select Stylist Admin [PERSON_NAME] [PERSON_NAME] Manager [PERSON_NAME] [PERSON_…" at bounding box center [109, 193] width 51 height 12
click at [173, 193] on input "text" at bounding box center [233, 193] width 186 height 12
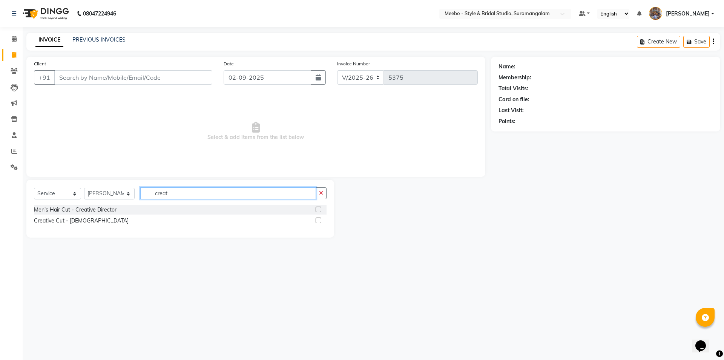
type input "creat"
click at [319, 210] on label at bounding box center [319, 209] width 6 height 6
click at [319, 210] on input "checkbox" at bounding box center [318, 209] width 5 height 5
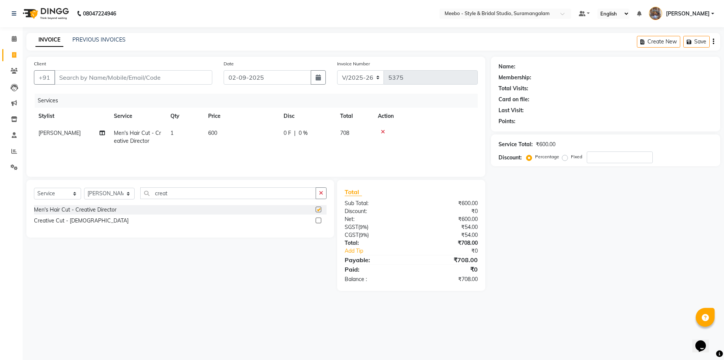
checkbox input "false"
click at [203, 192] on input "creat" at bounding box center [228, 193] width 176 height 12
type input "c"
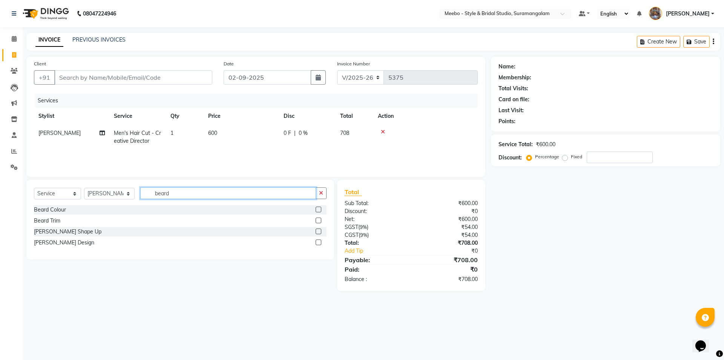
type input "beard"
click at [320, 241] on label at bounding box center [319, 242] width 6 height 6
click at [320, 241] on input "checkbox" at bounding box center [318, 242] width 5 height 5
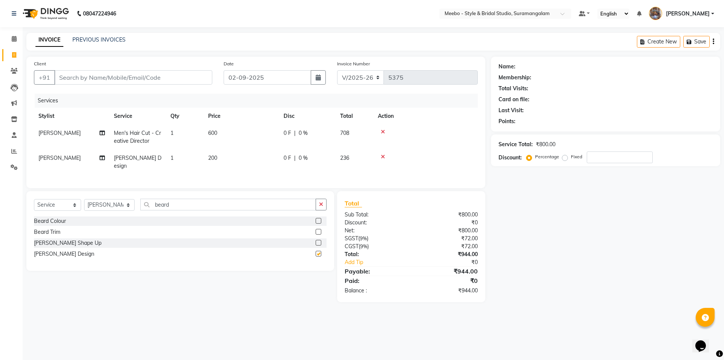
checkbox input "false"
click at [178, 73] on input "Client" at bounding box center [133, 77] width 158 height 14
type input "9"
type input "0"
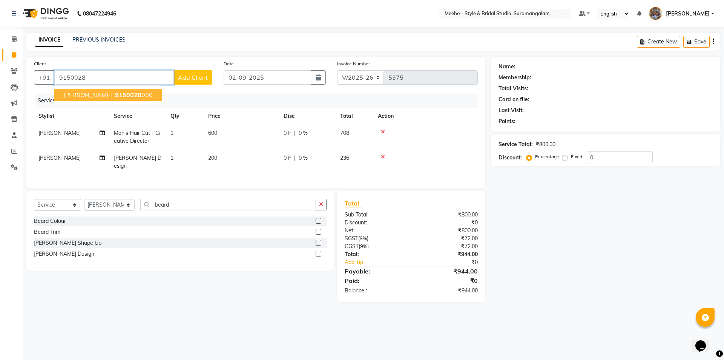
click at [115, 95] on span "9150028" at bounding box center [128, 95] width 26 height 8
type input "9150028000"
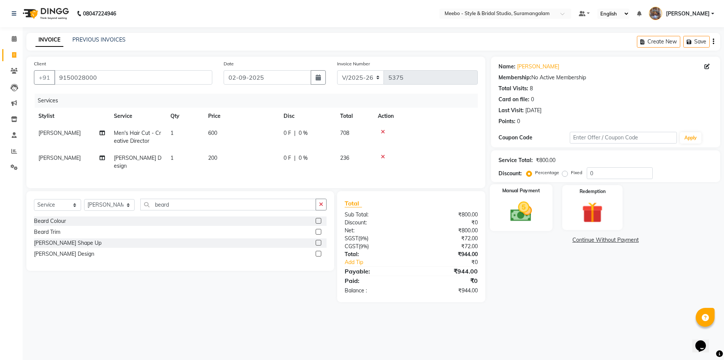
click at [514, 213] on img at bounding box center [521, 211] width 35 height 25
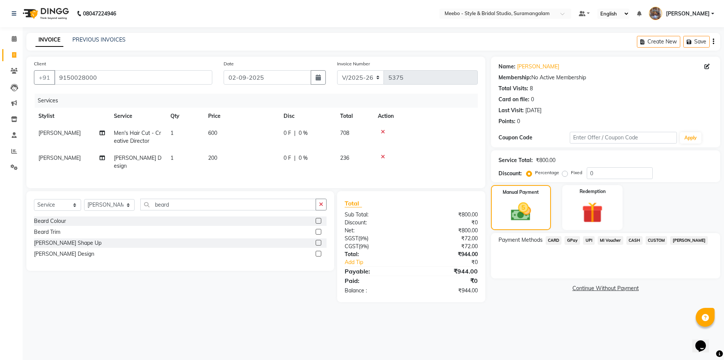
click at [576, 240] on span "GPay" at bounding box center [572, 240] width 15 height 9
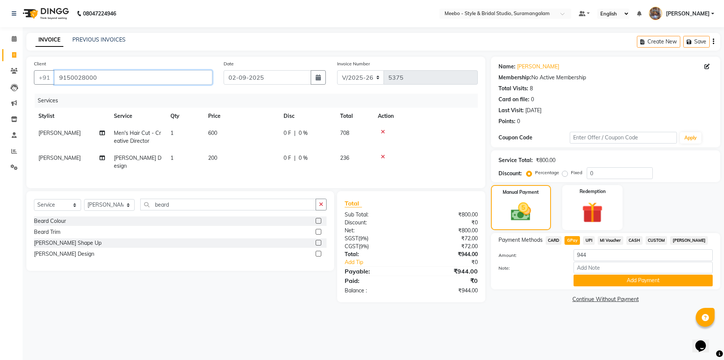
drag, startPoint x: 58, startPoint y: 77, endPoint x: 103, endPoint y: 76, distance: 44.9
click at [101, 76] on input "9150028000" at bounding box center [133, 77] width 158 height 14
click at [642, 281] on button "Add Payment" at bounding box center [643, 280] width 139 height 12
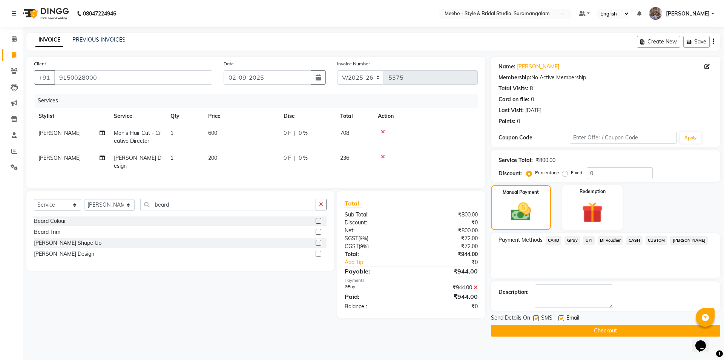
click at [617, 328] on button "Checkout" at bounding box center [605, 330] width 229 height 12
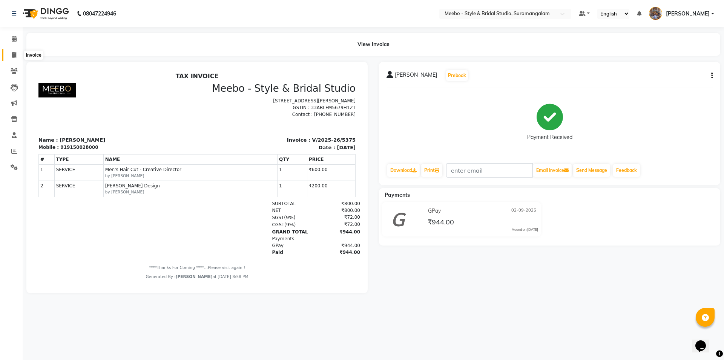
click at [11, 53] on span at bounding box center [14, 55] width 13 height 9
select select "12"
select select "service"
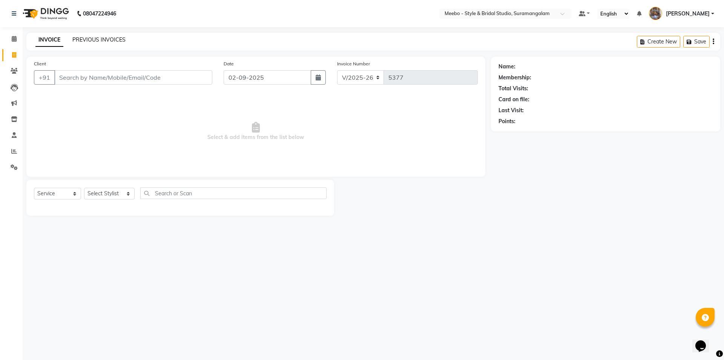
click at [87, 37] on link "PREVIOUS INVOICES" at bounding box center [98, 39] width 53 height 7
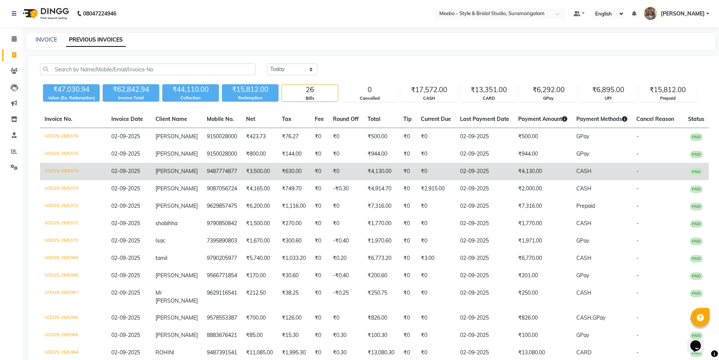
click at [231, 169] on td "9487774877" at bounding box center [221, 171] width 39 height 17
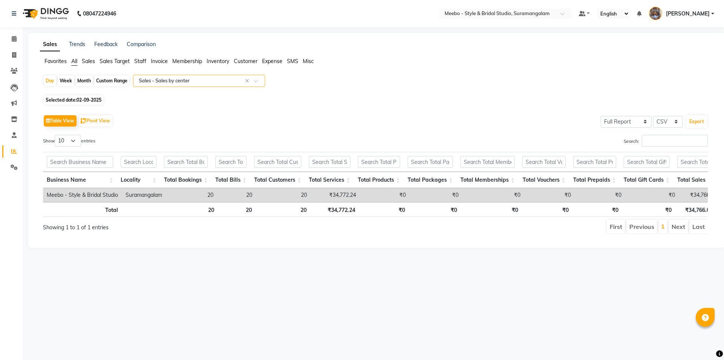
select select "full_report"
select select "csv"
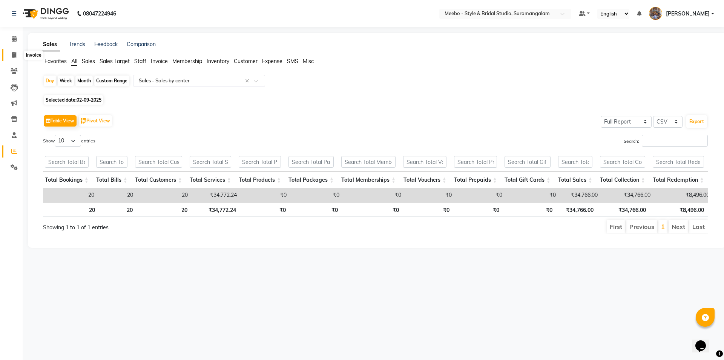
click at [14, 53] on icon at bounding box center [14, 55] width 4 height 6
select select "12"
select select "service"
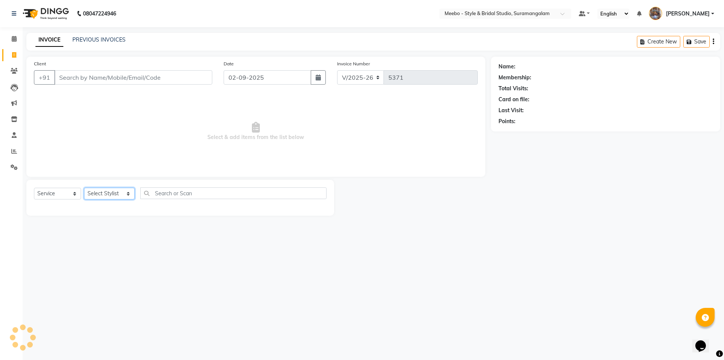
click at [107, 194] on select "Select Stylist Admin [PERSON_NAME] [PERSON_NAME] Manager [PERSON_NAME] [PERSON_…" at bounding box center [109, 193] width 51 height 12
click at [108, 194] on select "Select Stylist Admin [PERSON_NAME] [PERSON_NAME] Manager [PERSON_NAME] [PERSON_…" at bounding box center [109, 193] width 51 height 12
click at [96, 78] on input "Client" at bounding box center [133, 77] width 158 height 14
type input "9790850842"
click at [194, 73] on button "Add Client" at bounding box center [193, 77] width 39 height 14
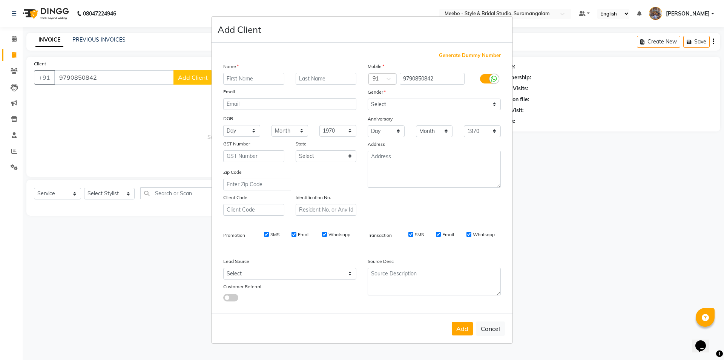
click at [244, 80] on input "text" at bounding box center [253, 79] width 61 height 12
type input "shobihha"
click at [430, 104] on select "Select [DEMOGRAPHIC_DATA] [DEMOGRAPHIC_DATA] Other Prefer Not To Say" at bounding box center [434, 104] width 133 height 12
select select "[DEMOGRAPHIC_DATA]"
click at [368, 98] on select "Select [DEMOGRAPHIC_DATA] [DEMOGRAPHIC_DATA] Other Prefer Not To Say" at bounding box center [434, 104] width 133 height 12
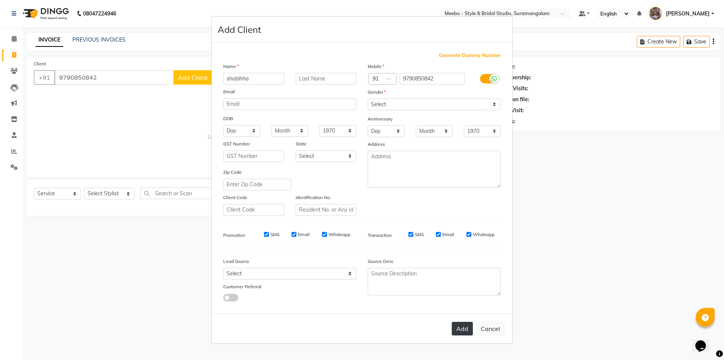
click at [460, 326] on button "Add" at bounding box center [462, 328] width 21 height 14
select select
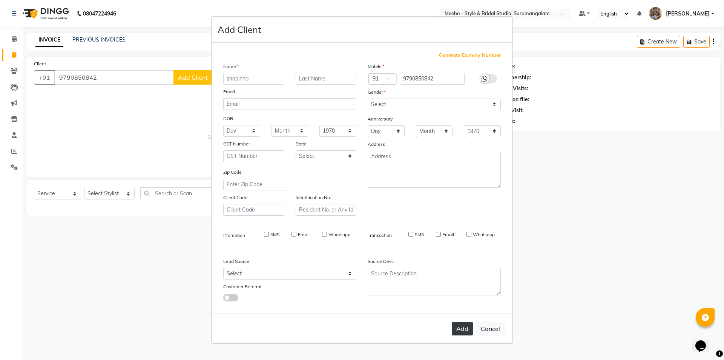
select select
checkbox input "false"
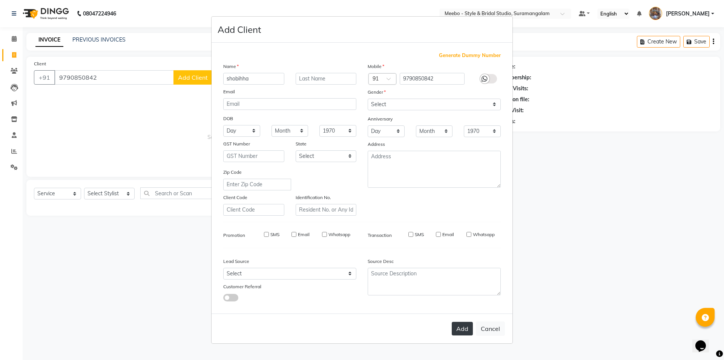
checkbox input "false"
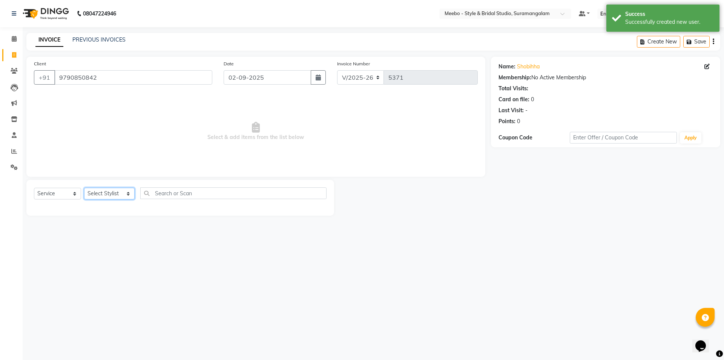
click at [106, 195] on select "Select Stylist Admin [PERSON_NAME] [PERSON_NAME] Manager [PERSON_NAME] [PERSON_…" at bounding box center [109, 193] width 51 height 12
select select "90280"
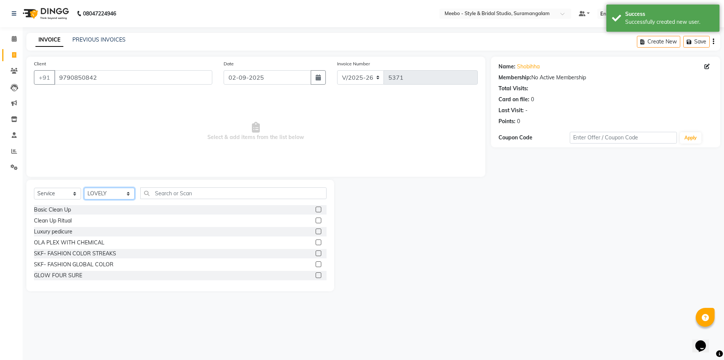
click at [105, 195] on select "Select Stylist Admin [PERSON_NAME] [PERSON_NAME] Manager [PERSON_NAME] [PERSON_…" at bounding box center [109, 193] width 51 height 12
click at [166, 193] on input "text" at bounding box center [233, 193] width 186 height 12
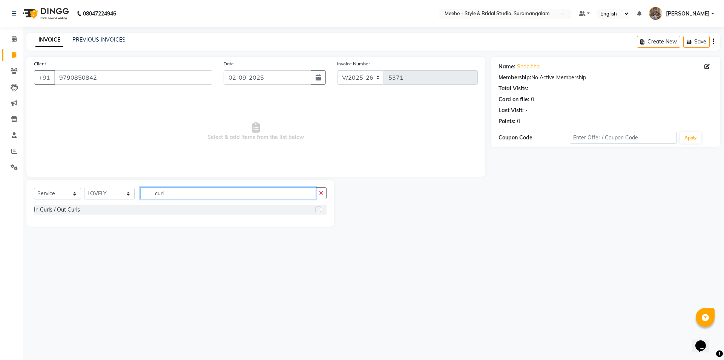
type input "curl"
click at [318, 209] on label at bounding box center [319, 209] width 6 height 6
click at [318, 209] on input "checkbox" at bounding box center [318, 209] width 5 height 5
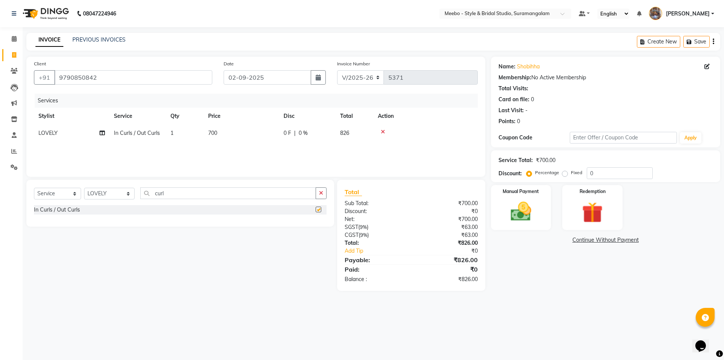
checkbox input "false"
click at [221, 130] on td "700" at bounding box center [241, 132] width 75 height 17
select select "90280"
click at [276, 135] on input "700" at bounding box center [277, 135] width 66 height 12
type input "7"
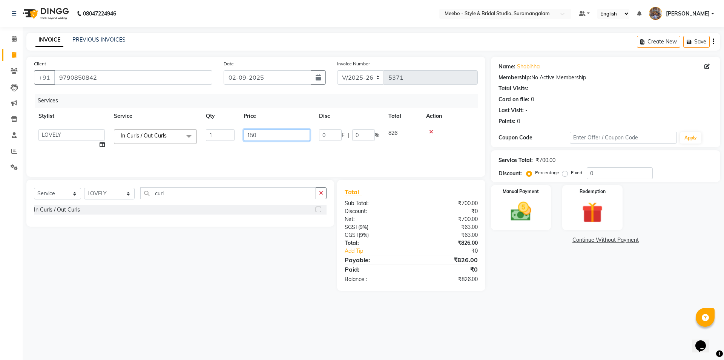
type input "1500"
click at [518, 215] on img at bounding box center [521, 211] width 35 height 25
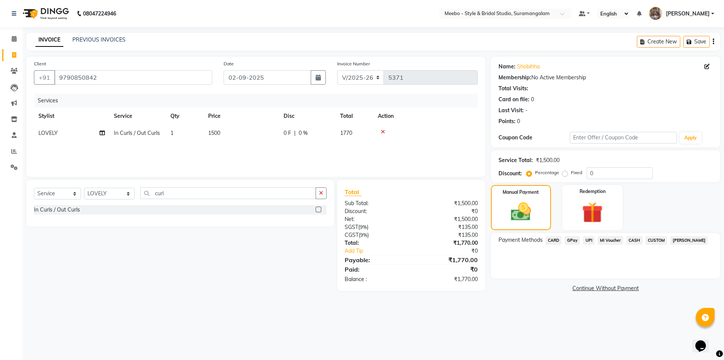
click at [555, 237] on span "CARD" at bounding box center [554, 240] width 16 height 9
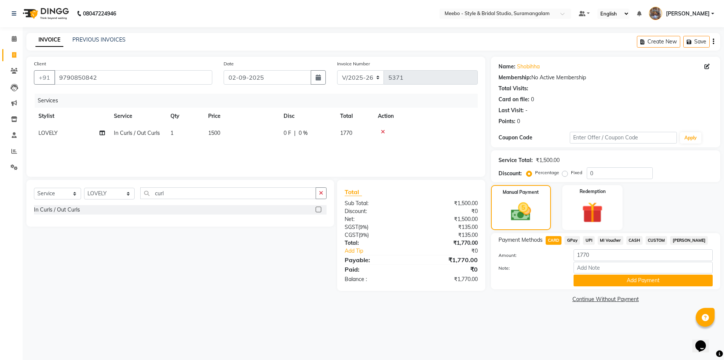
click at [630, 237] on span "CASH" at bounding box center [635, 240] width 16 height 9
click at [583, 284] on button "Add Payment" at bounding box center [643, 280] width 139 height 12
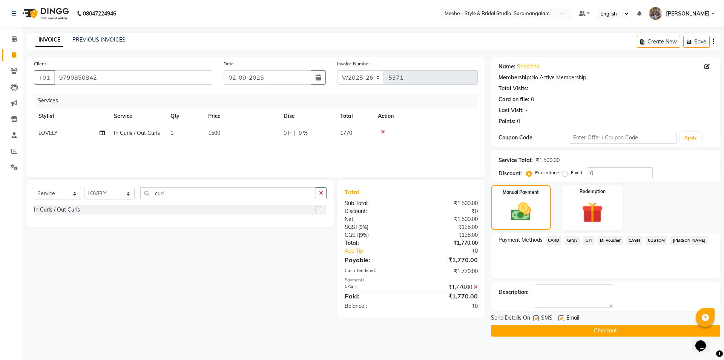
click at [570, 327] on button "Checkout" at bounding box center [605, 330] width 229 height 12
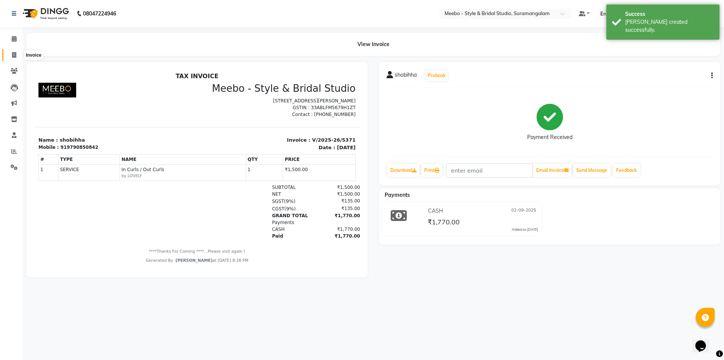
click at [15, 52] on icon at bounding box center [14, 55] width 4 height 6
select select "service"
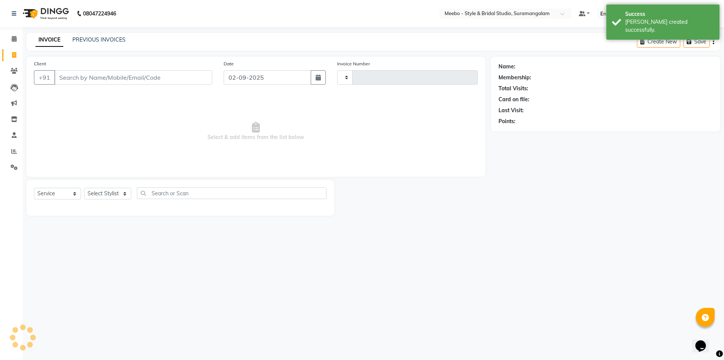
type input "5372"
select select "12"
click at [110, 79] on input "Client" at bounding box center [133, 77] width 158 height 14
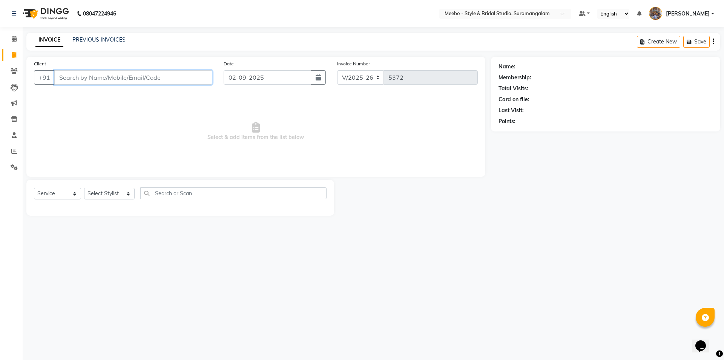
click at [74, 78] on input "Client" at bounding box center [133, 77] width 158 height 14
paste input "9150028000"
type input "9150028000"
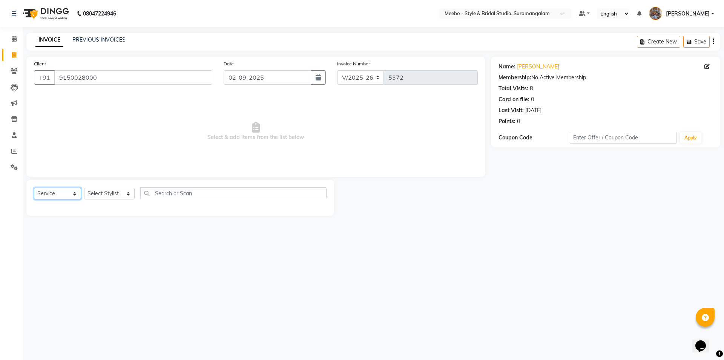
drag, startPoint x: 60, startPoint y: 192, endPoint x: 60, endPoint y: 198, distance: 6.1
click at [60, 192] on select "Select Service Product Membership Package Voucher Prepaid Gift Card" at bounding box center [57, 193] width 47 height 12
select select "membership"
click at [34, 187] on select "Select Service Product Membership Package Voucher Prepaid Gift Card" at bounding box center [57, 193] width 47 height 12
click at [103, 194] on select "Select Stylist Admin [PERSON_NAME] [PERSON_NAME] Manager [PERSON_NAME] [PERSON_…" at bounding box center [109, 193] width 51 height 12
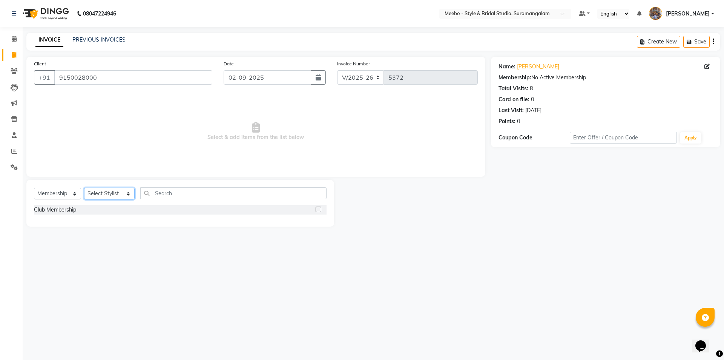
select select "58441"
click at [103, 194] on select "Select Stylist Admin [PERSON_NAME] [PERSON_NAME] Manager [PERSON_NAME] [PERSON_…" at bounding box center [109, 193] width 51 height 12
click at [317, 210] on label at bounding box center [319, 209] width 6 height 6
click at [317, 210] on input "checkbox" at bounding box center [318, 209] width 5 height 5
select select "select"
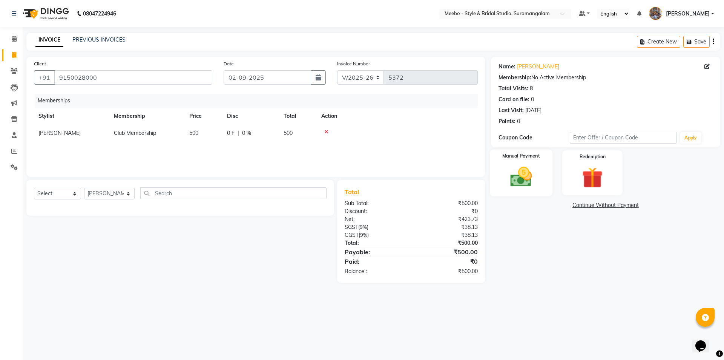
click at [522, 179] on img at bounding box center [521, 176] width 35 height 25
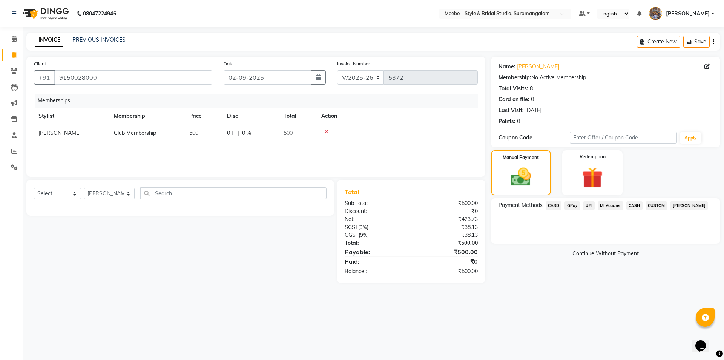
click at [573, 207] on span "GPay" at bounding box center [572, 205] width 15 height 9
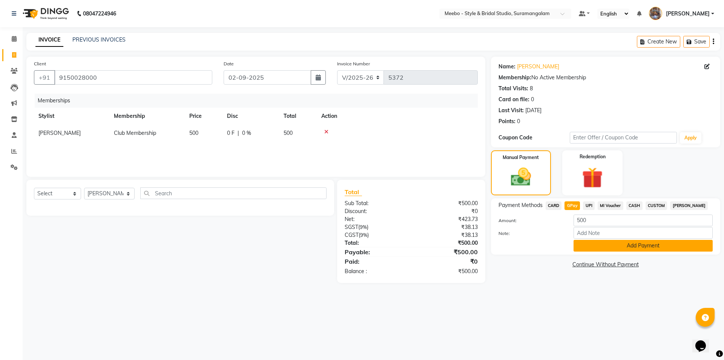
click at [648, 247] on button "Add Payment" at bounding box center [643, 246] width 139 height 12
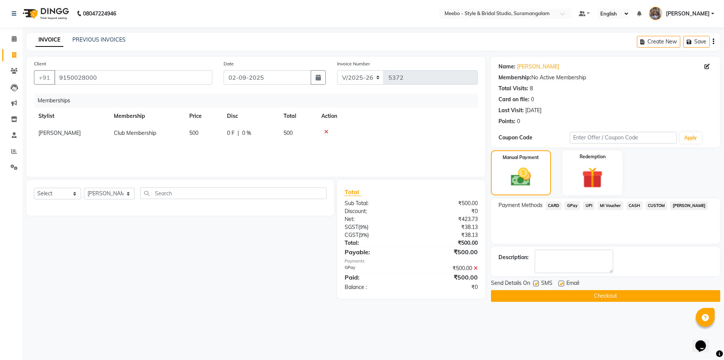
click at [632, 296] on button "Checkout" at bounding box center [605, 296] width 229 height 12
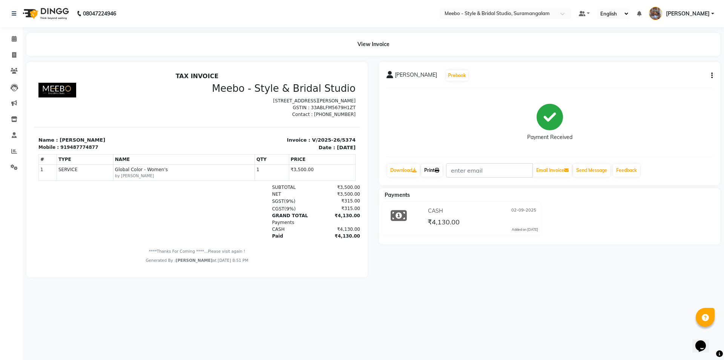
click at [429, 168] on link "Print" at bounding box center [431, 170] width 21 height 13
click at [16, 54] on icon at bounding box center [14, 55] width 4 height 6
select select "service"
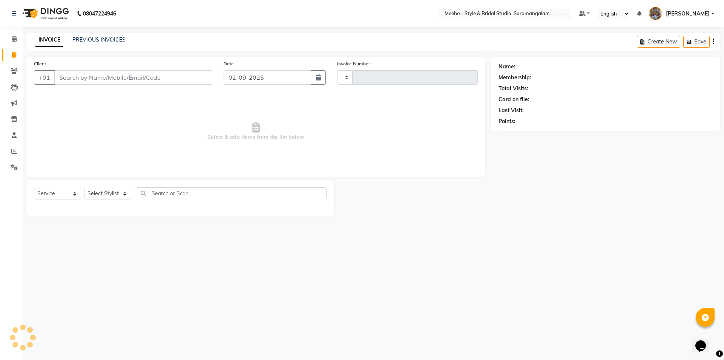
type input "5377"
select select "12"
click at [111, 191] on select "Select Stylist Admin [PERSON_NAME] [PERSON_NAME] Manager [PERSON_NAME] [PERSON_…" at bounding box center [109, 193] width 51 height 12
select select "58442"
click at [111, 191] on select "Select Stylist Admin [PERSON_NAME] [PERSON_NAME] Manager [PERSON_NAME] [PERSON_…" at bounding box center [109, 193] width 51 height 12
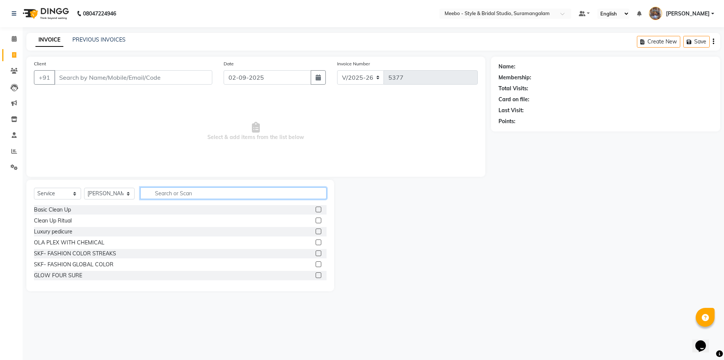
click at [201, 190] on input "text" at bounding box center [233, 193] width 186 height 12
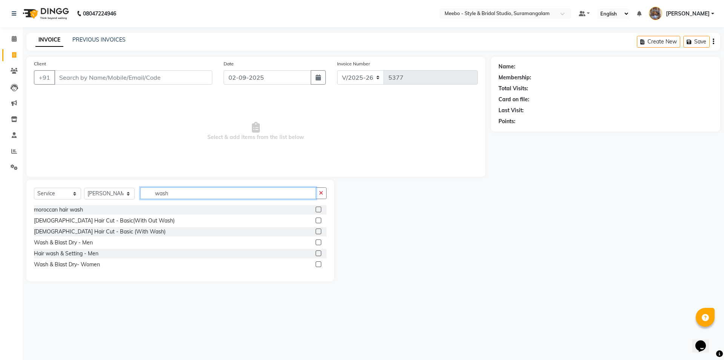
click at [175, 192] on input "wash" at bounding box center [228, 193] width 176 height 12
type input "w"
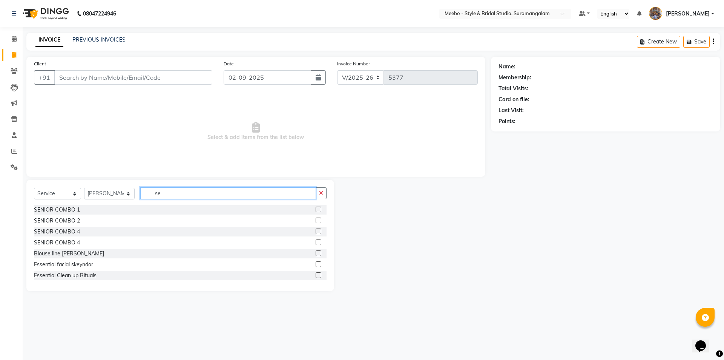
type input "s"
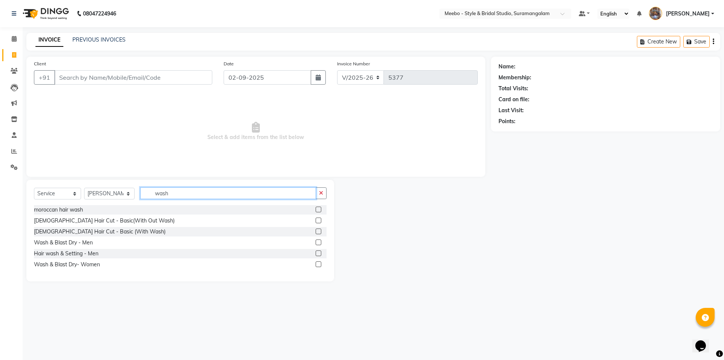
type input "wash"
click at [320, 264] on label at bounding box center [319, 264] width 6 height 6
click at [320, 264] on input "checkbox" at bounding box center [318, 264] width 5 height 5
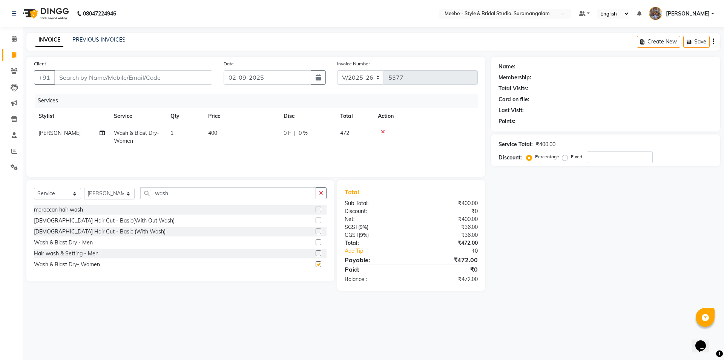
checkbox input "false"
click at [229, 131] on td "400" at bounding box center [241, 136] width 75 height 25
select select "58442"
click at [262, 134] on input "400" at bounding box center [277, 135] width 66 height 12
type input "4"
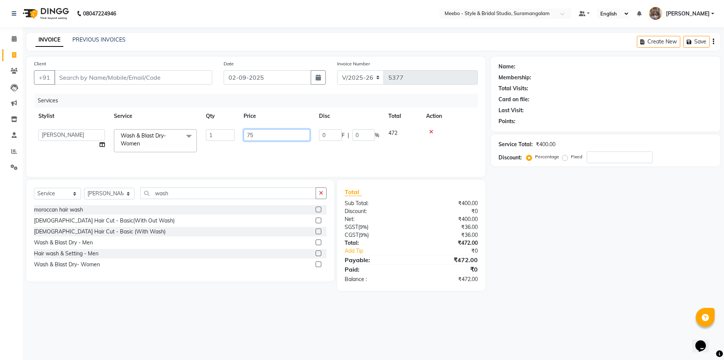
type input "750"
click at [131, 77] on input "Client" at bounding box center [133, 77] width 158 height 14
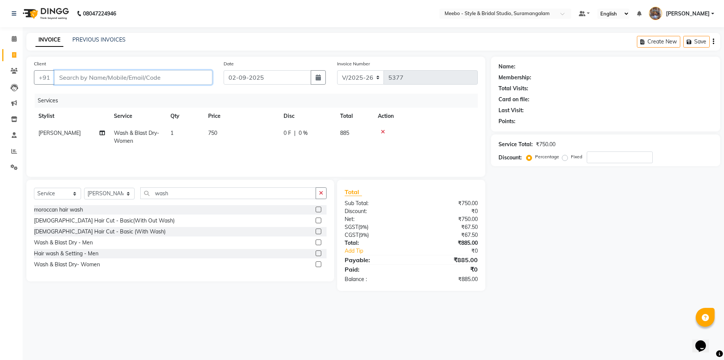
type input "9"
type input "0"
type input "9025043134"
click at [191, 79] on span "Add Client" at bounding box center [193, 78] width 30 height 8
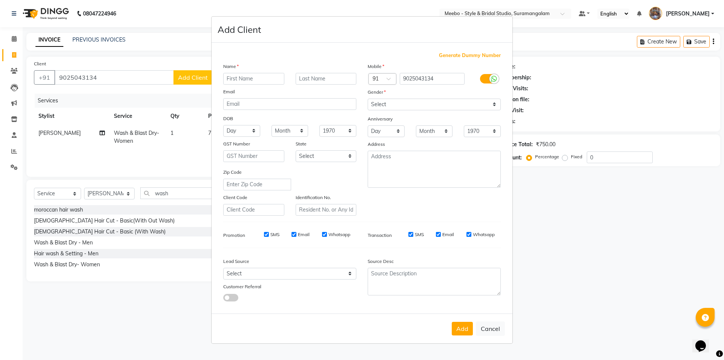
click at [253, 78] on input "text" at bounding box center [253, 79] width 61 height 12
type input "roshan"
click at [380, 104] on select "Select Male Female Other Prefer Not To Say" at bounding box center [434, 104] width 133 height 12
select select "male"
click at [368, 98] on select "Select Male Female Other Prefer Not To Say" at bounding box center [434, 104] width 133 height 12
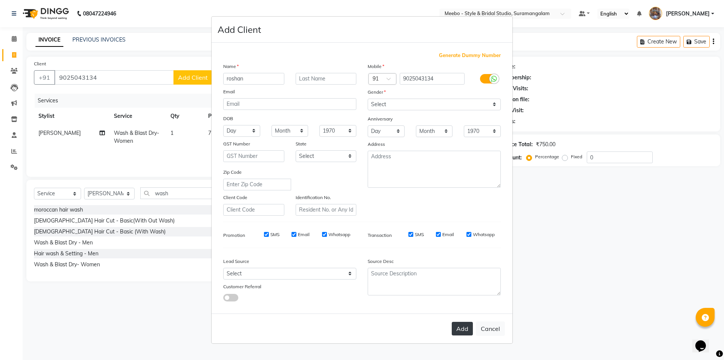
click at [468, 333] on button "Add" at bounding box center [462, 328] width 21 height 14
select select
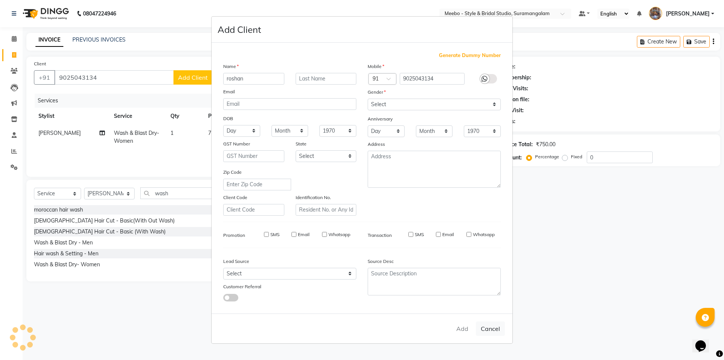
select select
checkbox input "false"
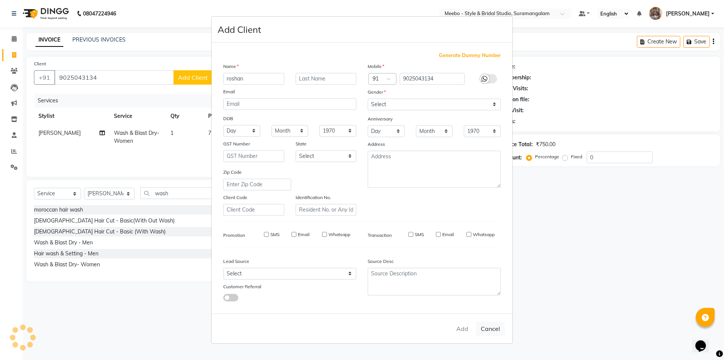
checkbox input "false"
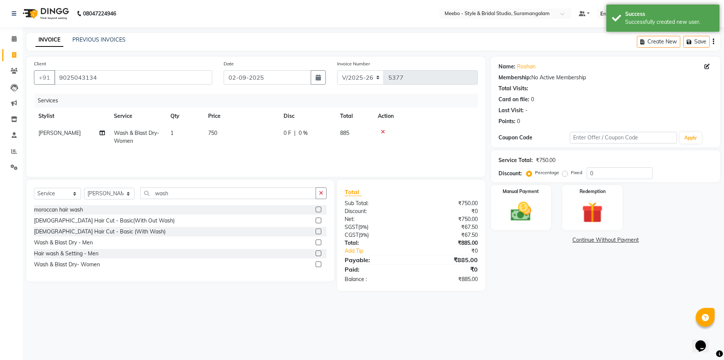
click at [231, 130] on td "750" at bounding box center [241, 136] width 75 height 25
select select "58442"
click at [266, 131] on input "750" at bounding box center [277, 135] width 66 height 12
type input "7"
type input "850"
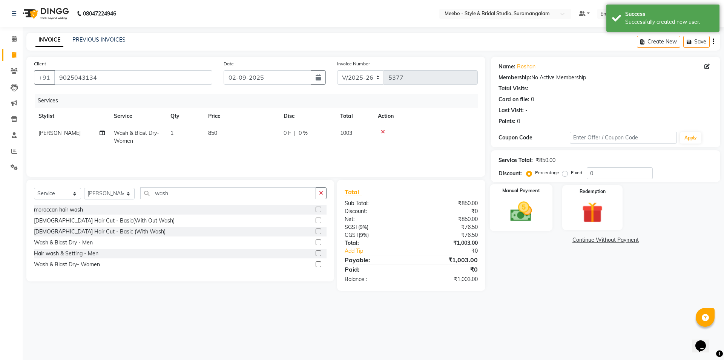
click at [520, 213] on img at bounding box center [521, 211] width 35 height 25
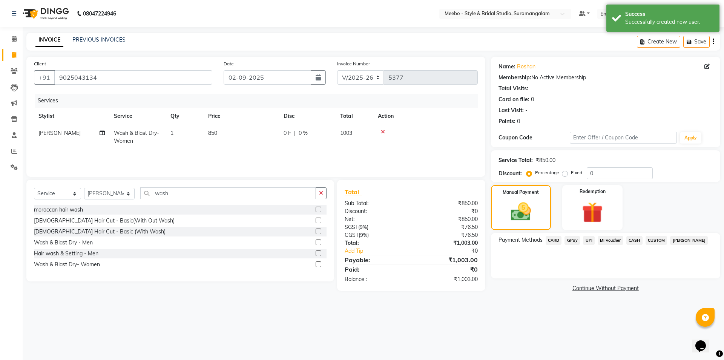
click at [574, 238] on span "GPay" at bounding box center [572, 240] width 15 height 9
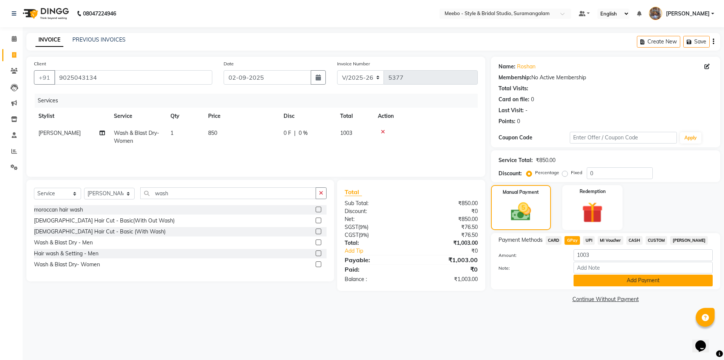
click at [620, 280] on button "Add Payment" at bounding box center [643, 280] width 139 height 12
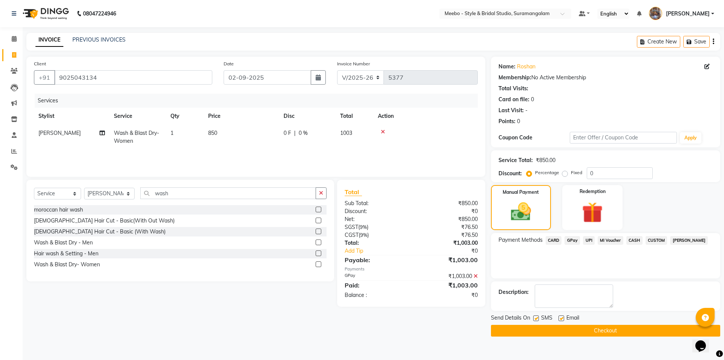
click at [593, 328] on button "Checkout" at bounding box center [605, 330] width 229 height 12
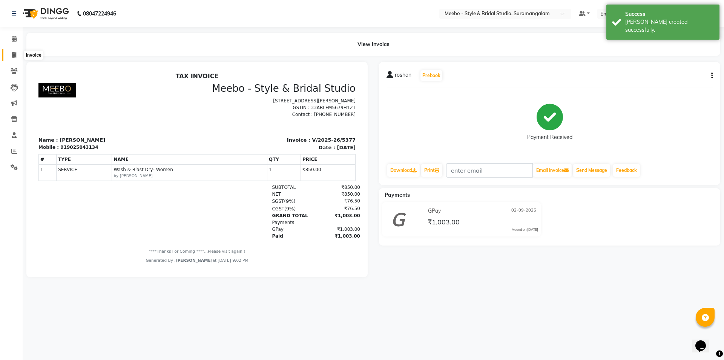
click at [15, 53] on icon at bounding box center [14, 55] width 4 height 6
select select "service"
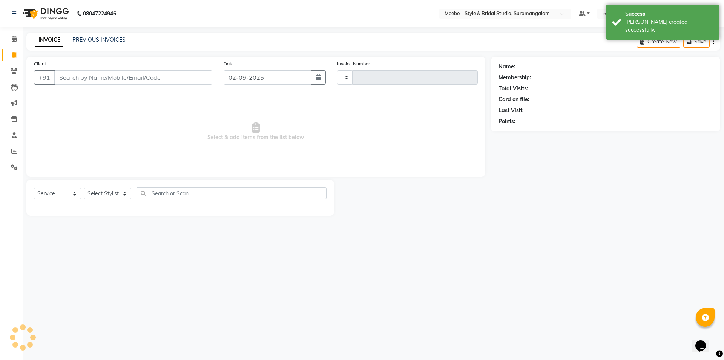
type input "5378"
select select "12"
click at [12, 149] on icon at bounding box center [14, 151] width 6 height 6
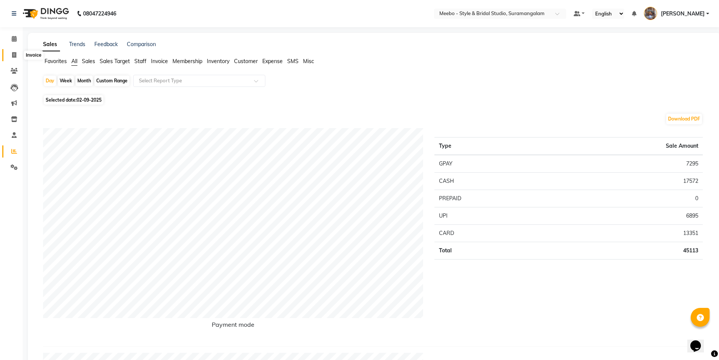
click at [13, 52] on icon at bounding box center [14, 55] width 4 height 6
select select "12"
select select "service"
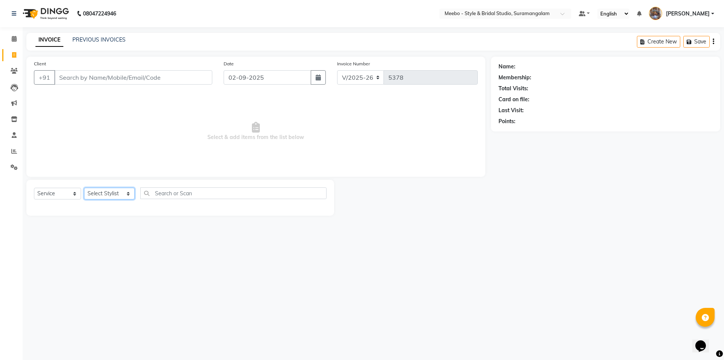
click at [106, 193] on select "Select Stylist Admin [PERSON_NAME] [PERSON_NAME] Manager [PERSON_NAME] [PERSON_…" at bounding box center [109, 193] width 51 height 12
select select "24562"
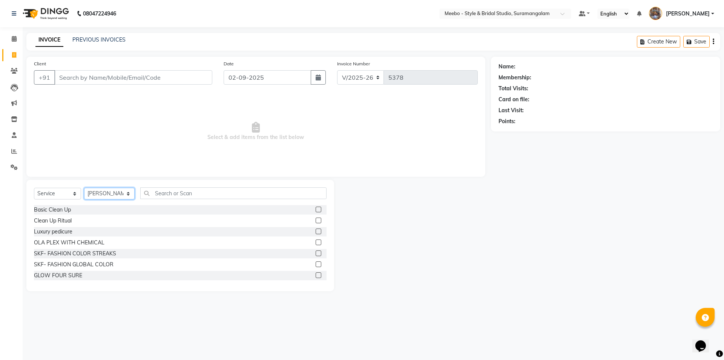
click at [106, 193] on select "Select Stylist Admin [PERSON_NAME] [PERSON_NAME] Manager [PERSON_NAME] [PERSON_…" at bounding box center [109, 193] width 51 height 12
click at [156, 192] on input "text" at bounding box center [233, 193] width 186 height 12
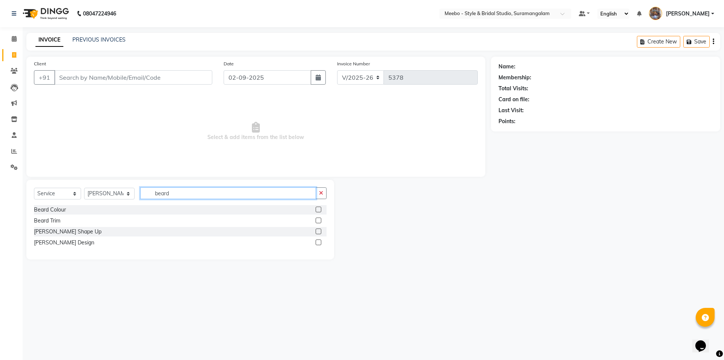
type input "beard"
click at [318, 231] on label at bounding box center [319, 231] width 6 height 6
click at [318, 231] on input "checkbox" at bounding box center [318, 231] width 5 height 5
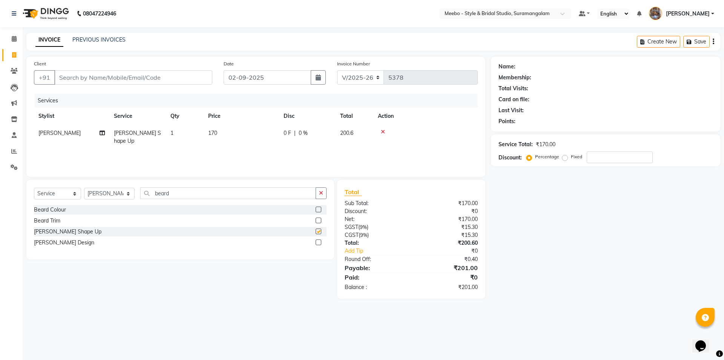
checkbox input "false"
click at [163, 80] on input "Client" at bounding box center [133, 77] width 158 height 14
type input "9"
type input "0"
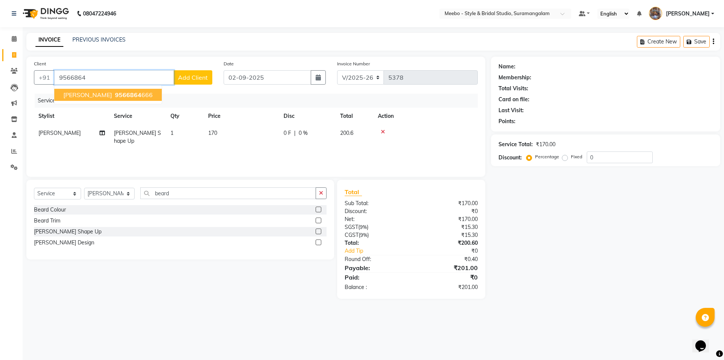
click at [86, 94] on span "Mr Karthick" at bounding box center [87, 95] width 49 height 8
type input "9566864666"
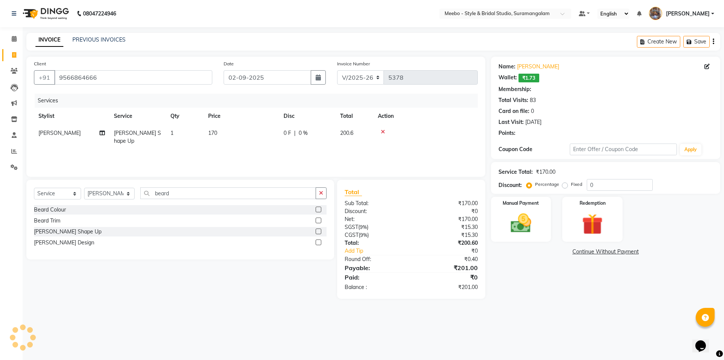
select select "1: Object"
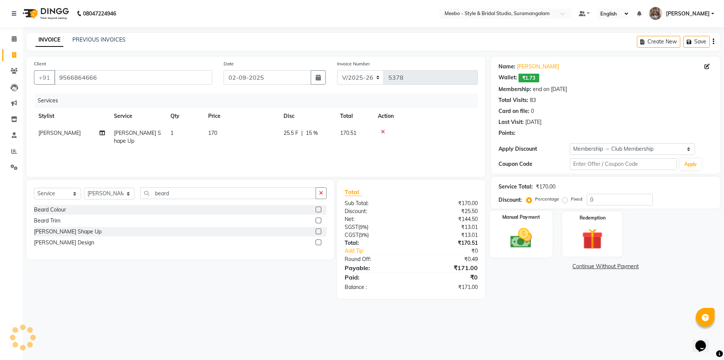
type input "15"
click at [521, 238] on img at bounding box center [521, 237] width 35 height 25
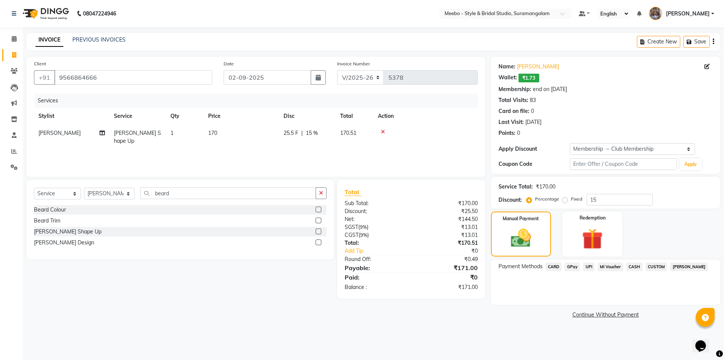
click at [637, 265] on span "CASH" at bounding box center [635, 266] width 16 height 9
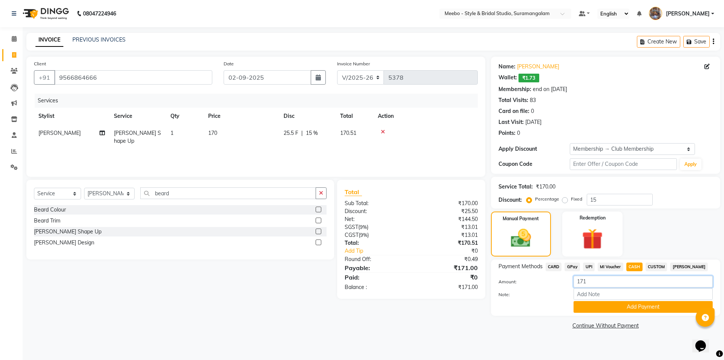
click at [590, 280] on input "171" at bounding box center [643, 281] width 139 height 12
type input "170"
click at [630, 306] on button "Add Payment" at bounding box center [643, 307] width 139 height 12
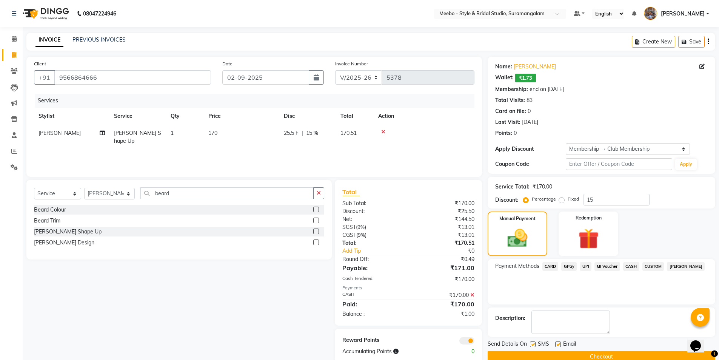
click at [598, 352] on button "Checkout" at bounding box center [600, 356] width 227 height 12
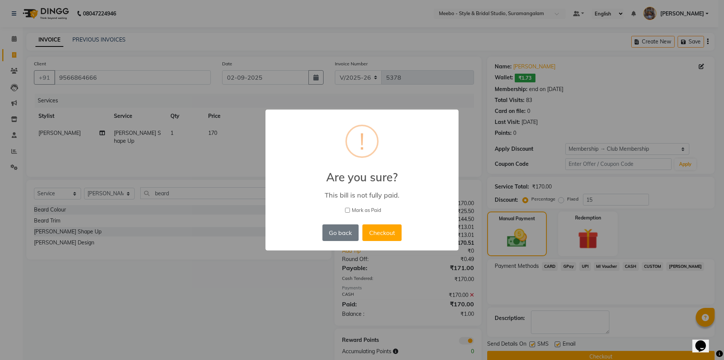
click at [345, 209] on input "Mark as Paid" at bounding box center [347, 209] width 5 height 5
checkbox input "true"
click at [390, 229] on button "Checkout" at bounding box center [382, 232] width 39 height 17
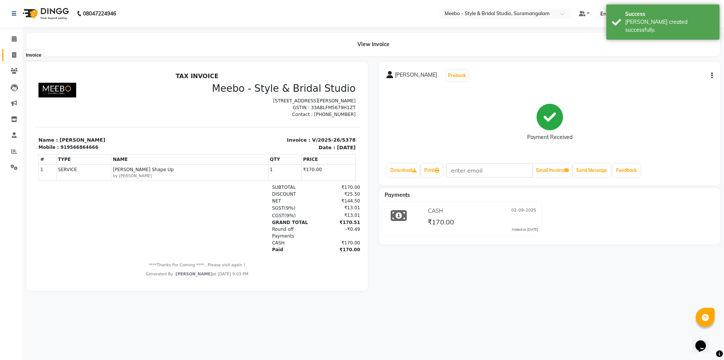
click at [15, 54] on icon at bounding box center [14, 55] width 4 height 6
select select "12"
select select "service"
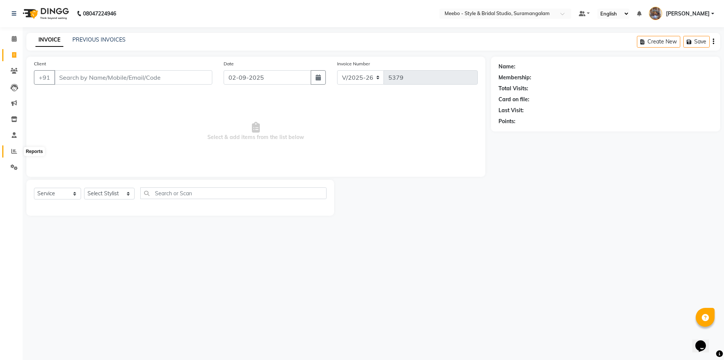
click at [14, 154] on icon at bounding box center [14, 151] width 6 height 6
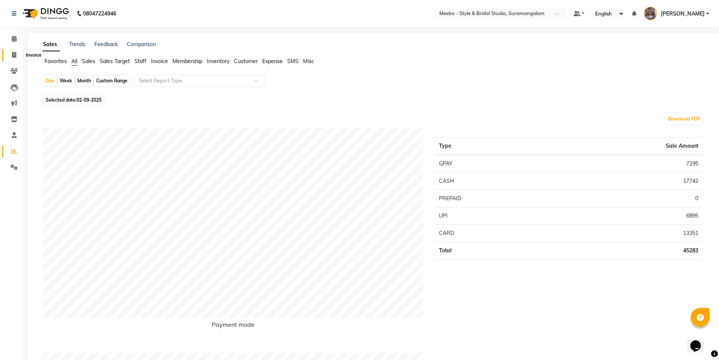
click at [12, 56] on icon at bounding box center [14, 55] width 4 height 6
select select "service"
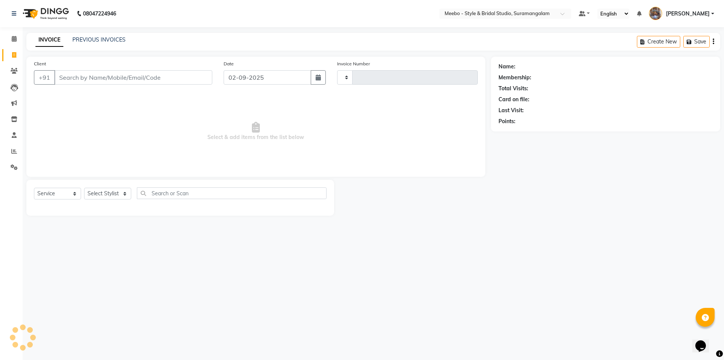
type input "5379"
select select "12"
click at [100, 190] on select "Select Stylist Admin [PERSON_NAME] [PERSON_NAME] Manager [PERSON_NAME] [PERSON_…" at bounding box center [109, 193] width 51 height 12
click at [14, 149] on icon at bounding box center [14, 151] width 6 height 6
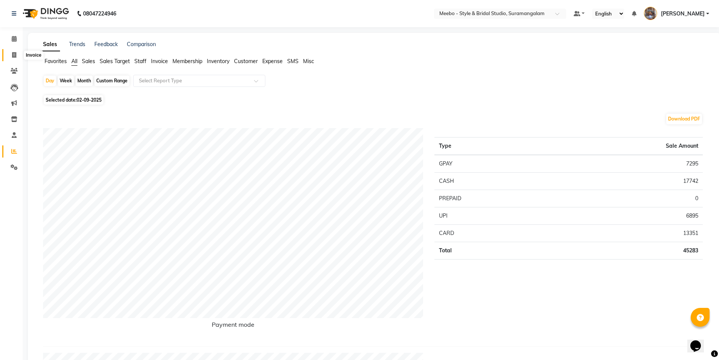
click at [14, 54] on icon at bounding box center [14, 55] width 4 height 6
select select "12"
select select "service"
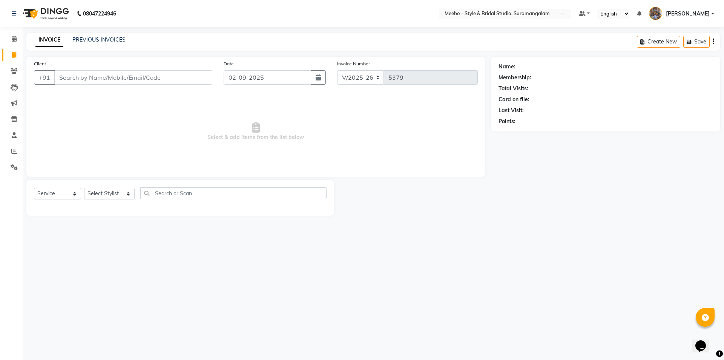
click at [93, 77] on input "Client" at bounding box center [133, 77] width 158 height 14
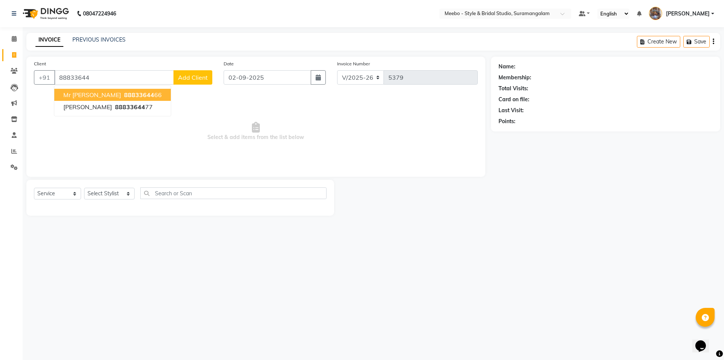
click at [124, 92] on span "88833644" at bounding box center [139, 95] width 30 height 8
type input "8883364466"
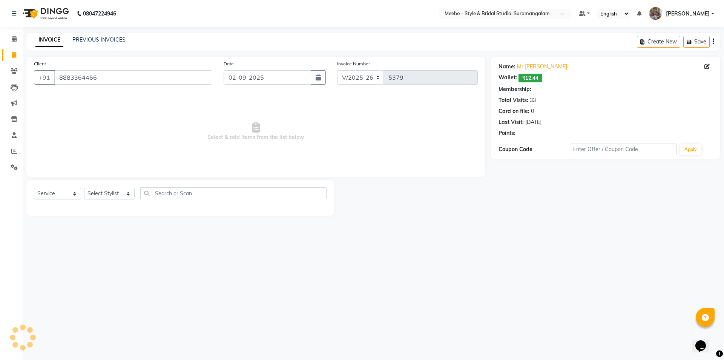
select select "1: Object"
click at [110, 191] on select "Select Stylist Admin [PERSON_NAME] [PERSON_NAME] Manager [PERSON_NAME] [PERSON_…" at bounding box center [109, 193] width 51 height 12
select select "33852"
click at [110, 191] on select "Select Stylist Admin [PERSON_NAME] [PERSON_NAME] Manager [PERSON_NAME] [PERSON_…" at bounding box center [109, 193] width 51 height 12
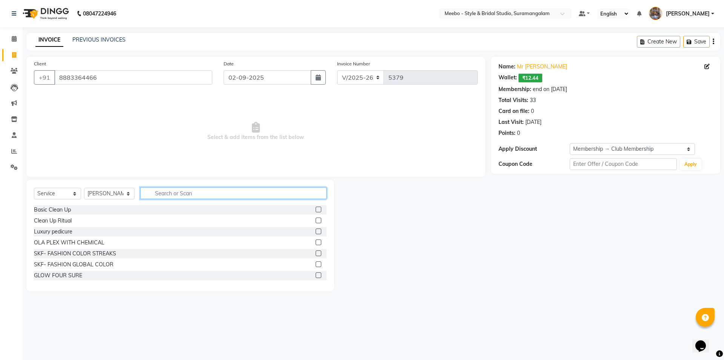
click at [171, 192] on input "text" at bounding box center [233, 193] width 186 height 12
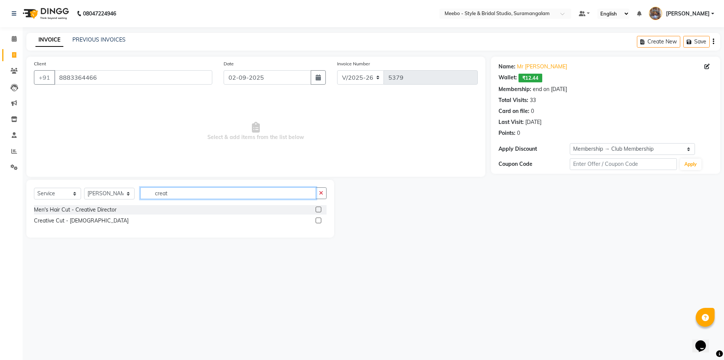
type input "creat"
click at [318, 208] on label at bounding box center [319, 209] width 6 height 6
click at [318, 208] on input "checkbox" at bounding box center [318, 209] width 5 height 5
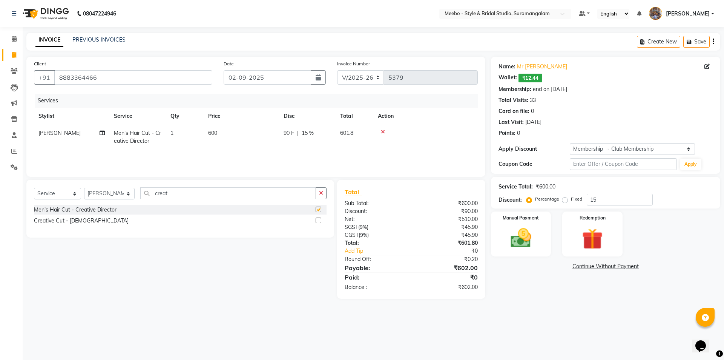
checkbox input "false"
click at [213, 195] on input "creat" at bounding box center [228, 193] width 176 height 12
type input "c"
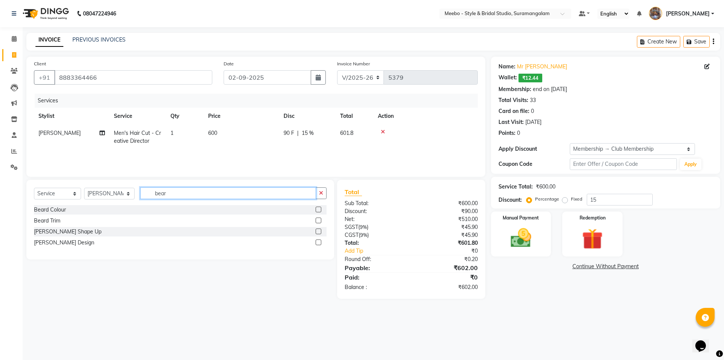
type input "bear"
click at [320, 241] on label at bounding box center [319, 242] width 6 height 6
click at [320, 241] on input "checkbox" at bounding box center [318, 242] width 5 height 5
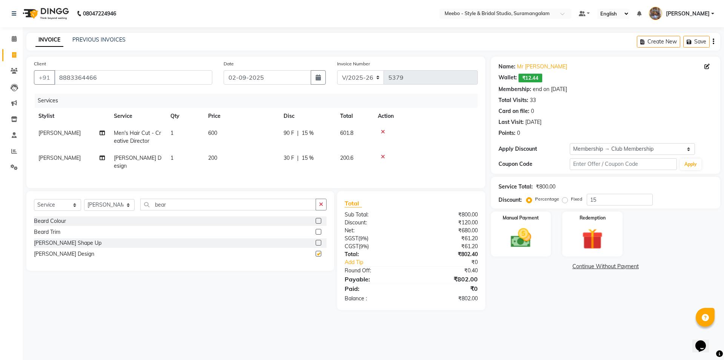
checkbox input "false"
click at [519, 242] on img at bounding box center [521, 237] width 35 height 25
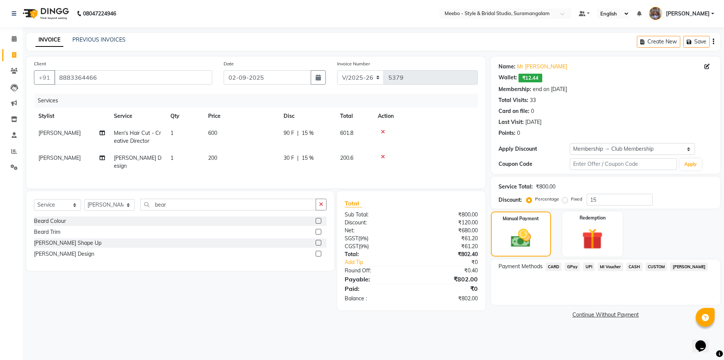
click at [575, 264] on span "GPay" at bounding box center [572, 266] width 15 height 9
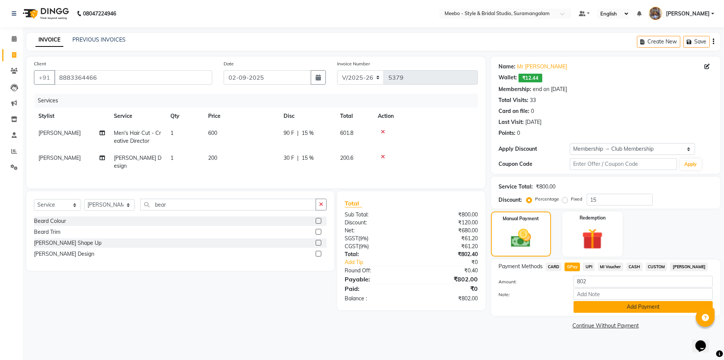
click at [620, 307] on button "Add Payment" at bounding box center [643, 307] width 139 height 12
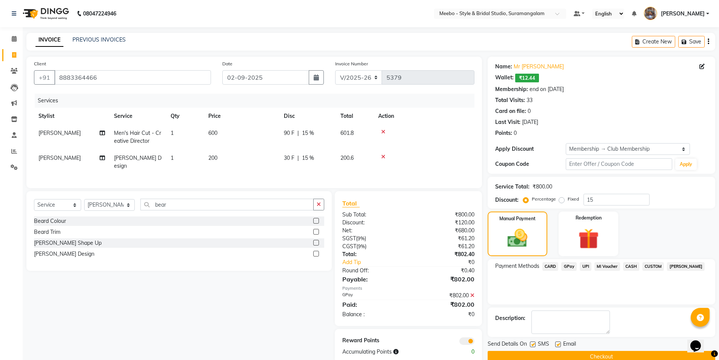
click at [612, 354] on button "Checkout" at bounding box center [600, 356] width 227 height 12
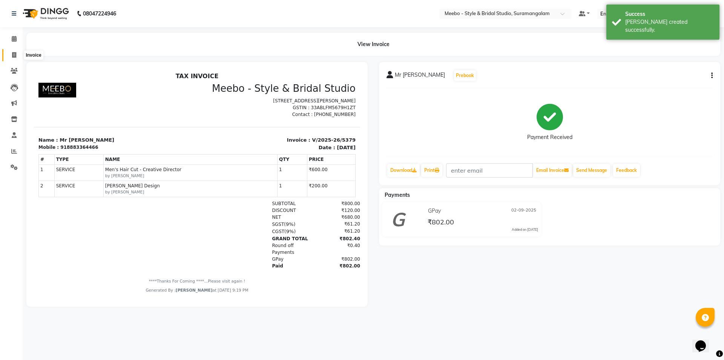
click at [17, 55] on span at bounding box center [14, 55] width 13 height 9
select select "service"
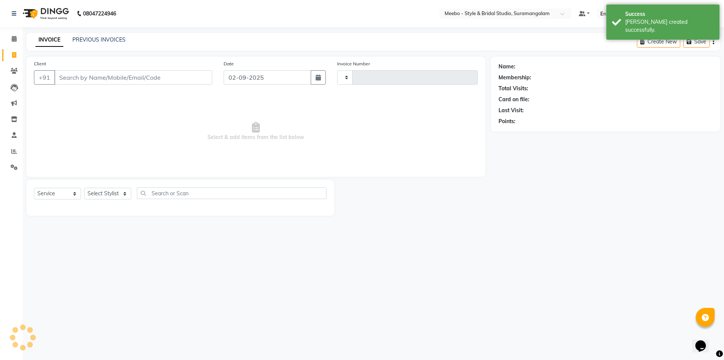
type input "5380"
select select "12"
click at [13, 149] on icon at bounding box center [14, 151] width 6 height 6
